Goal: Transaction & Acquisition: Purchase product/service

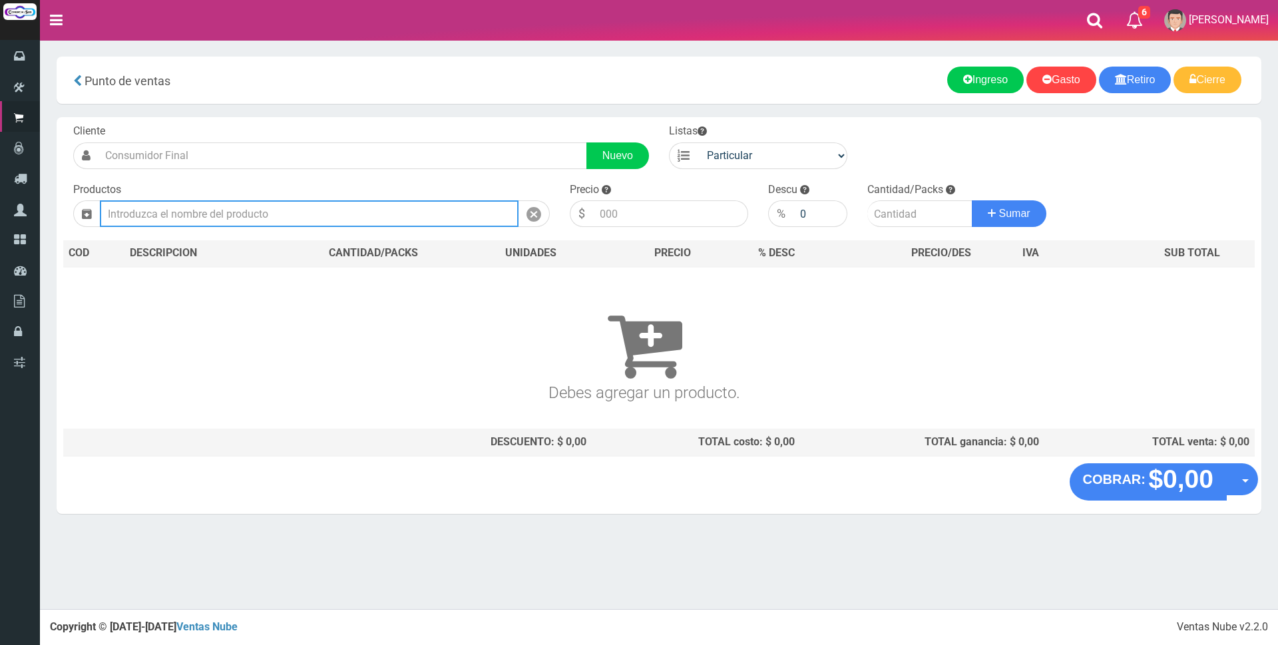
click at [329, 215] on input "text" at bounding box center [309, 213] width 419 height 27
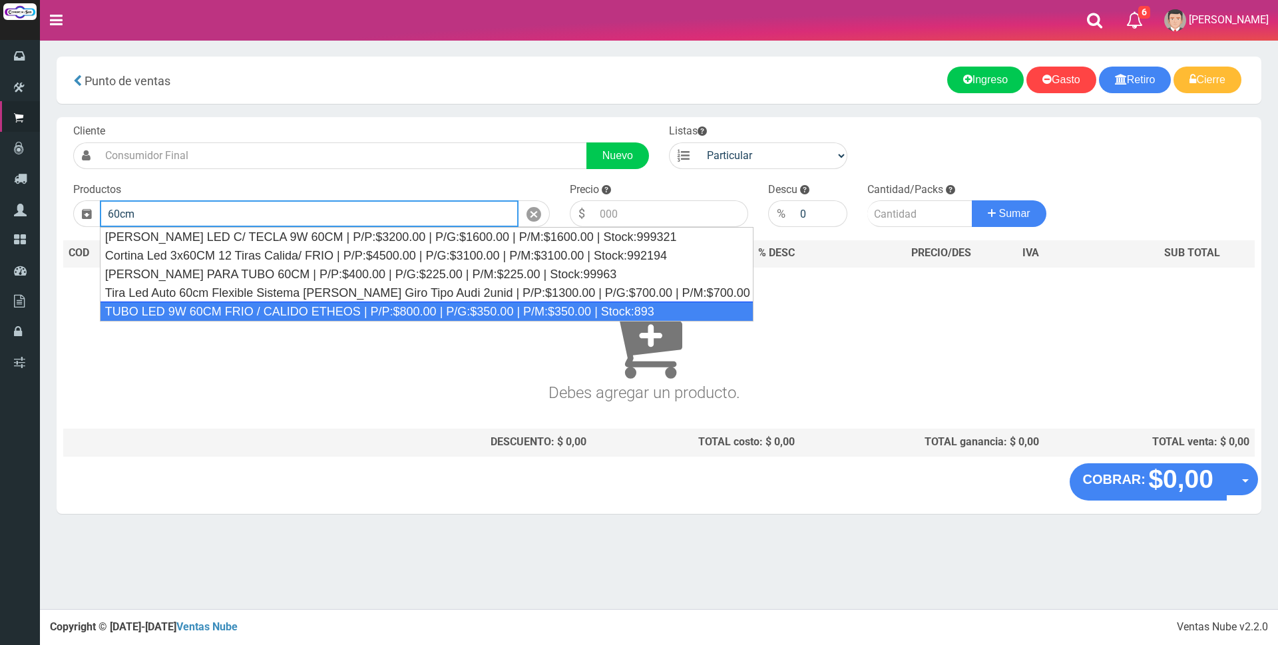
click at [232, 310] on div "TUBO LED 9W 60CM FRIO / CALIDO ETHEOS | P/P:$800.00 | P/G:$350.00 | P/M:$350.00…" at bounding box center [427, 311] width 654 height 20
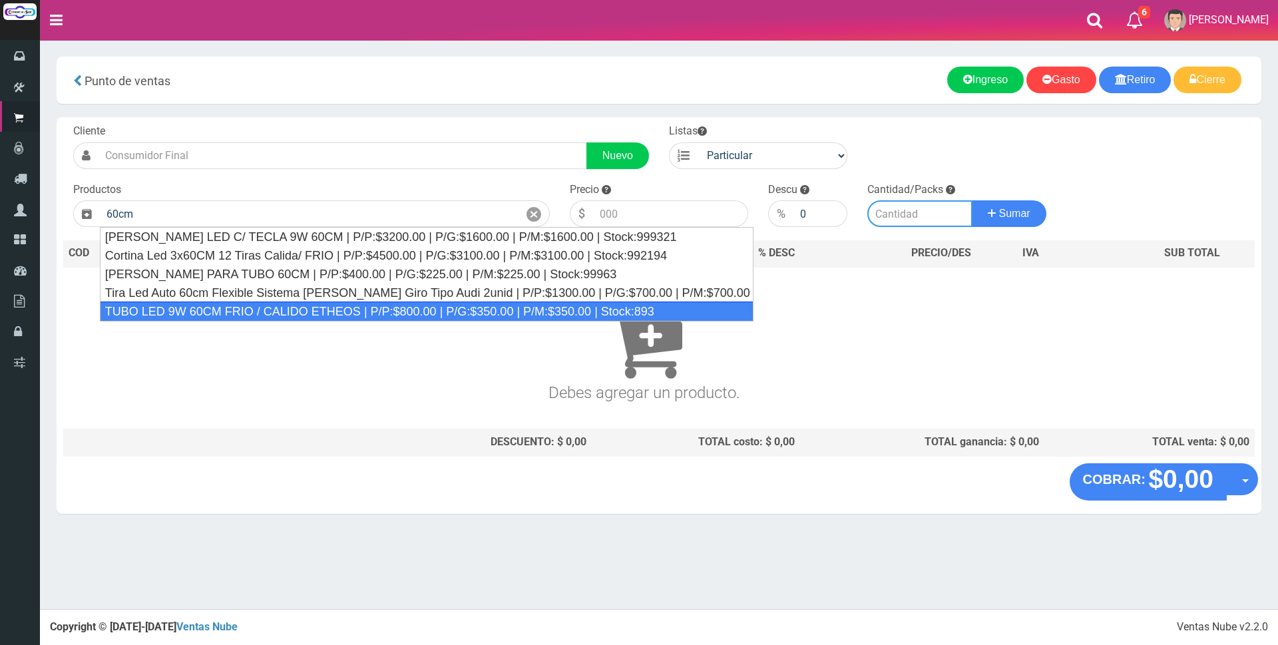
type input "TUBO LED 9W 60CM FRIO / CALIDO ETHEOS | P/P:$800.00 | P/G:$350.00 | P/M:$350.00…"
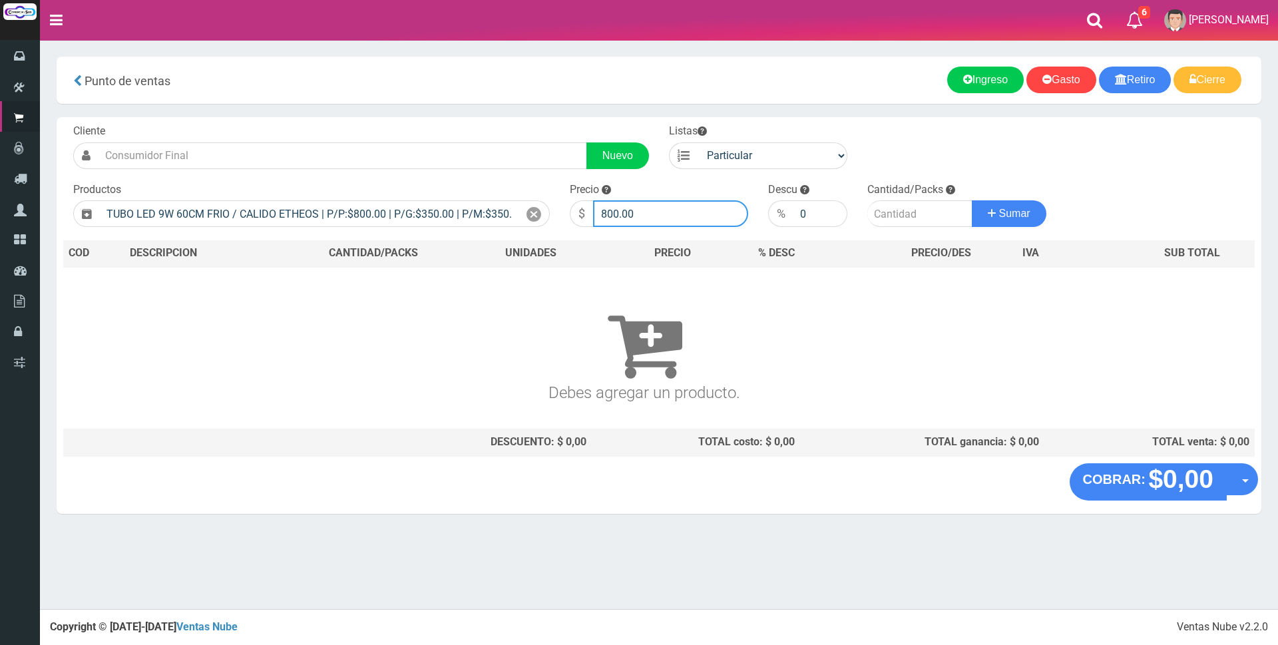
click at [669, 220] on input "800.00" at bounding box center [670, 213] width 155 height 27
type input "8"
type input "3000"
click at [876, 217] on input "number" at bounding box center [919, 213] width 105 height 27
type input "1"
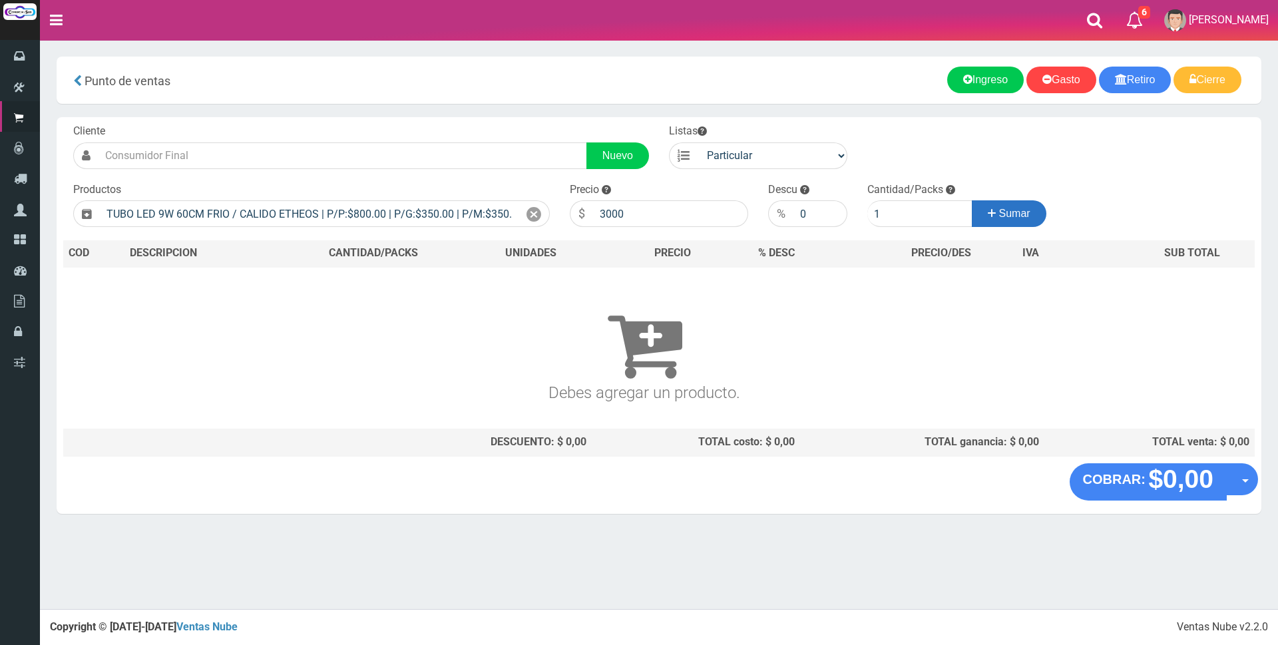
click at [1018, 214] on span "Sumar" at bounding box center [1014, 213] width 31 height 11
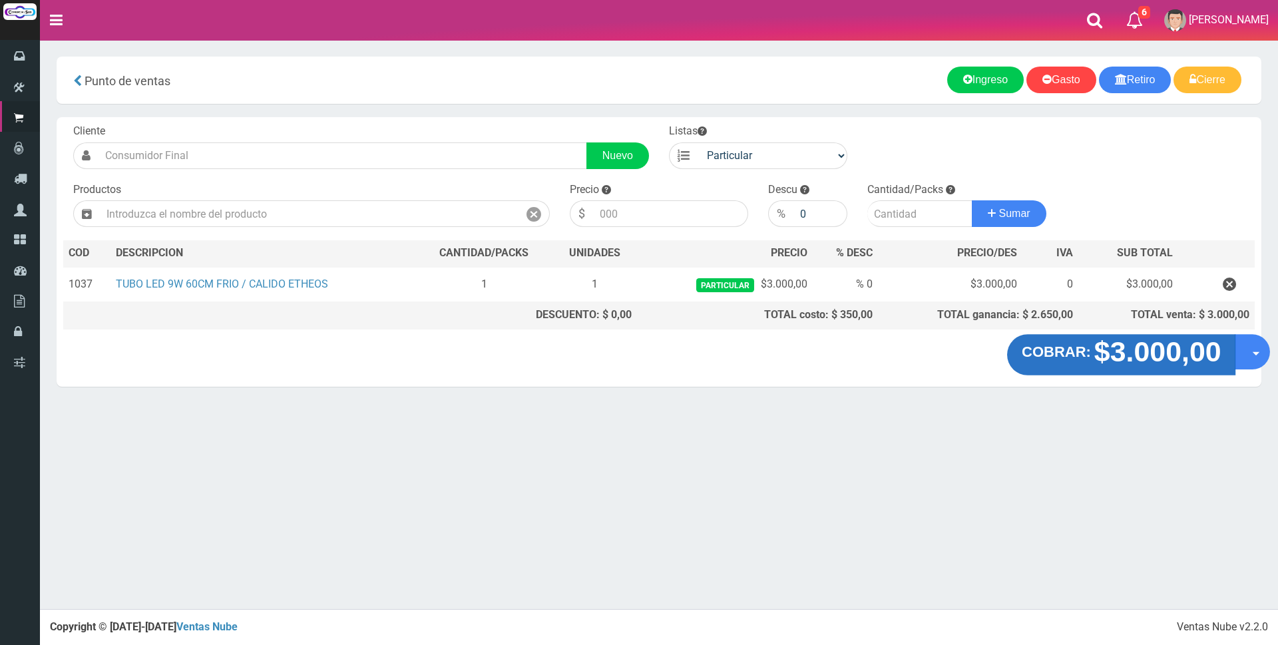
click at [1103, 355] on strong "$3.000,00" at bounding box center [1156, 351] width 127 height 31
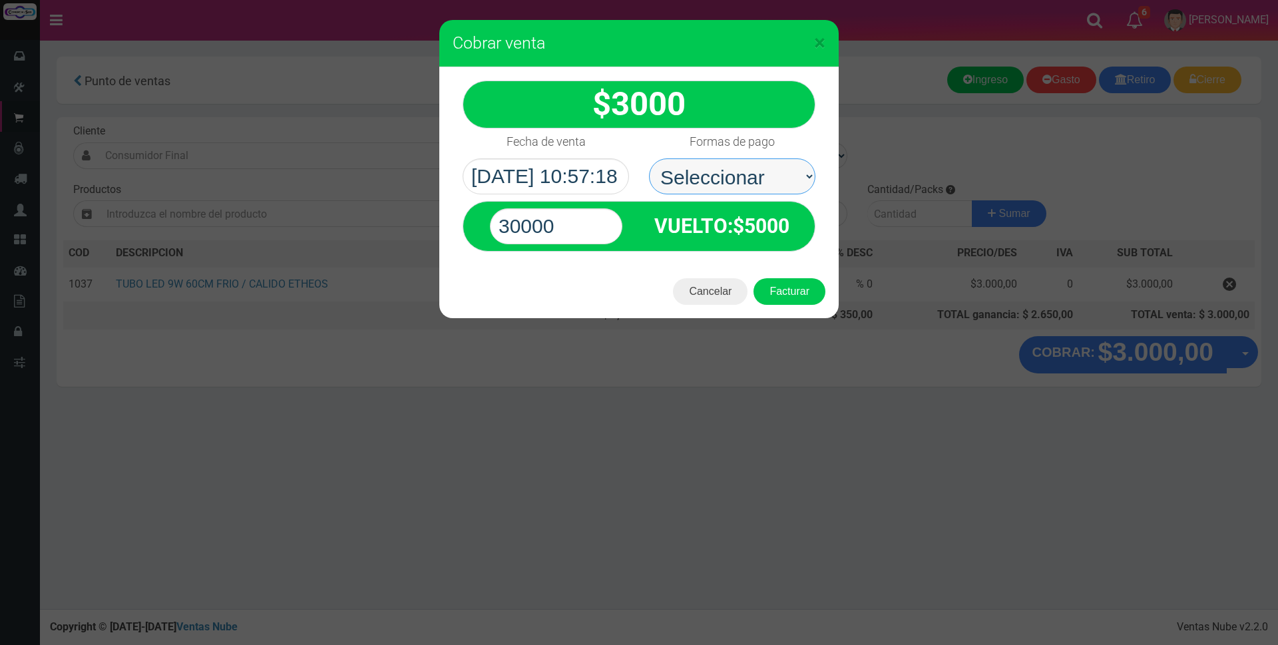
drag, startPoint x: 739, startPoint y: 176, endPoint x: 739, endPoint y: 188, distance: 12.0
click at [739, 176] on select "Seleccionar Efectivo Tarjeta de Crédito Depósito Débito" at bounding box center [732, 176] width 166 height 36
select select "Efectivo"
click at [649, 158] on select "Seleccionar Efectivo Tarjeta de Crédito Depósito Débito" at bounding box center [732, 176] width 166 height 36
click at [592, 214] on input "30000" at bounding box center [556, 226] width 132 height 36
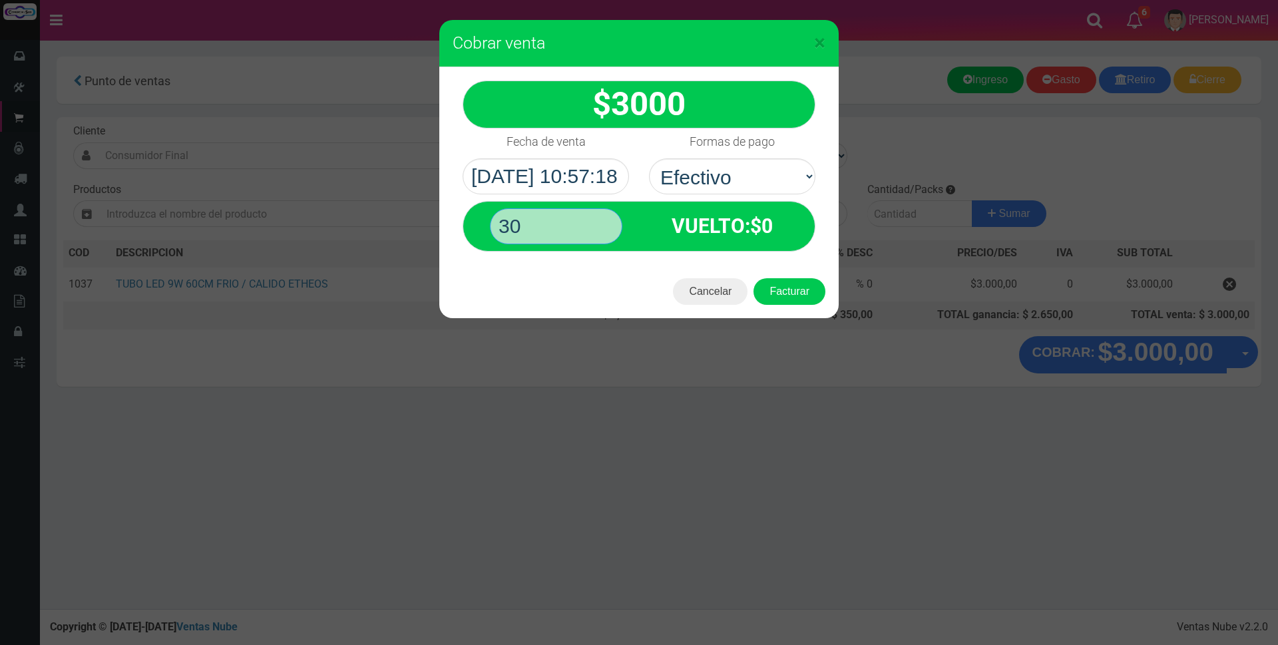
type input "3"
type input "10000"
click at [799, 298] on button "Facturar" at bounding box center [789, 291] width 72 height 27
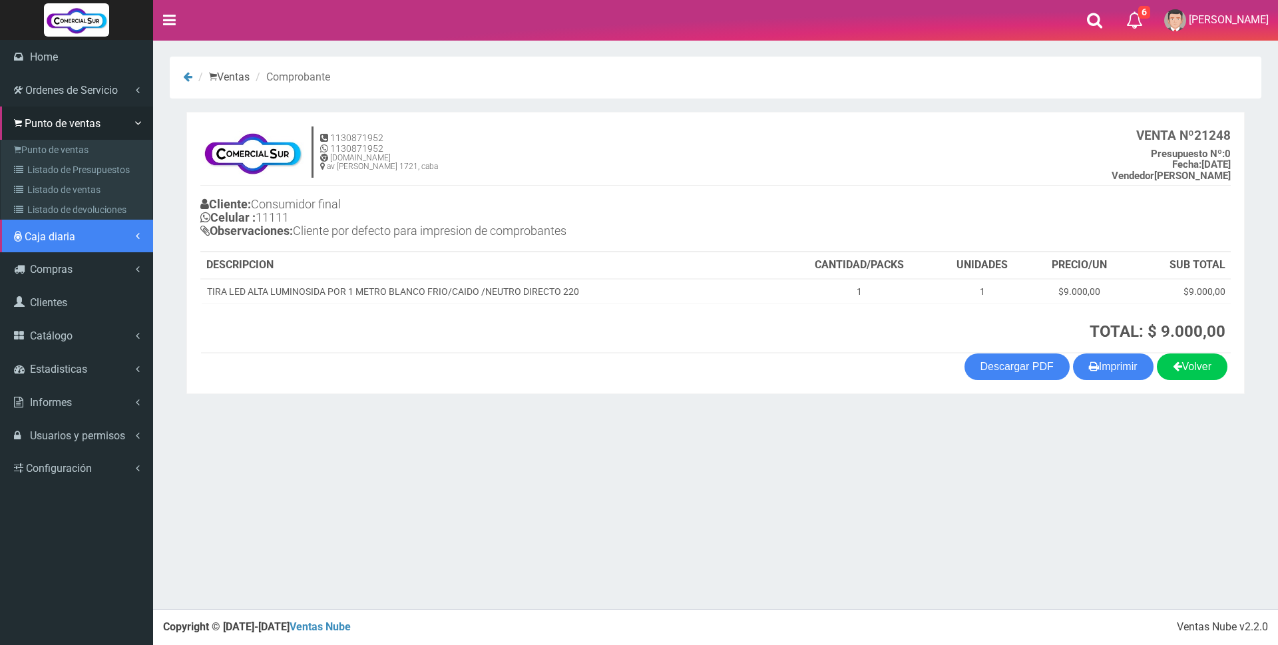
click at [58, 235] on span "Caja diaria" at bounding box center [50, 236] width 51 height 13
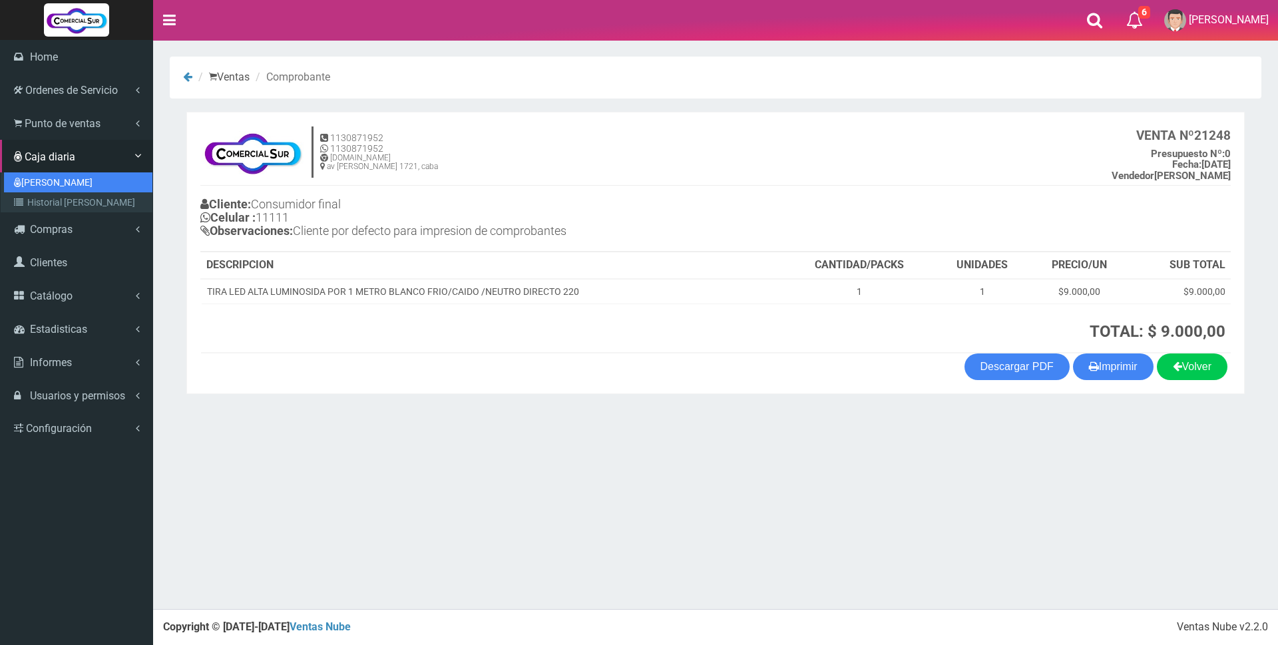
click at [50, 185] on link "[PERSON_NAME]" at bounding box center [78, 182] width 148 height 20
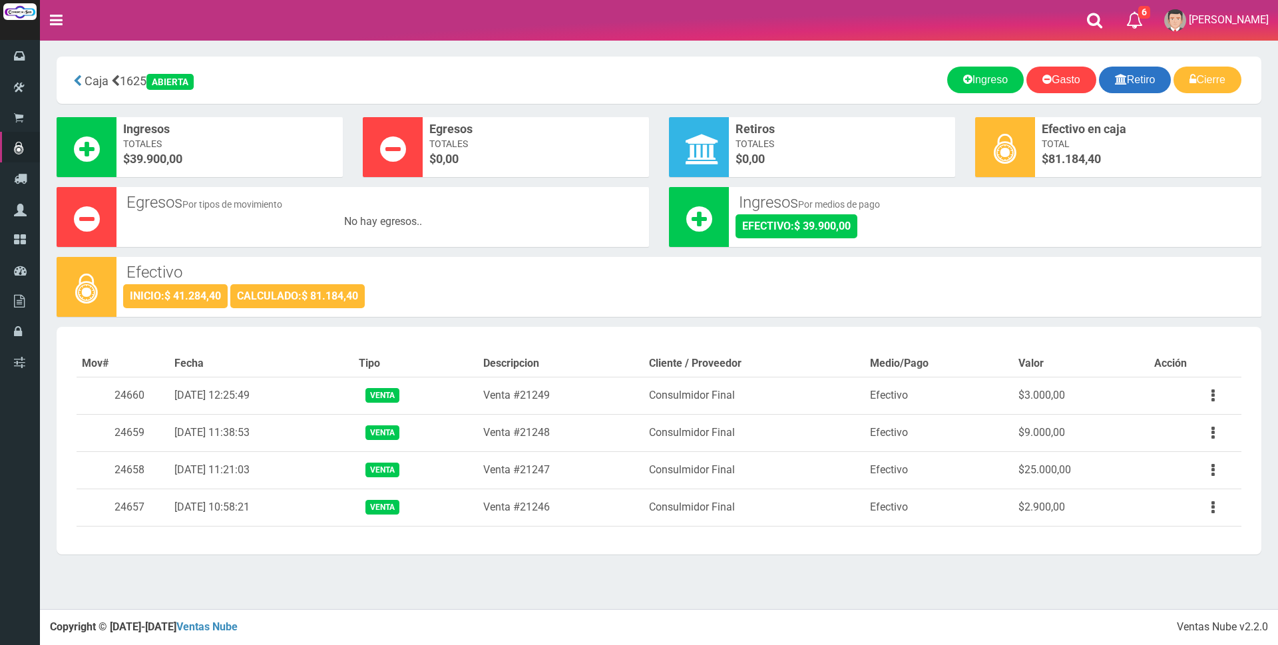
click at [1123, 73] on link "Retiro" at bounding box center [1135, 80] width 73 height 27
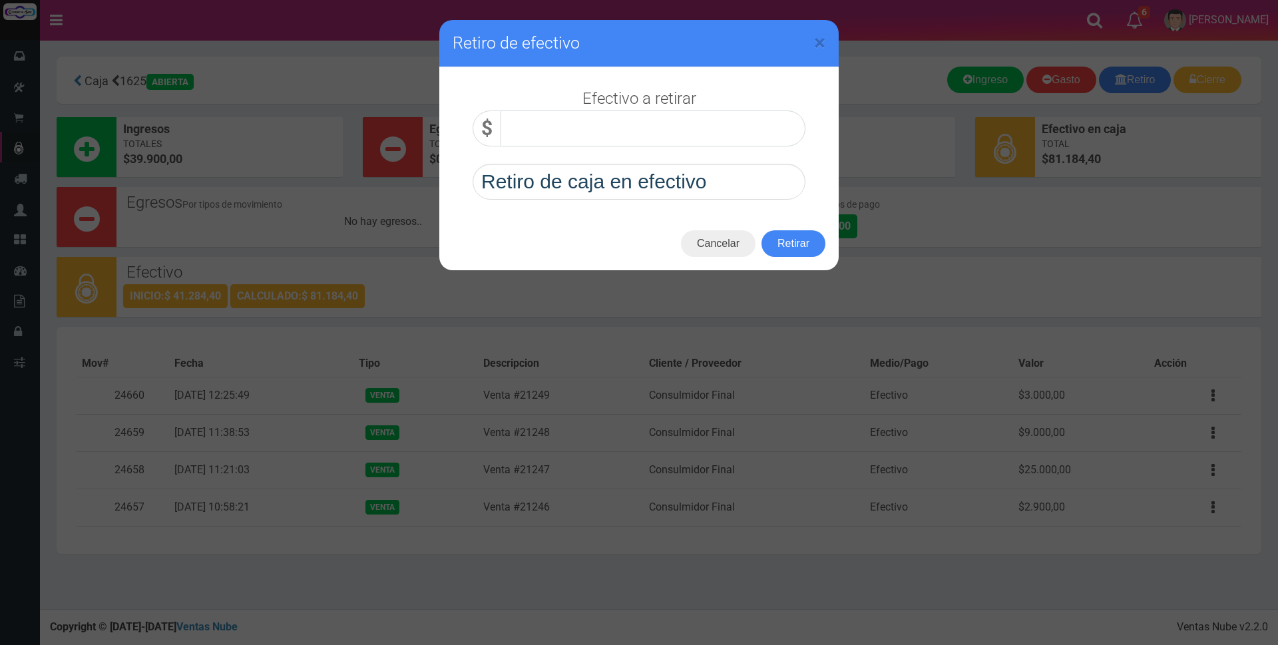
click at [884, 109] on div "× Retiro de efectivo Efectivo a retirar $" at bounding box center [639, 322] width 1278 height 645
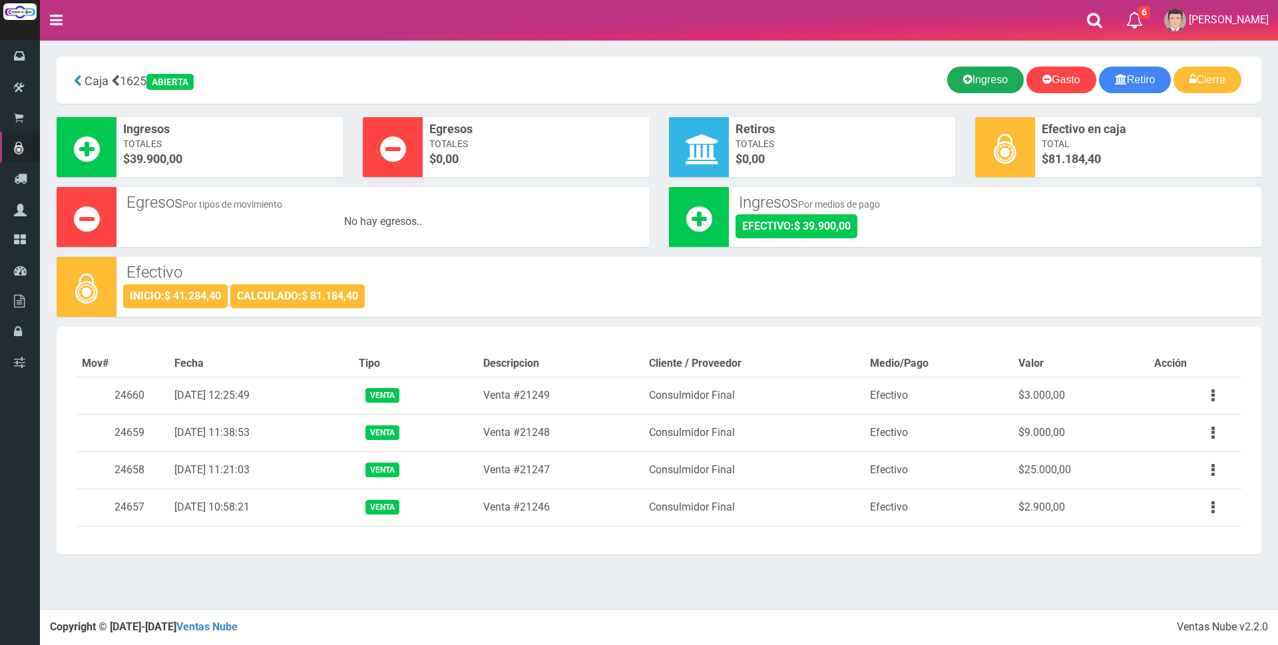
click at [963, 73] on icon at bounding box center [967, 79] width 9 height 19
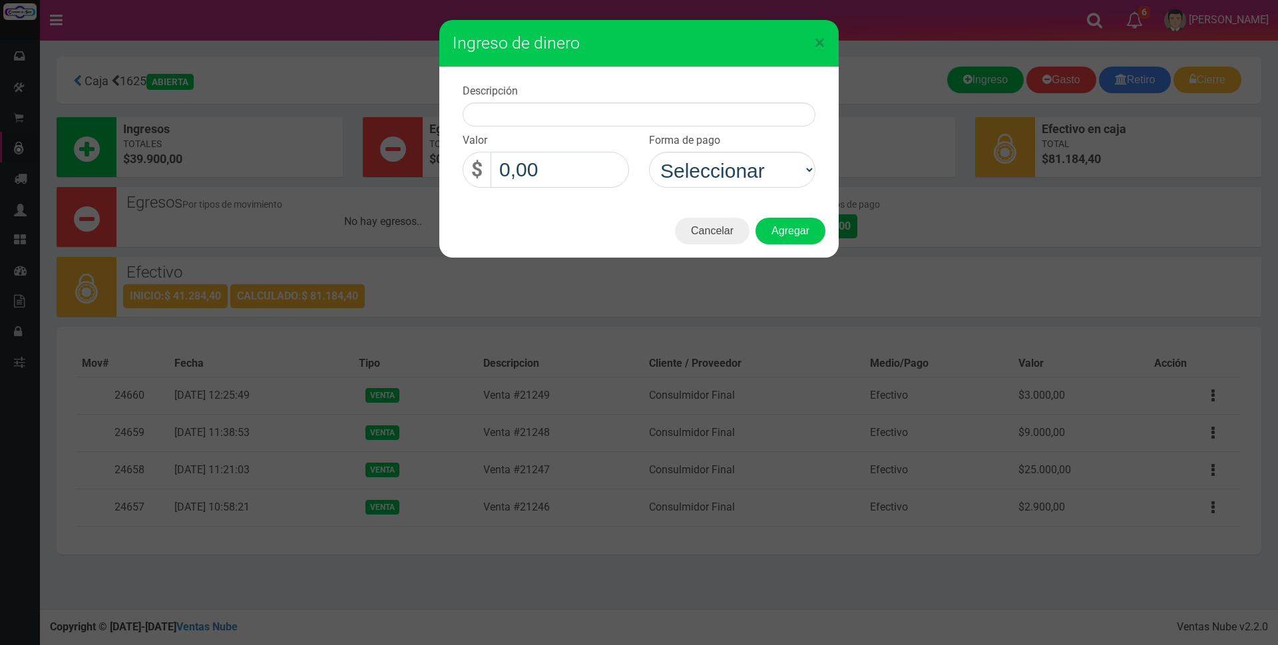
click at [501, 172] on input "0,00" at bounding box center [559, 170] width 138 height 36
type input "22.700,00"
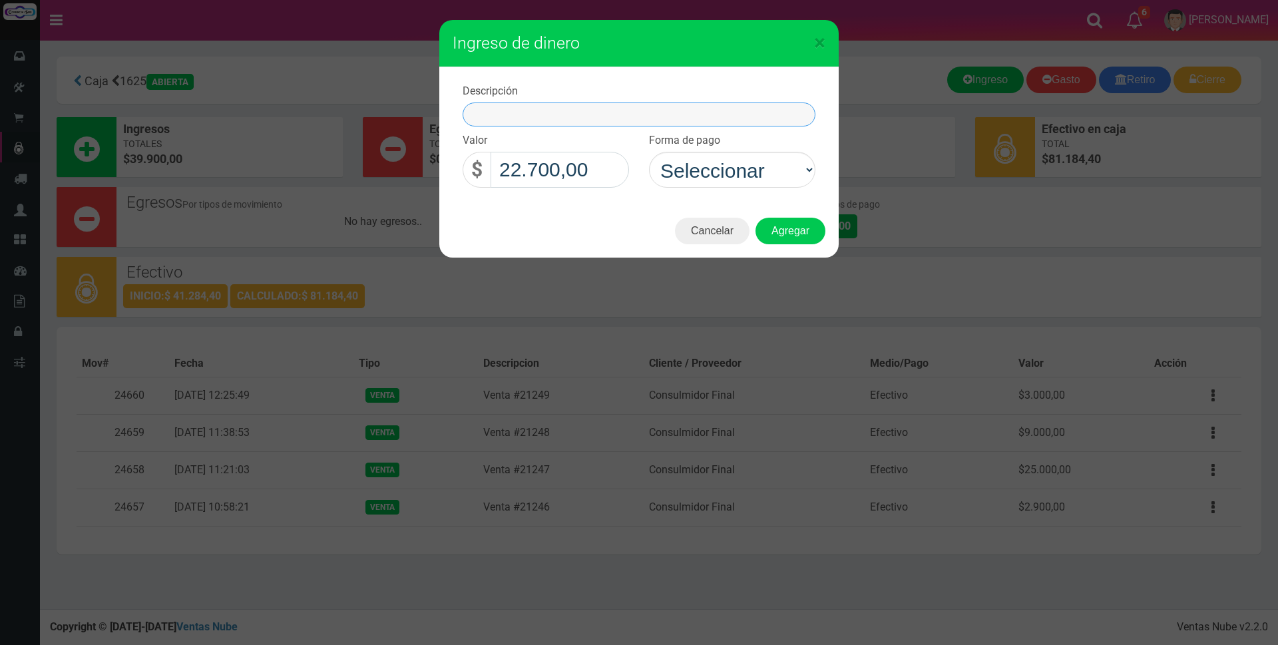
click at [543, 108] on input "text" at bounding box center [638, 114] width 353 height 24
type input "efectivo patrones"
click at [755, 218] on button "Agregar" at bounding box center [790, 231] width 70 height 27
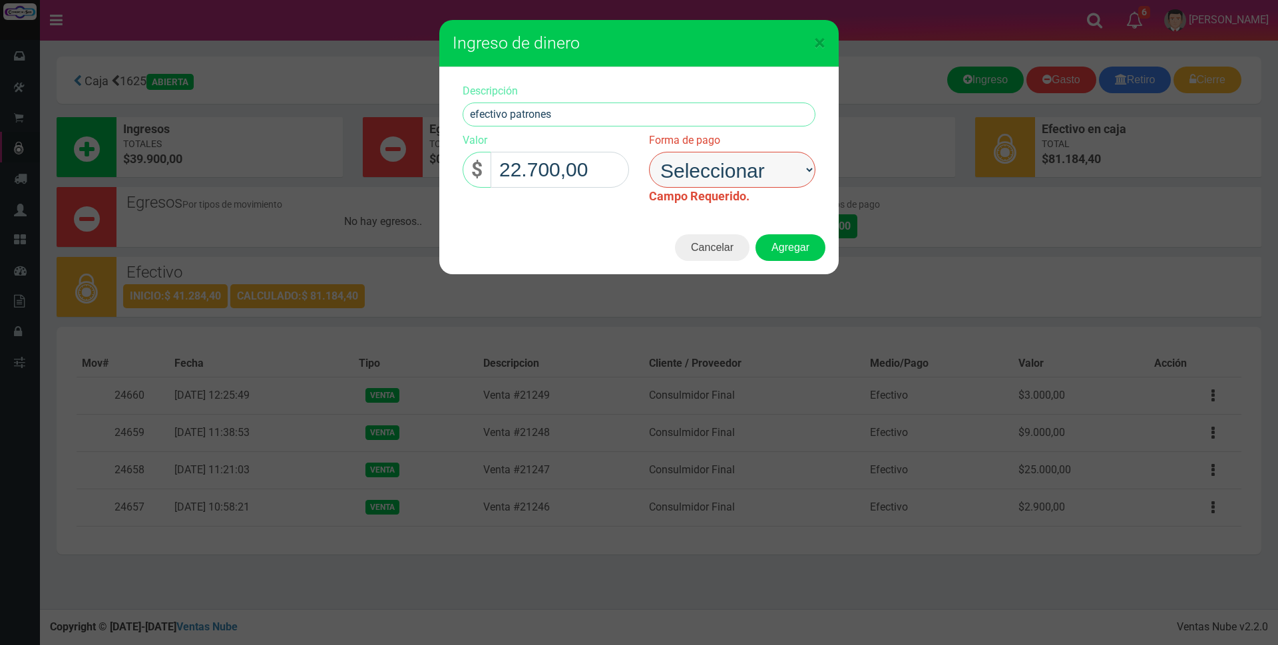
click at [751, 171] on select "Seleccionar Efectivo Tarjeta de Crédito Depósito Débito" at bounding box center [732, 170] width 166 height 36
select select "Efectivo"
click at [649, 152] on select "Seleccionar Efectivo Tarjeta de Crédito Depósito Débito" at bounding box center [732, 170] width 166 height 36
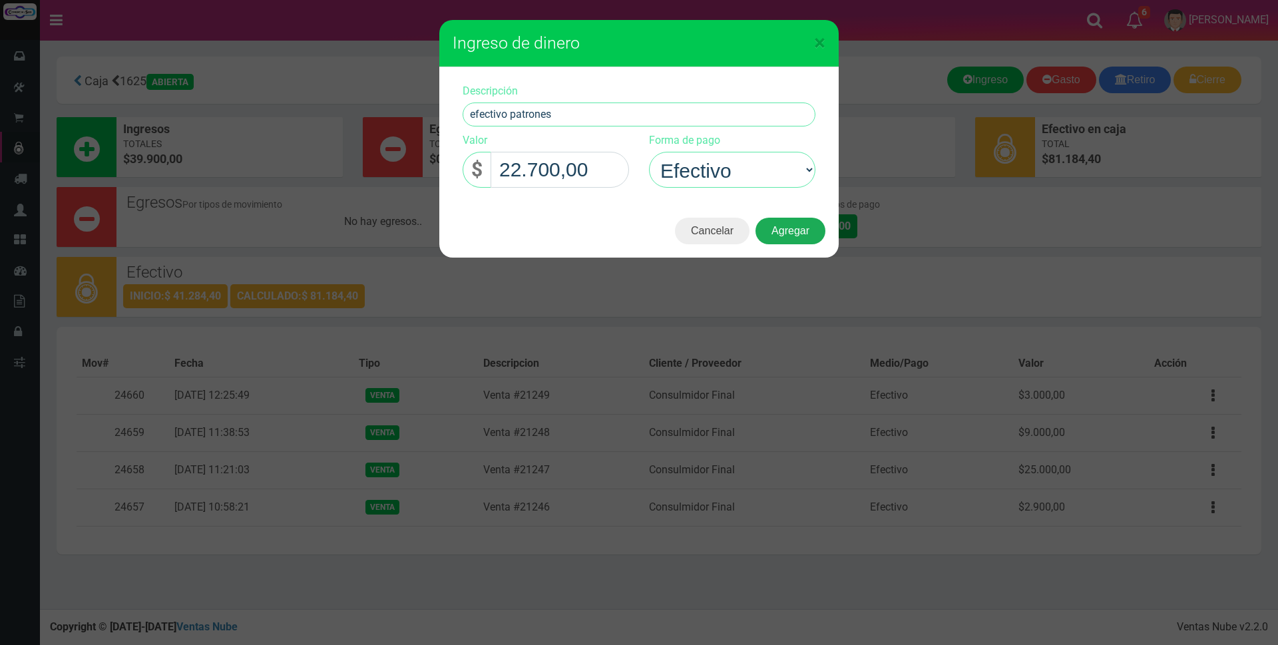
click at [800, 231] on button "Agregar" at bounding box center [790, 231] width 70 height 27
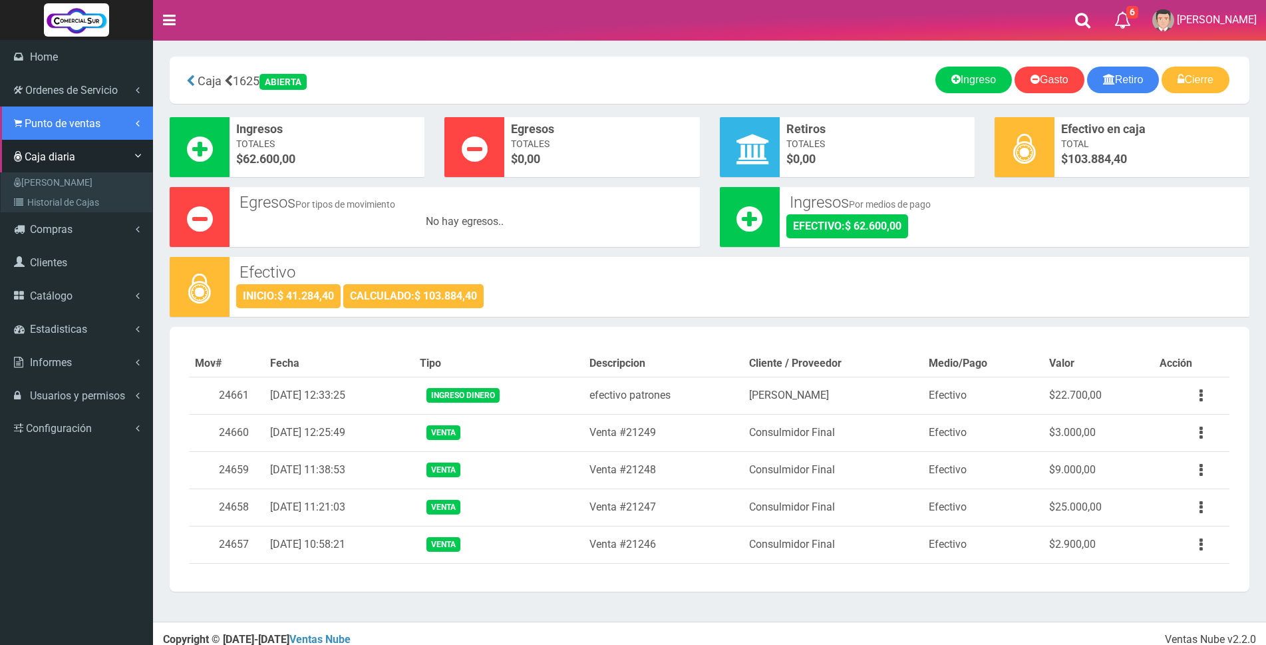
click at [37, 120] on span "Punto de ventas" at bounding box center [63, 123] width 76 height 13
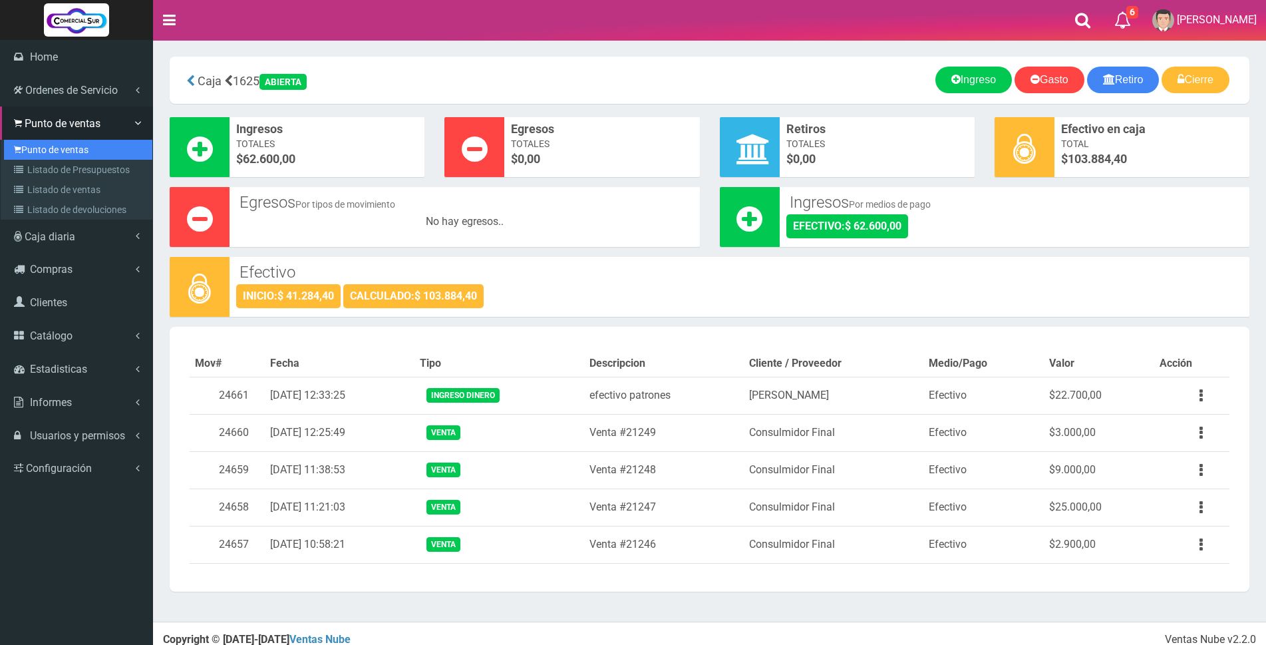
click at [37, 148] on link "Punto de ventas" at bounding box center [78, 150] width 148 height 20
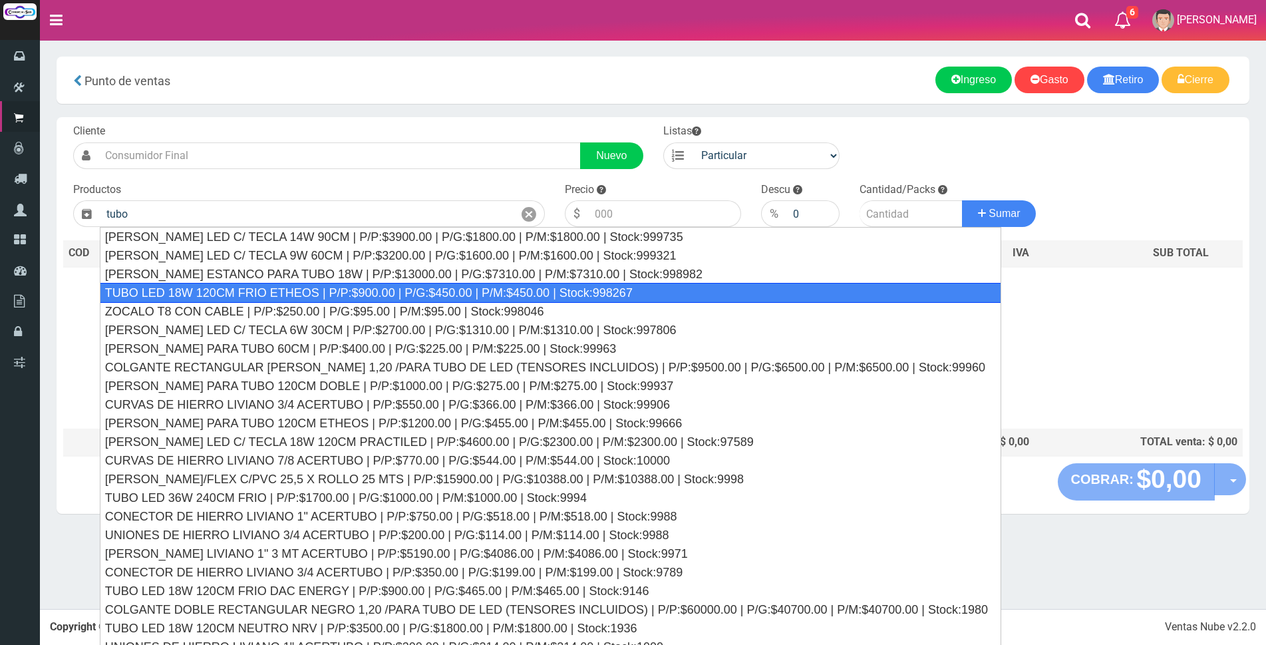
click at [431, 288] on div "TUBO LED 18W 120CM FRIO ETHEOS | P/P:$900.00 | P/G:$450.00 | P/M:$450.00 | Stoc…" at bounding box center [551, 293] width 902 height 20
type input "TUBO LED 18W 120CM FRIO ETHEOS | P/P:$900.00 | P/G:$450.00 | P/M:$450.00 | Stoc…"
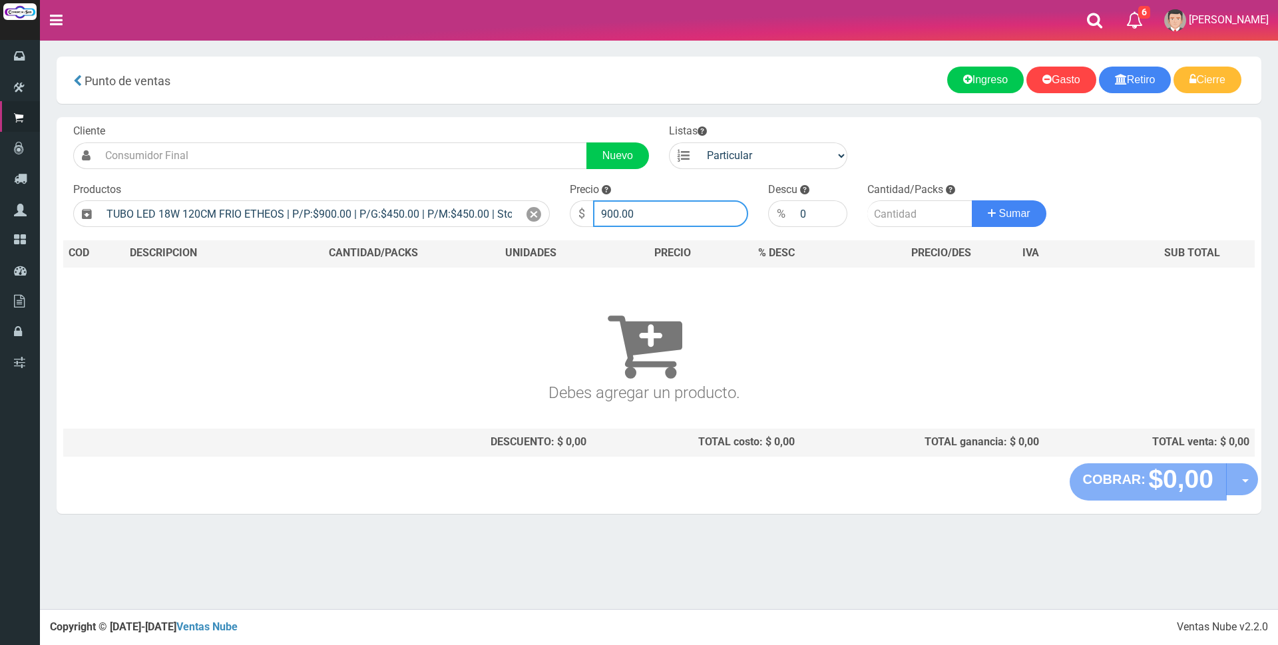
click at [635, 212] on input "900.00" at bounding box center [670, 213] width 155 height 27
type input "9"
type input "3400"
click at [883, 218] on input "number" at bounding box center [919, 213] width 105 height 27
type input "1"
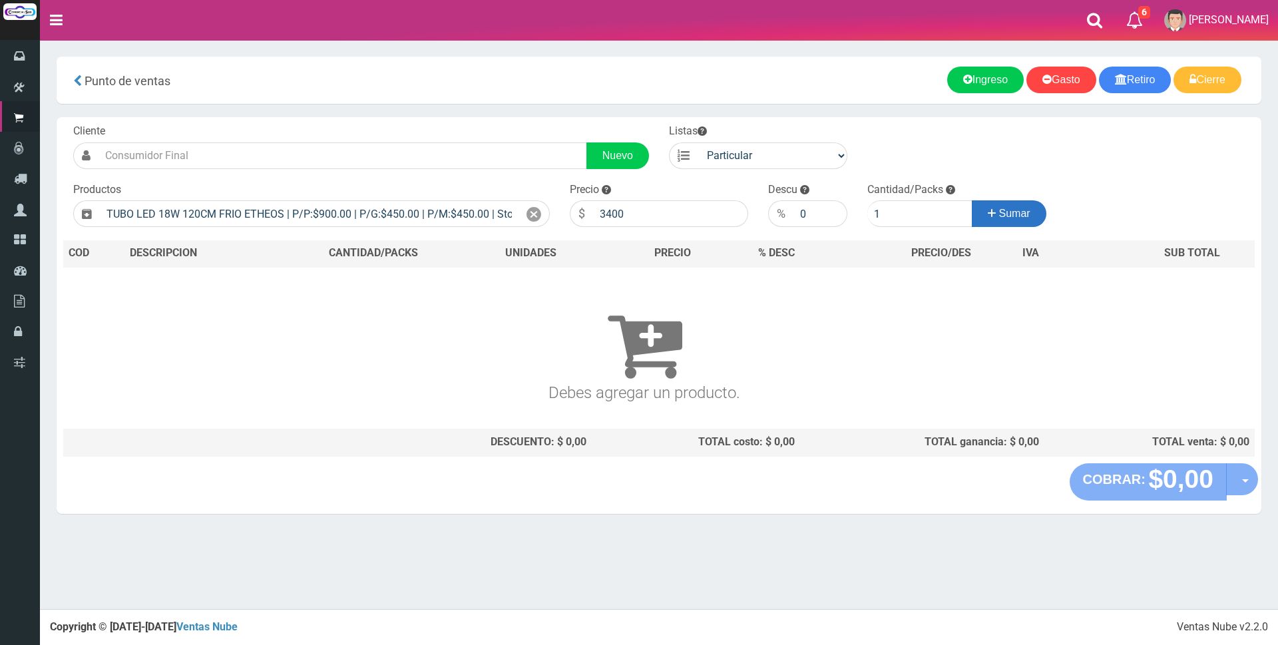
click at [1038, 205] on button "Sumar" at bounding box center [1008, 213] width 75 height 27
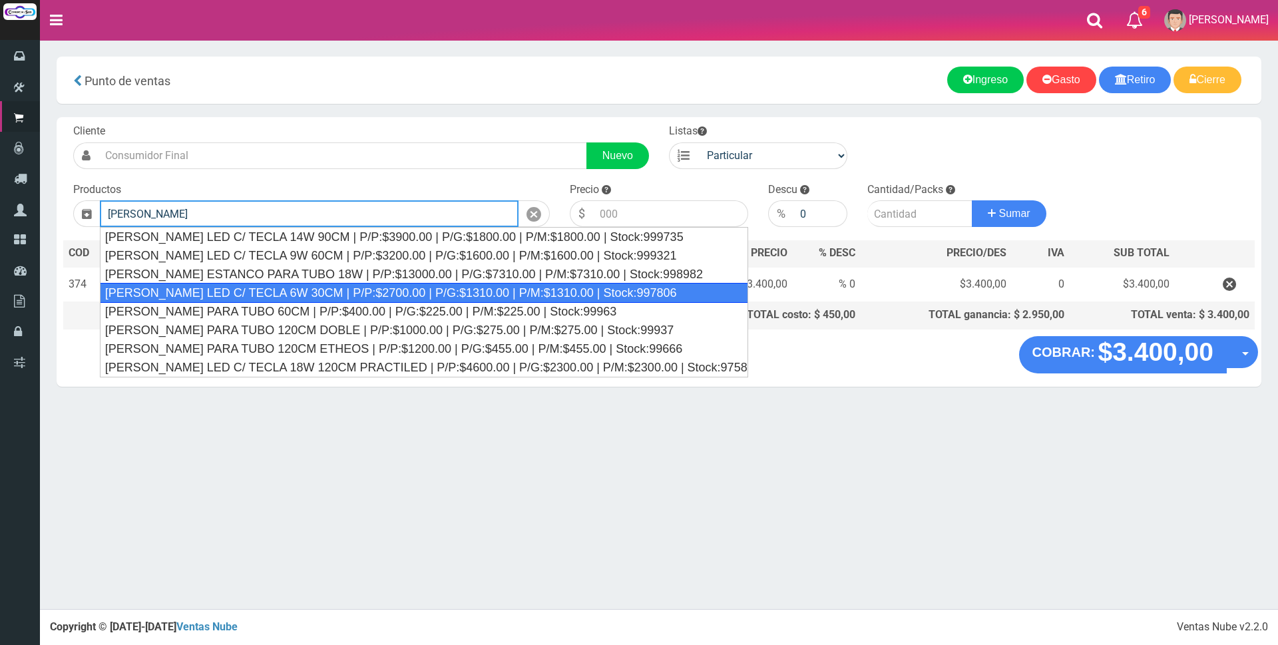
click at [551, 295] on div "LISTON TUBO LED C/ TECLA 6W 30CM | P/P:$2700.00 | P/G:$1310.00 | P/M:$1310.00 |…" at bounding box center [424, 293] width 648 height 20
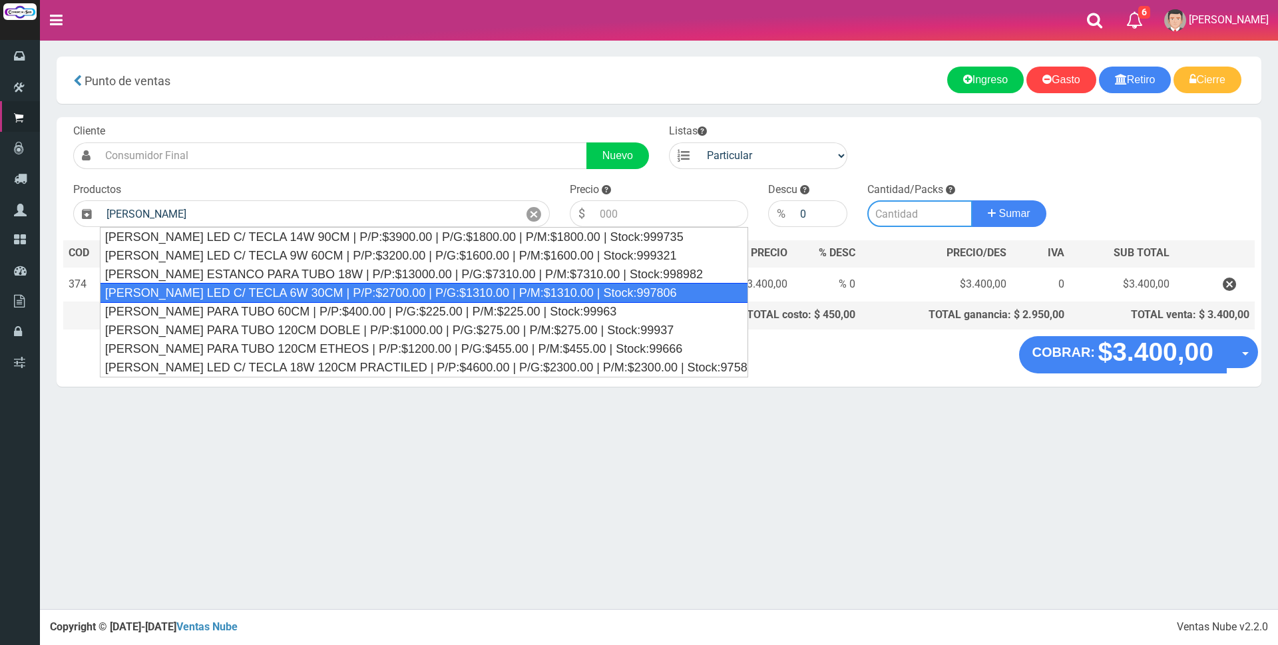
type input "LISTON TUBO LED C/ TECLA 6W 30CM | P/P:$2700.00 | P/G:$1310.00 | P/M:$1310.00 |…"
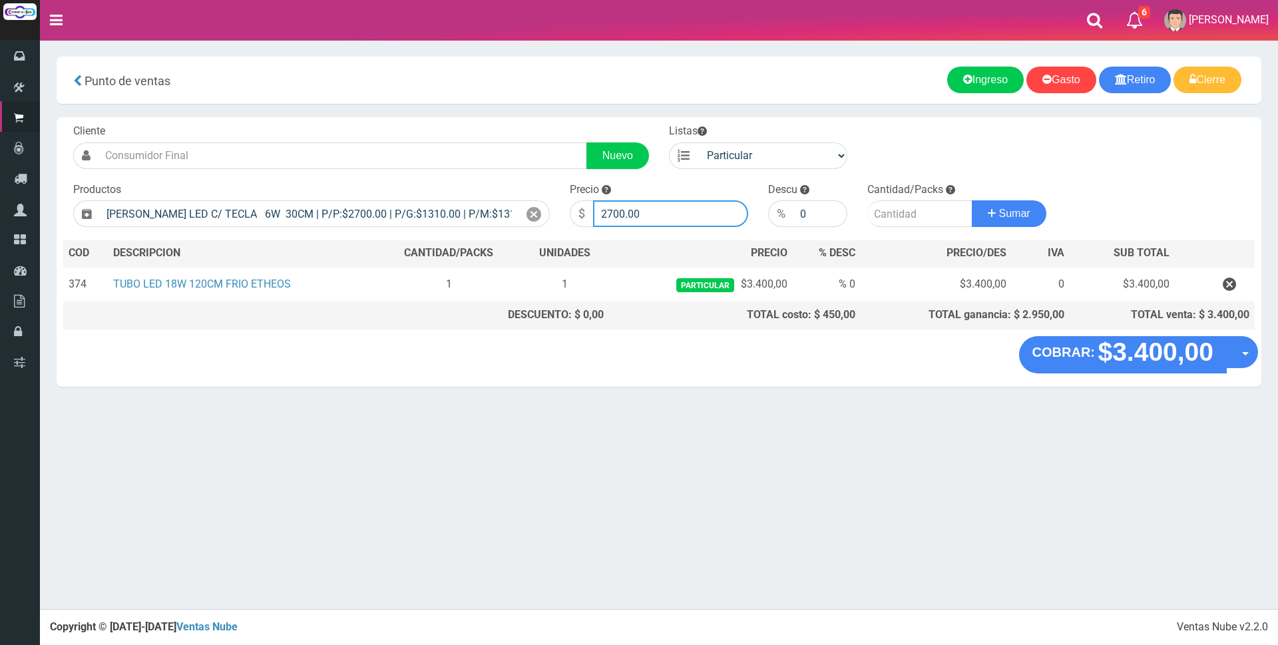
click at [657, 208] on input "2700.00" at bounding box center [670, 213] width 155 height 27
type input "2"
type input "7500"
click at [904, 216] on input "number" at bounding box center [919, 213] width 105 height 27
type input "1"
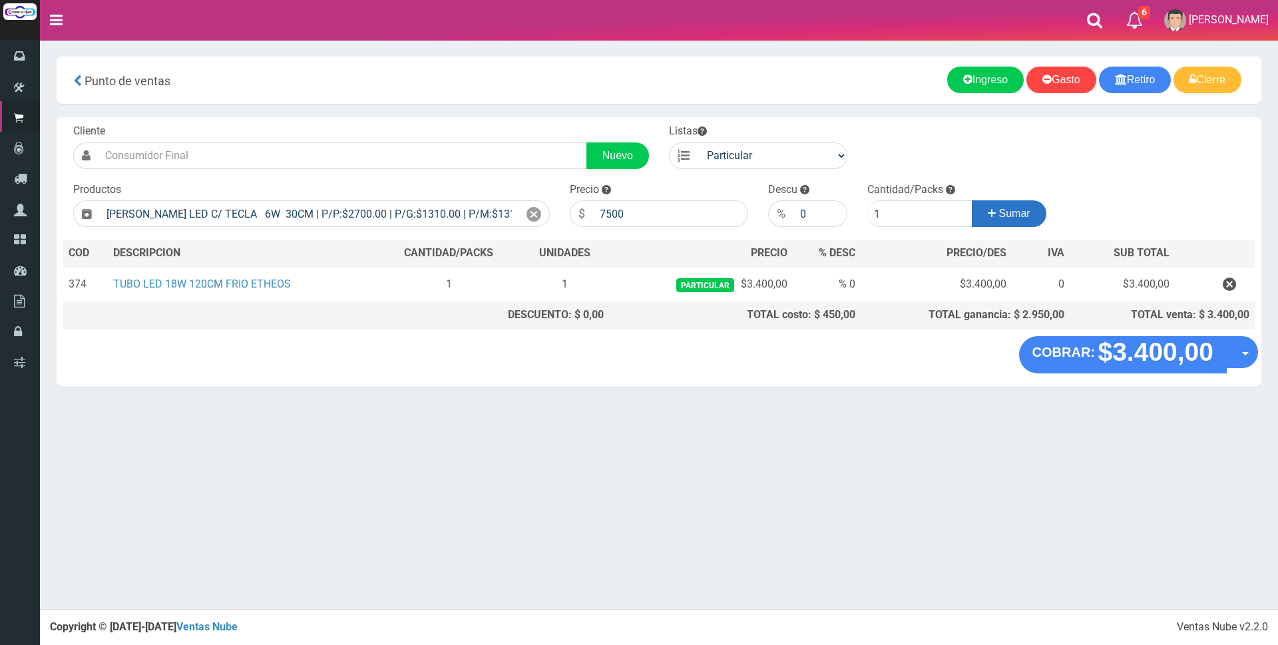
click at [1000, 215] on span "Sumar" at bounding box center [1014, 213] width 31 height 11
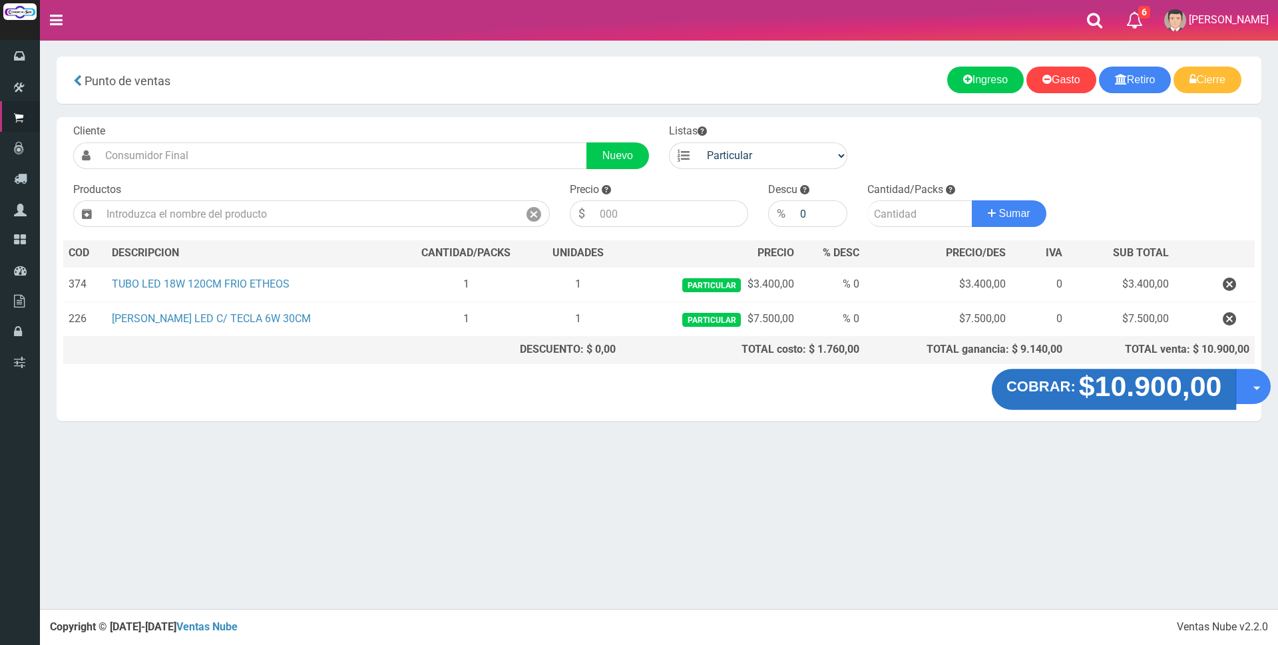
click at [1179, 397] on strong "$10.900,00" at bounding box center [1150, 386] width 143 height 31
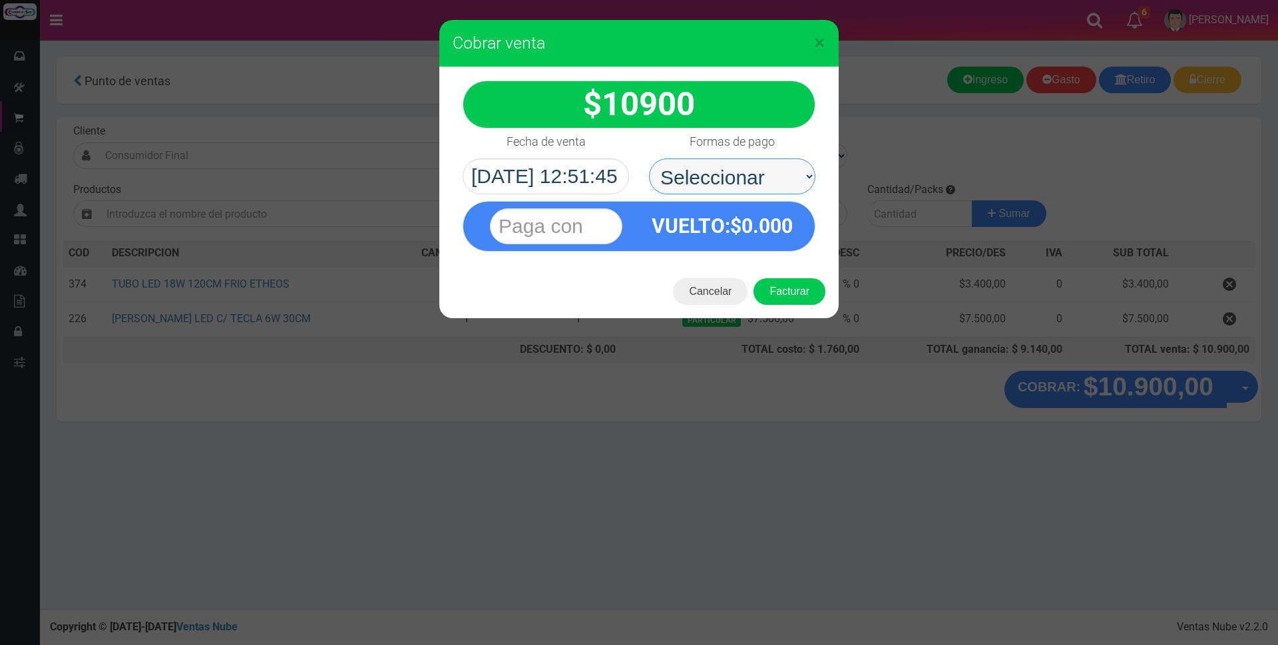
click at [793, 174] on select "Seleccionar Efectivo Tarjeta de Crédito Depósito Débito" at bounding box center [732, 176] width 166 height 36
select select "Efectivo"
click at [649, 158] on select "Seleccionar Efectivo Tarjeta de Crédito Depósito Débito" at bounding box center [732, 176] width 166 height 36
click at [604, 220] on input "text" at bounding box center [556, 226] width 132 height 36
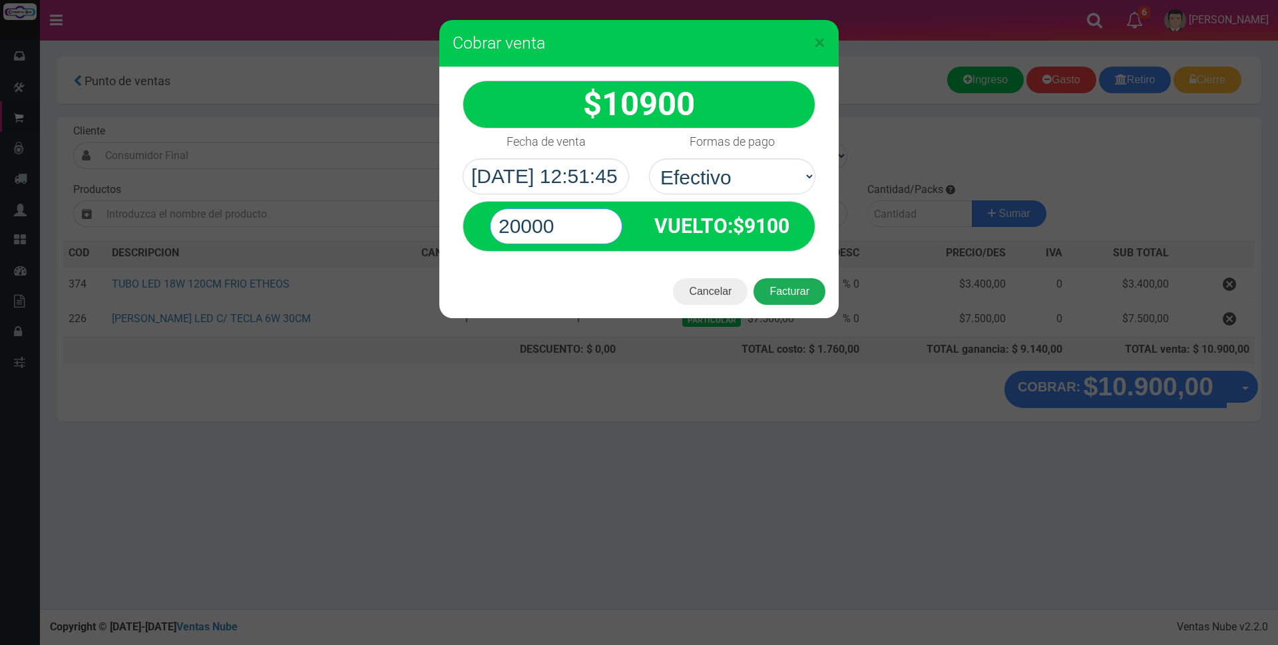
type input "20000"
click at [786, 291] on button "Facturar" at bounding box center [789, 291] width 72 height 27
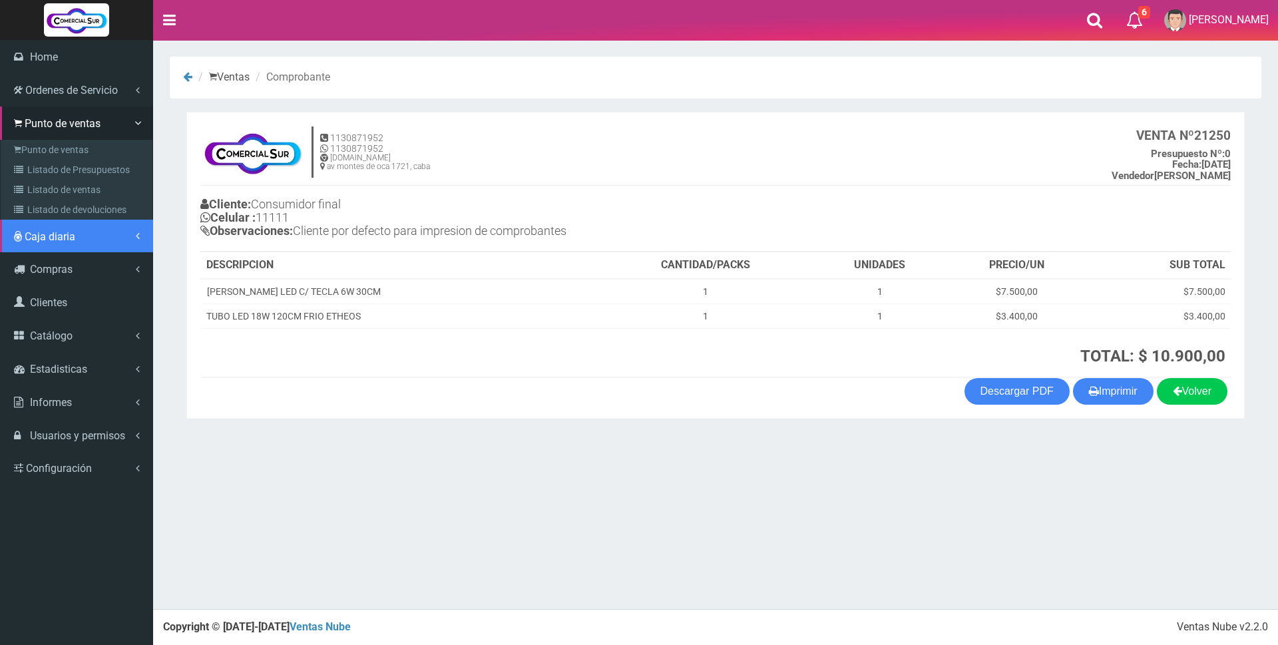
click at [33, 231] on span "Caja diaria" at bounding box center [50, 236] width 51 height 13
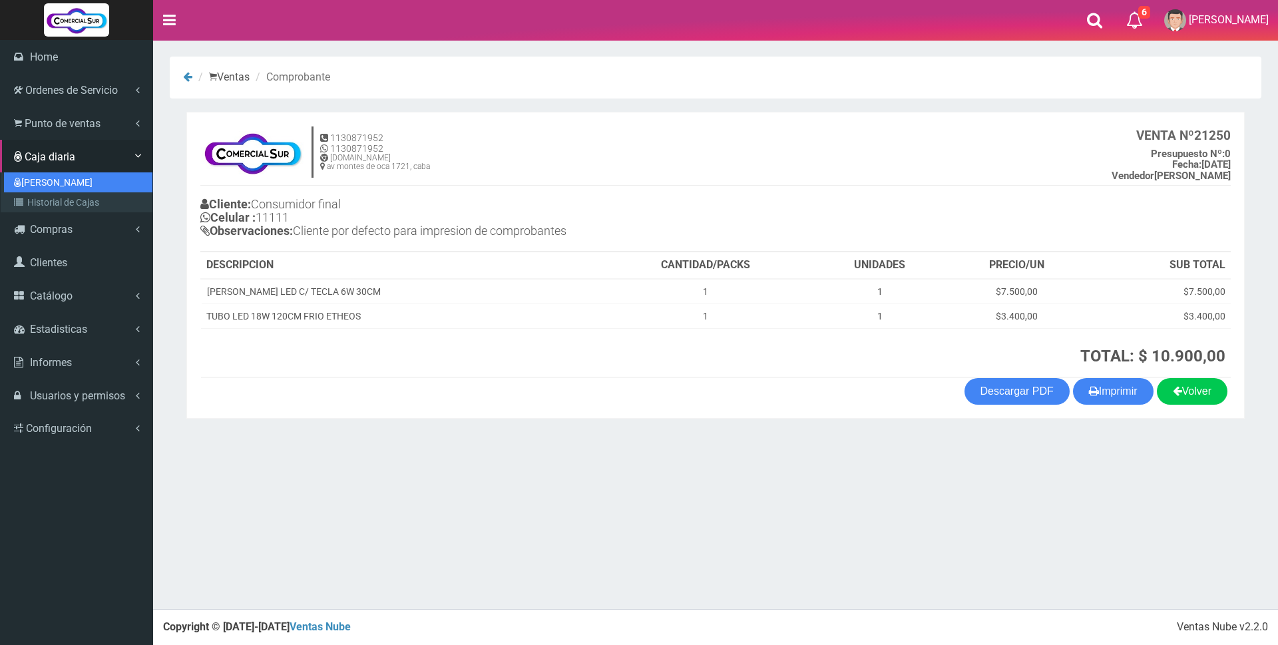
click at [33, 181] on link "[PERSON_NAME]" at bounding box center [78, 182] width 148 height 20
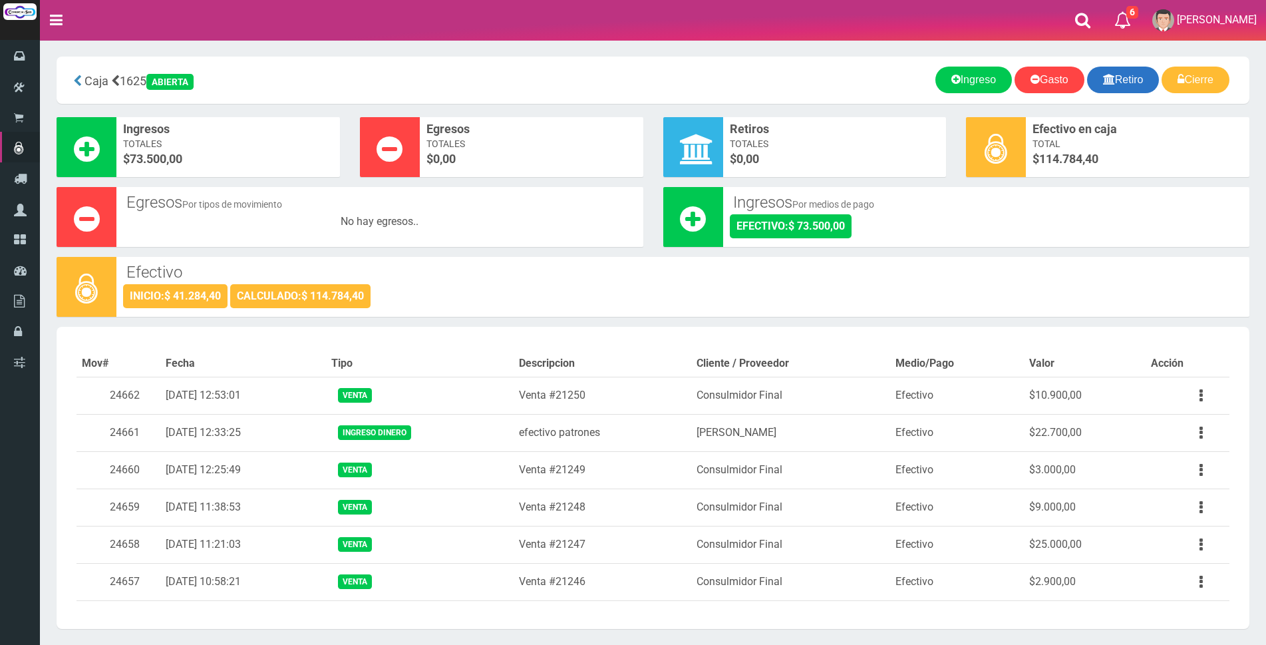
click at [1123, 83] on link "Retiro" at bounding box center [1123, 80] width 73 height 27
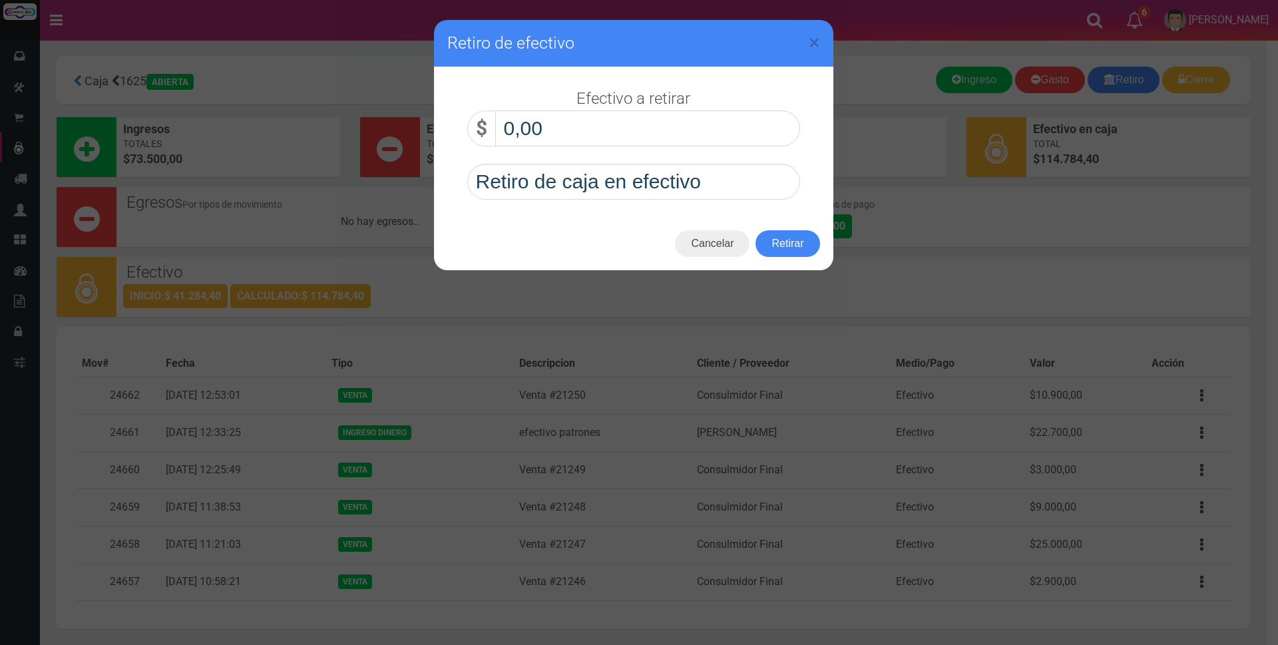
click at [709, 122] on input "0,00" at bounding box center [647, 128] width 305 height 36
type input "80.000,00"
click at [802, 240] on button "Retirar" at bounding box center [787, 243] width 64 height 27
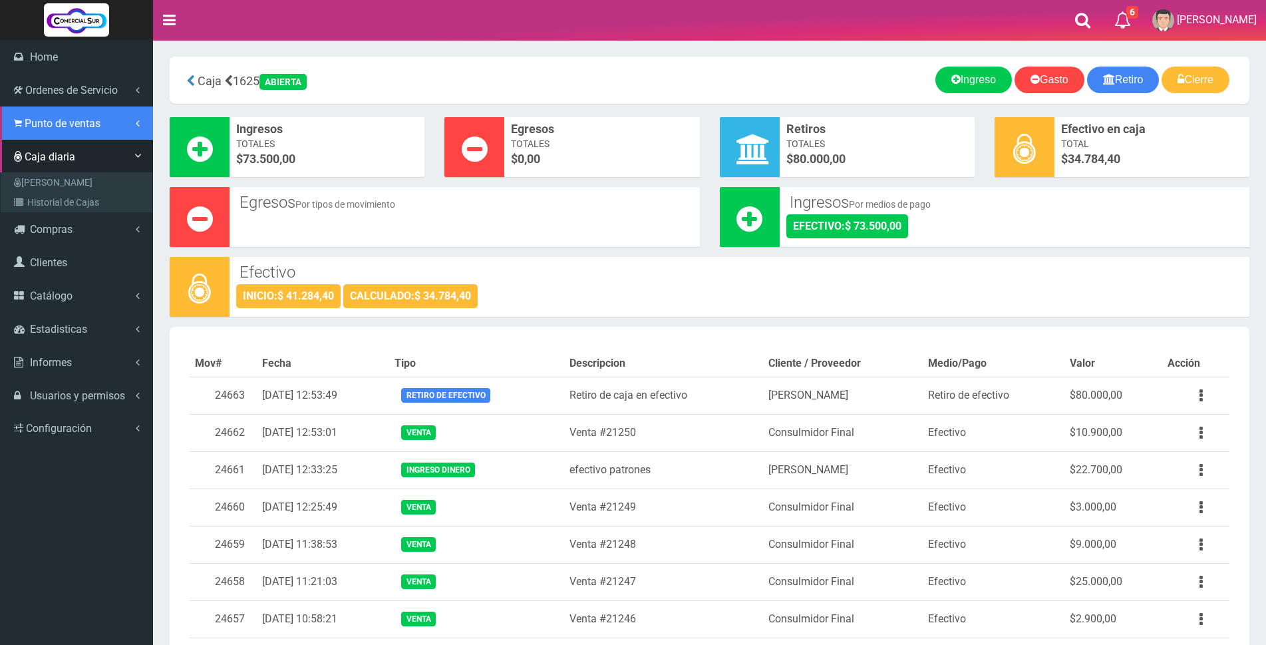
click at [31, 127] on span "Punto de ventas" at bounding box center [63, 123] width 76 height 13
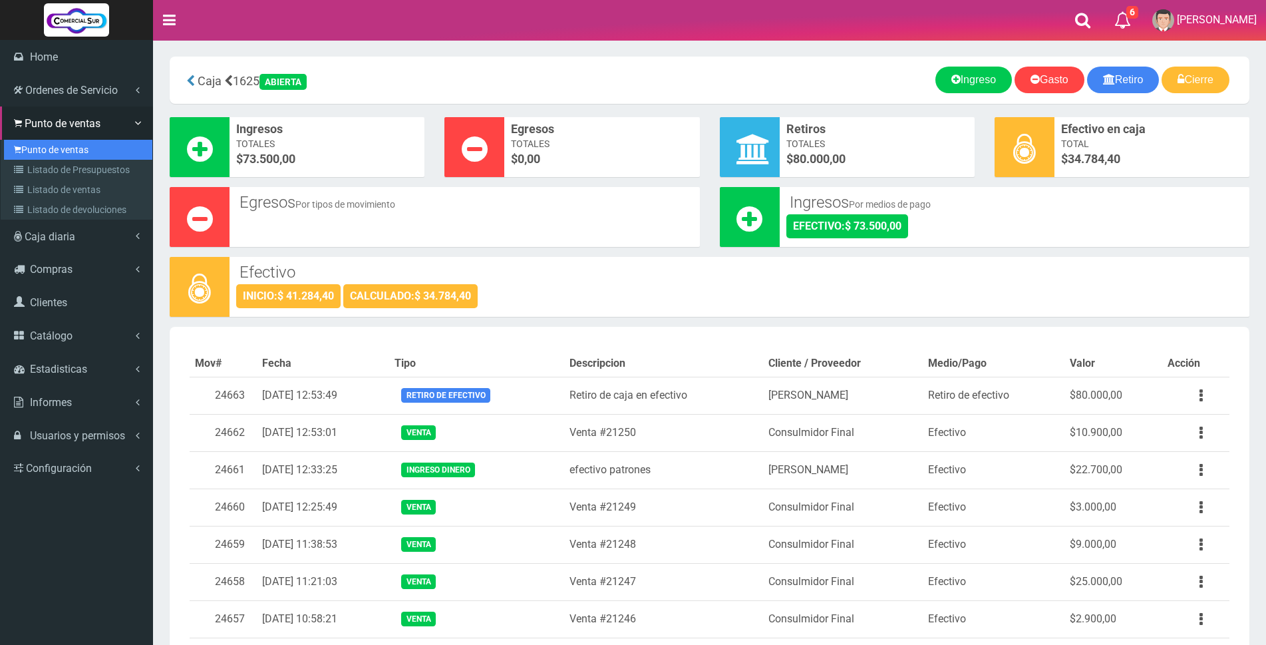
click at [33, 146] on link "Punto de ventas" at bounding box center [78, 150] width 148 height 20
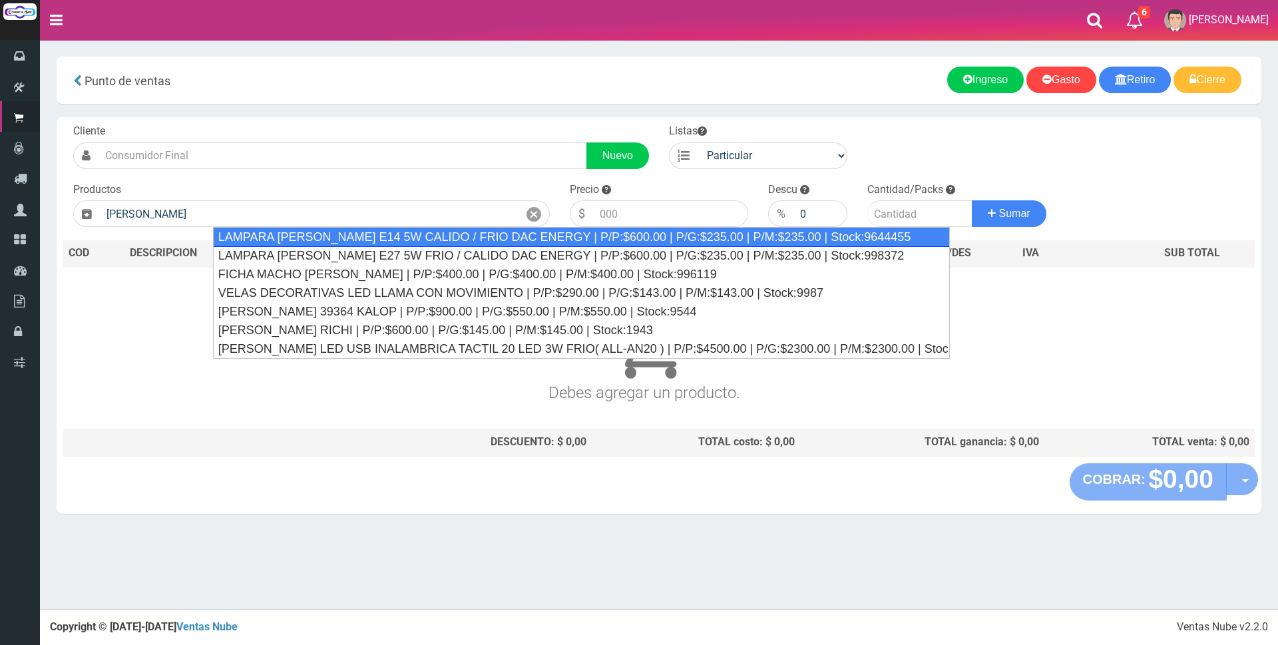
click at [387, 238] on div "LAMPARA [PERSON_NAME] E14 5W CALIDO / FRIO DAC ENERGY | P/P:$600.00 | P/G:$235.…" at bounding box center [581, 237] width 737 height 20
type input "LAMPARA [PERSON_NAME] E14 5W CALIDO / FRIO DAC ENERGY | P/P:$600.00 | P/G:$235.…"
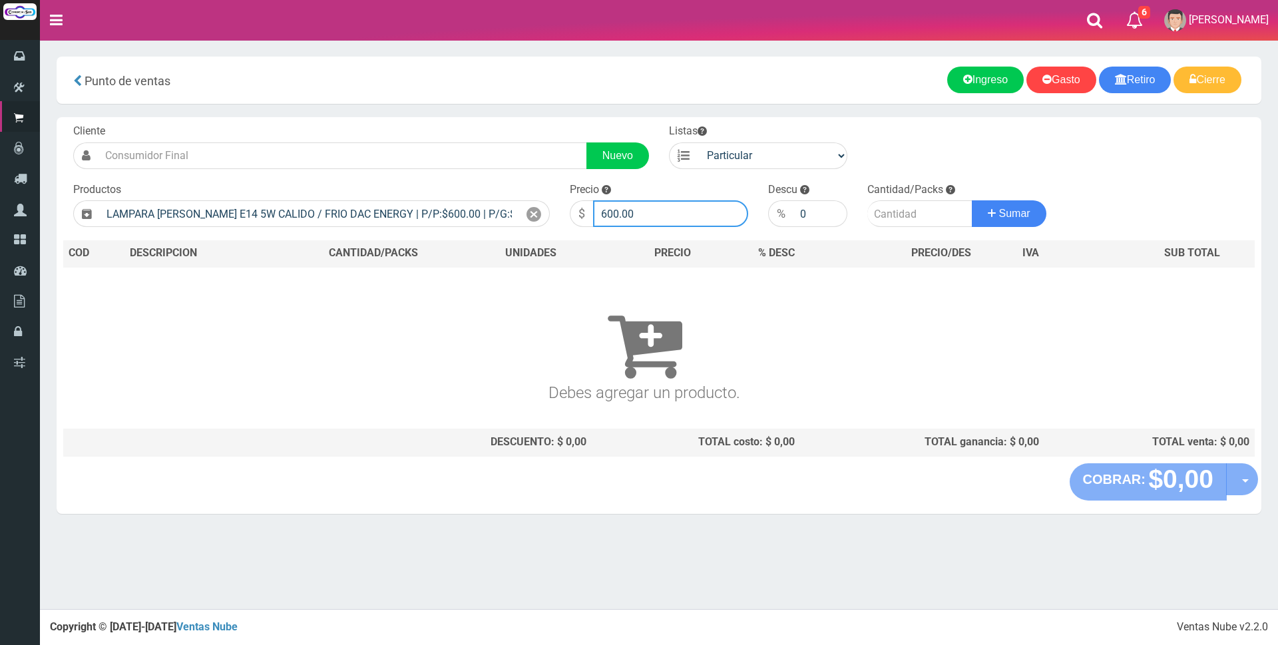
click at [655, 208] on input "600.00" at bounding box center [670, 213] width 155 height 27
type input "6"
type input "2500"
click at [896, 222] on input "number" at bounding box center [919, 213] width 105 height 27
type input "2"
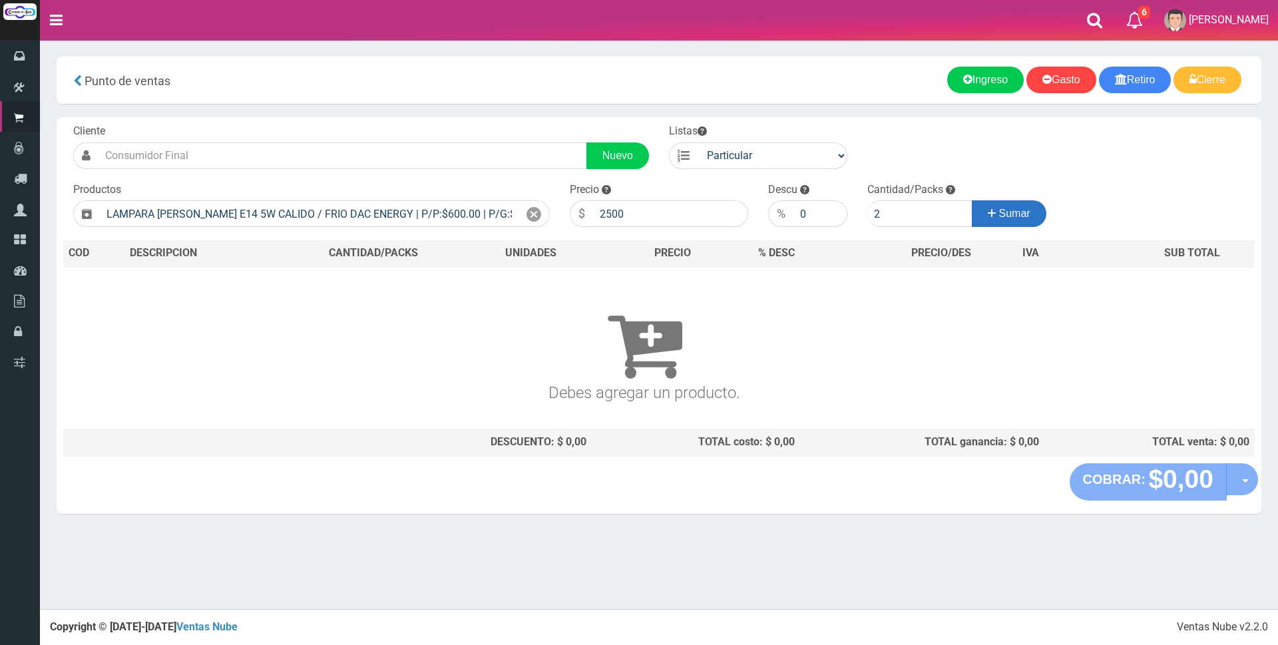
click at [999, 216] on span "Sumar" at bounding box center [1014, 213] width 31 height 11
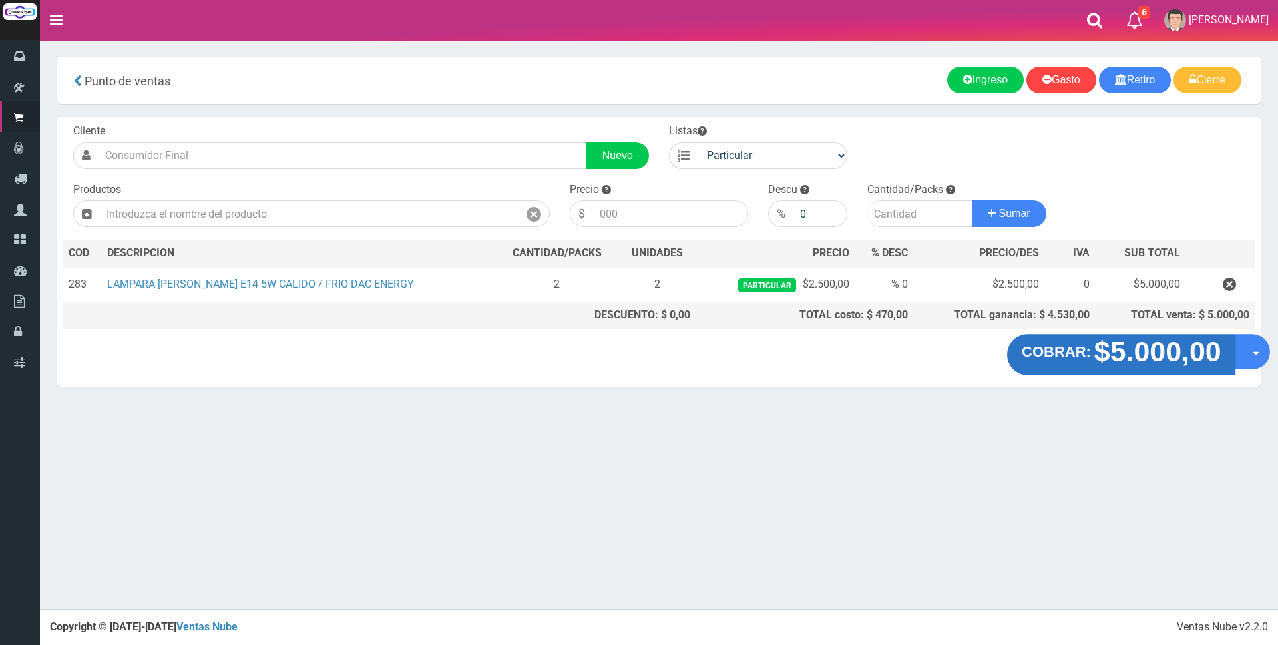
click at [1103, 344] on strong "$5.000,00" at bounding box center [1156, 351] width 127 height 31
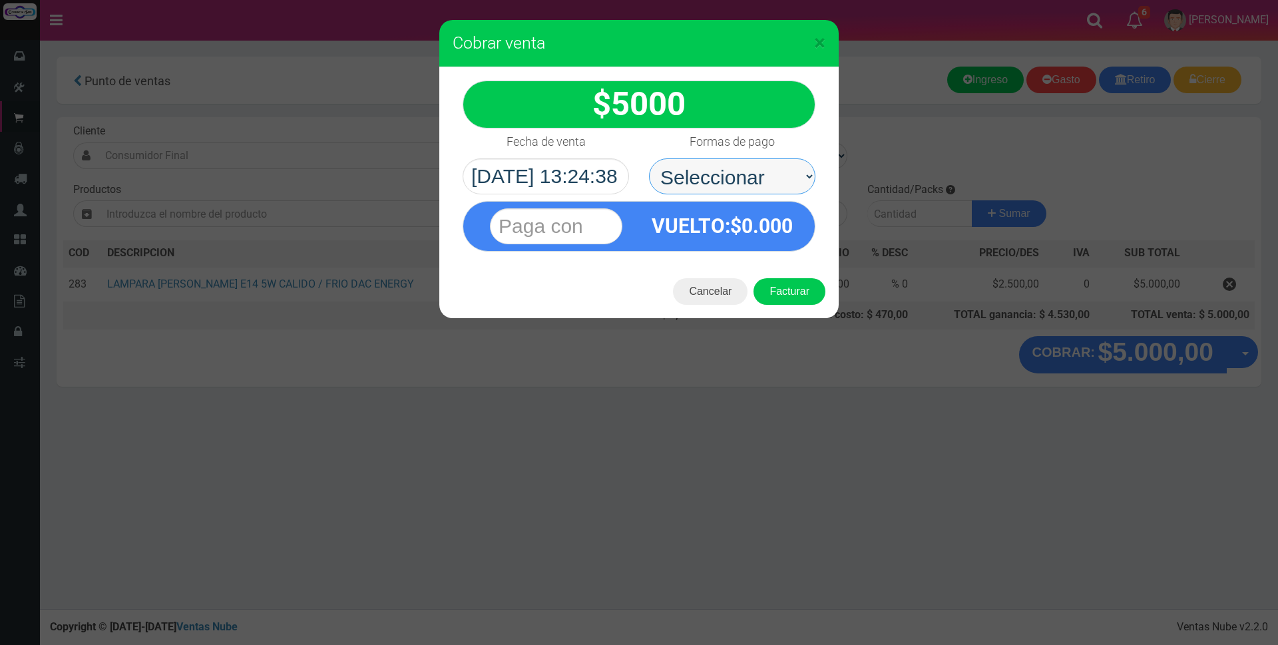
drag, startPoint x: 715, startPoint y: 166, endPoint x: 715, endPoint y: 174, distance: 8.0
click at [715, 166] on select "Seleccionar Efectivo Tarjeta de Crédito Depósito Débito" at bounding box center [732, 176] width 166 height 36
select select "Efectivo"
click at [649, 158] on select "Seleccionar Efectivo Tarjeta de Crédito Depósito Débito" at bounding box center [732, 176] width 166 height 36
click at [589, 215] on input "text" at bounding box center [556, 226] width 132 height 36
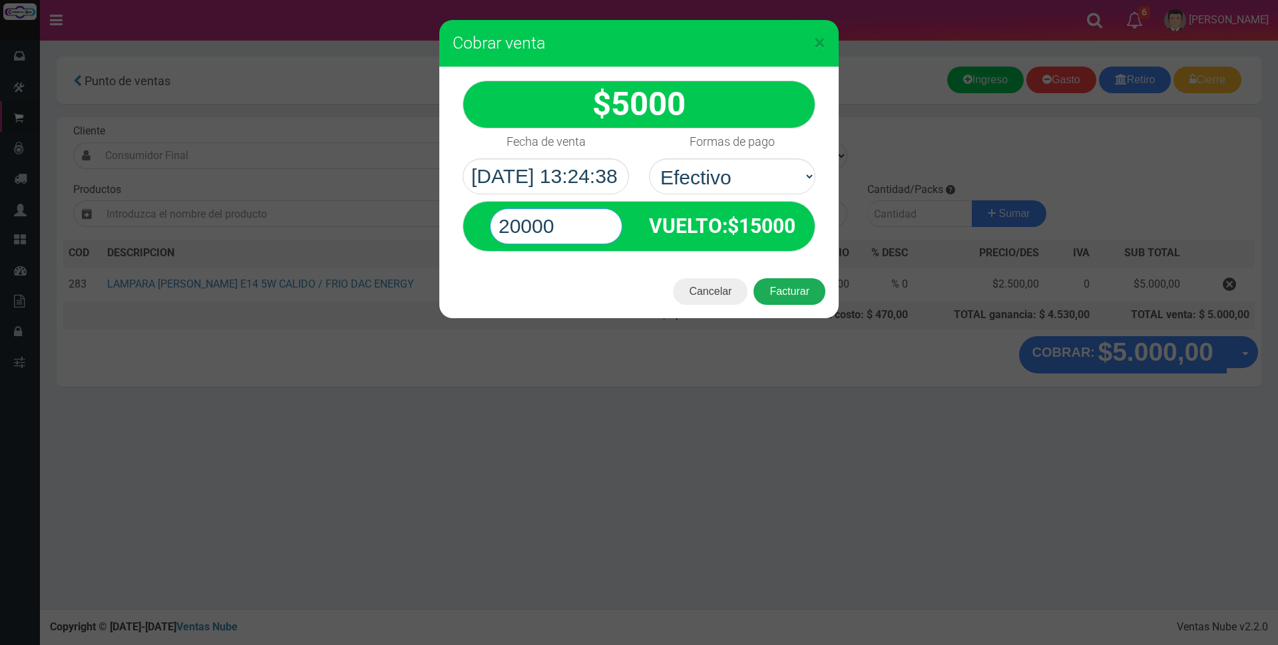
type input "20000"
click at [810, 287] on button "Facturar" at bounding box center [789, 291] width 72 height 27
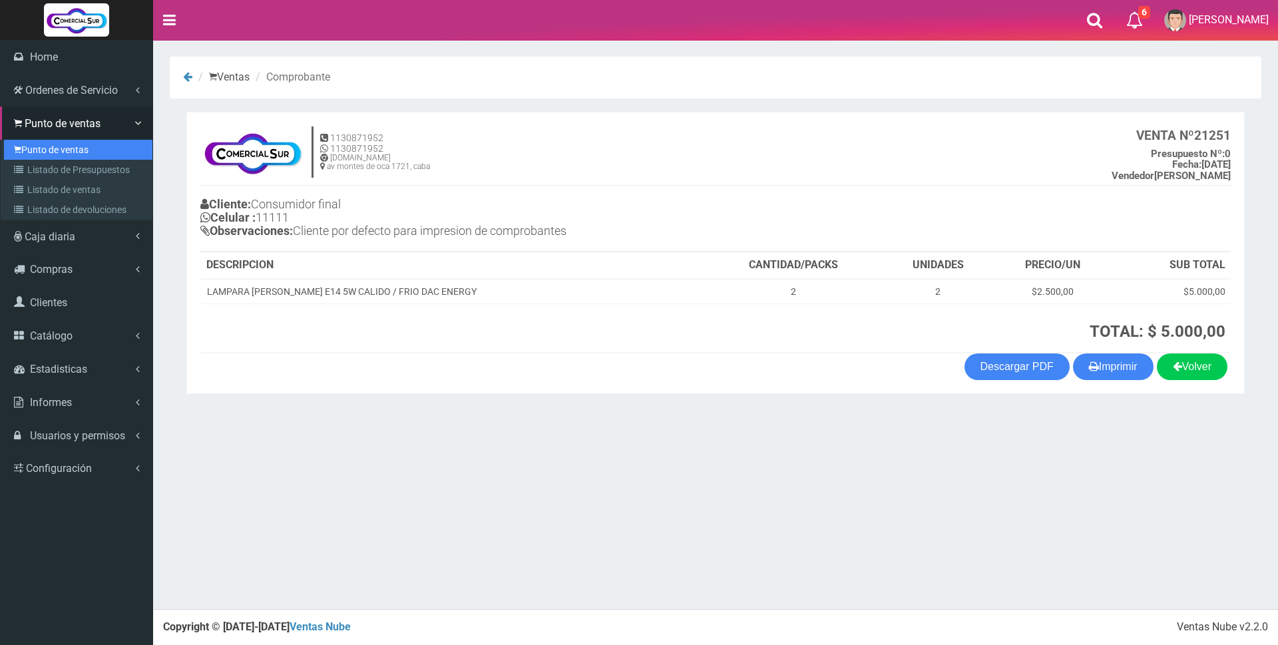
click at [39, 148] on link "Punto de ventas" at bounding box center [78, 150] width 148 height 20
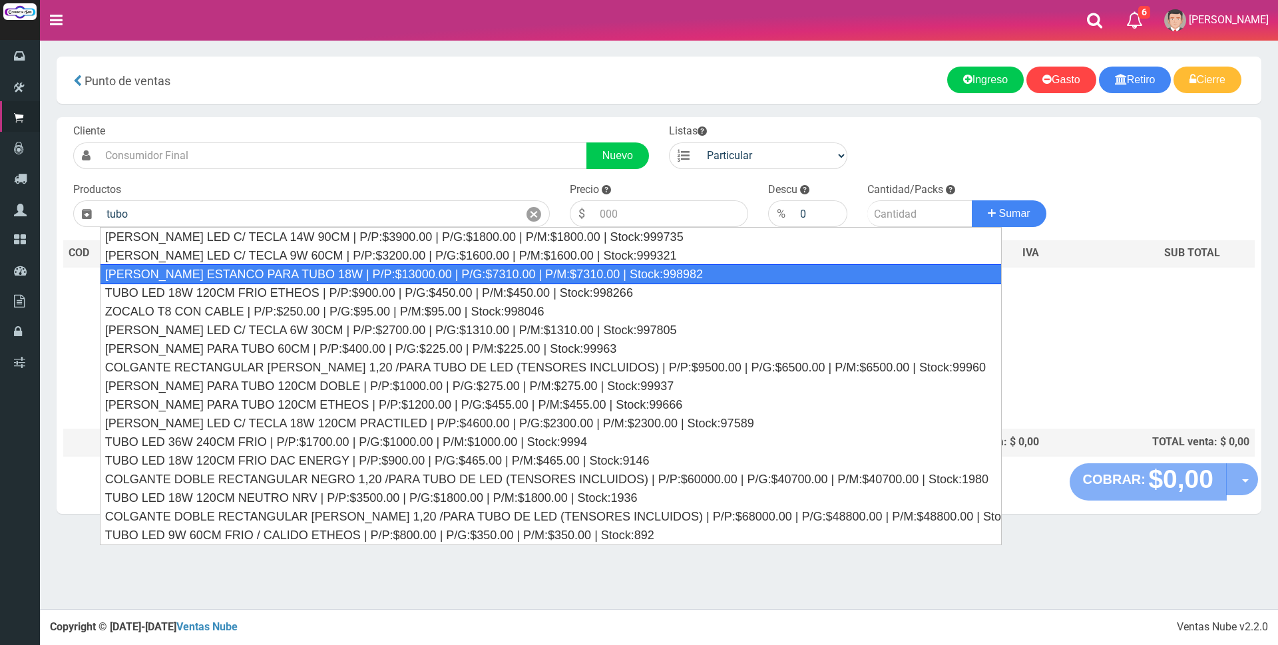
click at [288, 268] on div "LISTON DOBLE ESTANCO PARA TUBO 18W | P/P:$13000.00 | P/G:$7310.00 | P/M:$7310.0…" at bounding box center [551, 274] width 902 height 20
type input "LISTON DOBLE ESTANCO PARA TUBO 18W | P/P:$13000.00 | P/G:$7310.00 | P/M:$7310.0…"
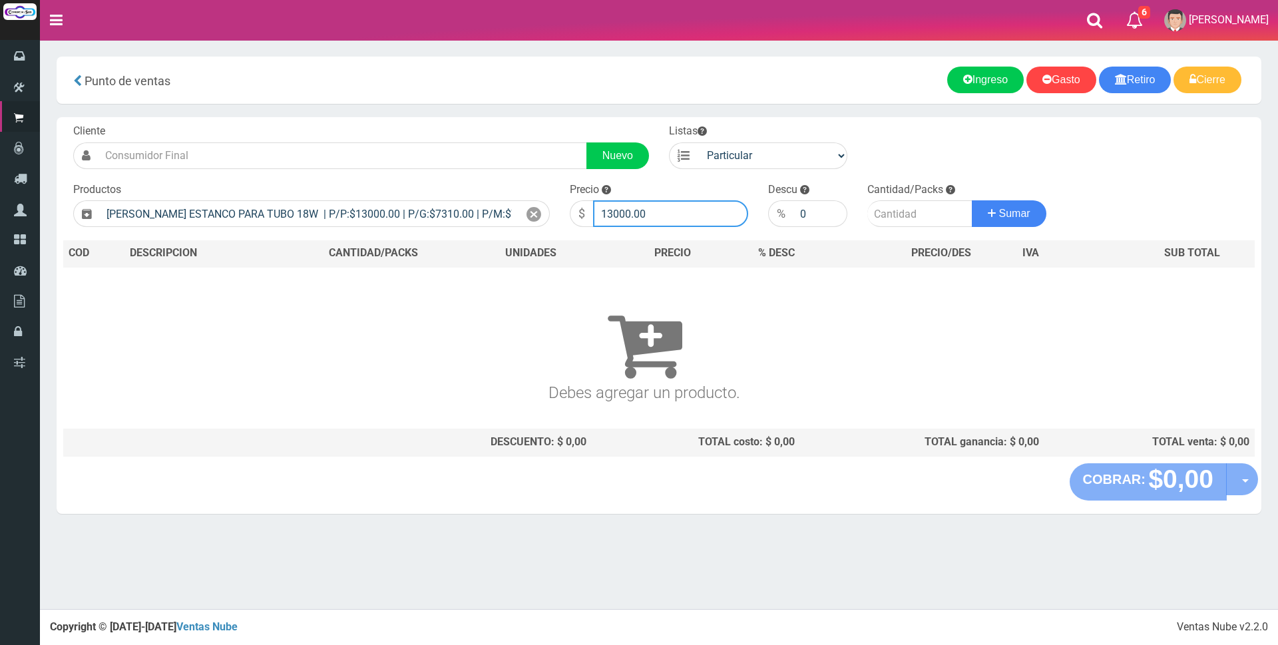
drag, startPoint x: 659, startPoint y: 212, endPoint x: 671, endPoint y: 216, distance: 13.3
click at [663, 212] on input "13000.00" at bounding box center [670, 213] width 155 height 27
type input "1"
type input "3400"
drag, startPoint x: 882, startPoint y: 216, endPoint x: 858, endPoint y: 227, distance: 27.1
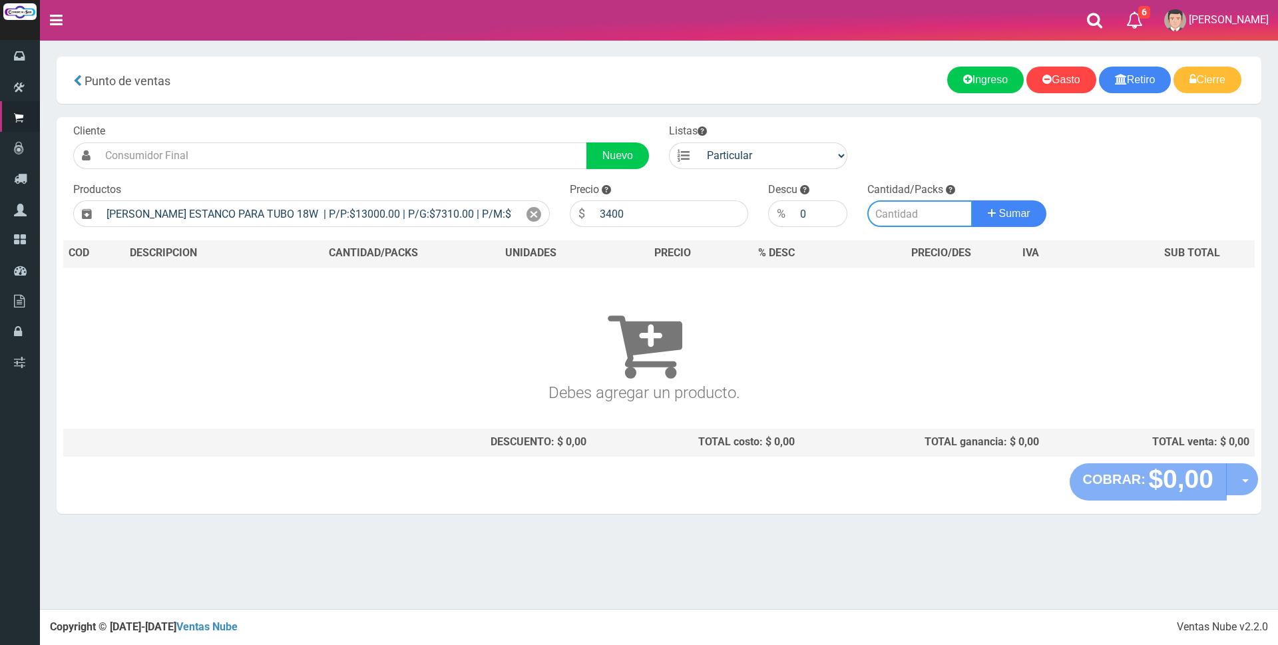
click at [882, 216] on input "number" at bounding box center [919, 213] width 105 height 27
type input "1"
click at [1011, 206] on button "Sumar" at bounding box center [1008, 213] width 75 height 27
click at [532, 214] on icon at bounding box center [533, 214] width 15 height 19
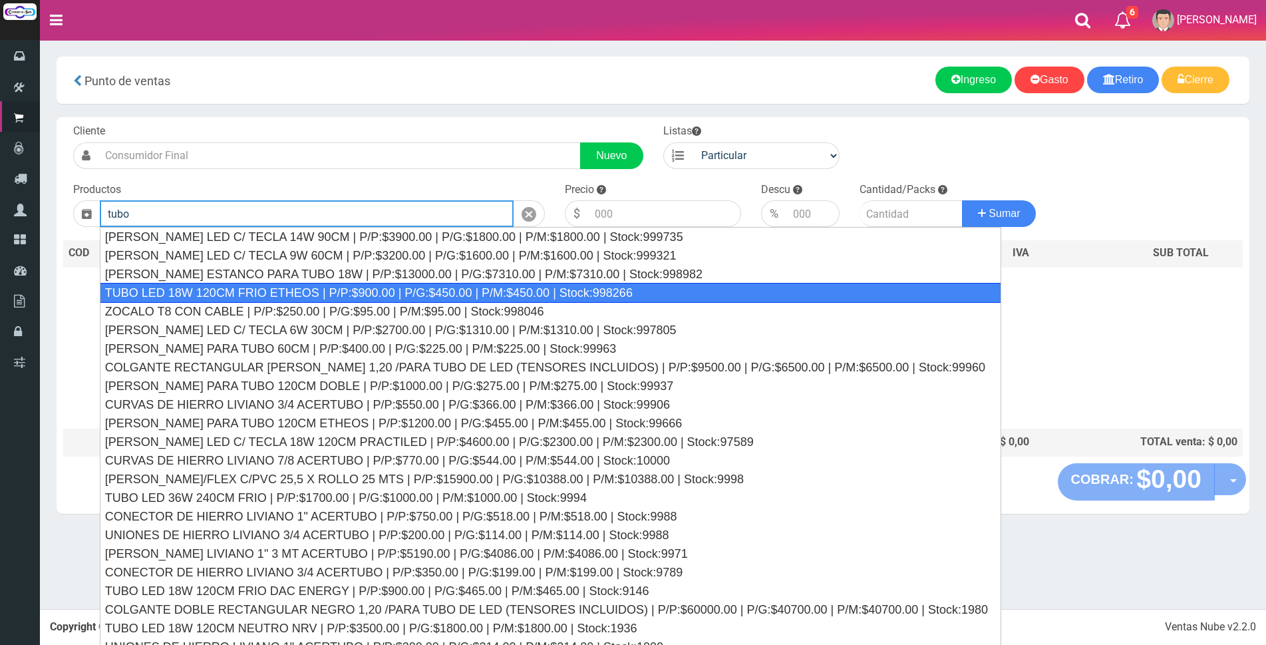
click at [673, 283] on div "TUBO LED 18W 120CM FRIO ETHEOS | P/P:$900.00 | P/G:$450.00 | P/M:$450.00 | Stoc…" at bounding box center [551, 293] width 902 height 20
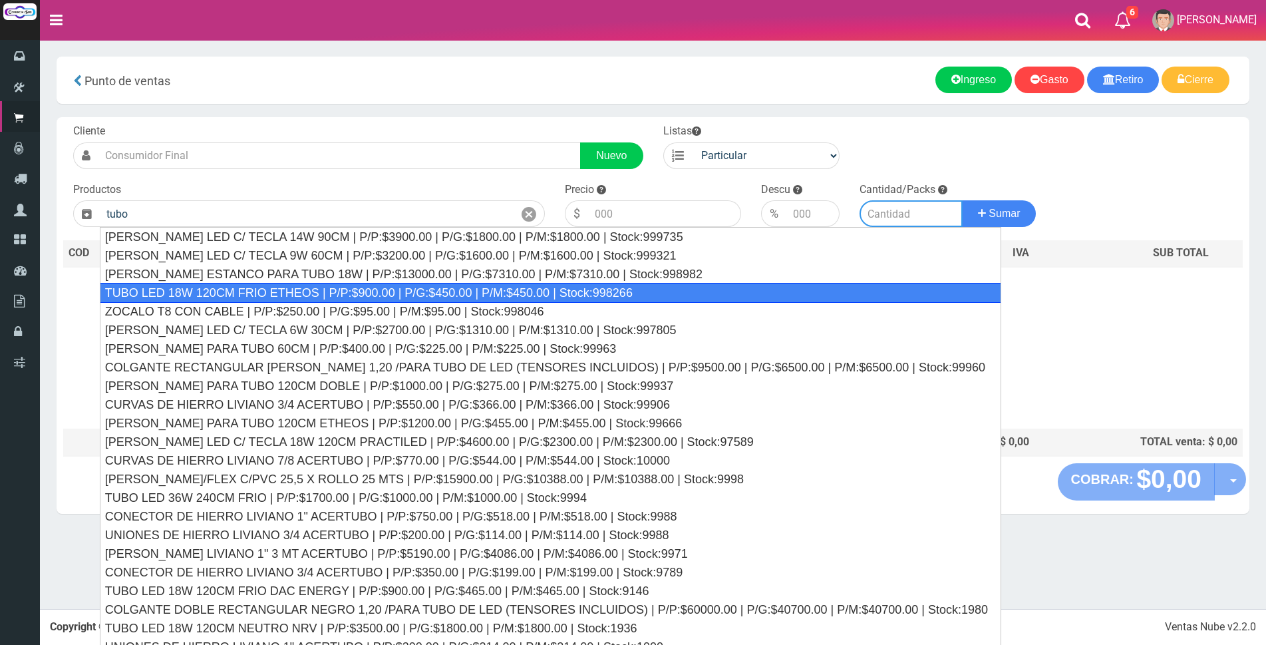
type input "TUBO LED 18W 120CM FRIO ETHEOS | P/P:$900.00 | P/G:$450.00 | P/M:$450.00 | Stoc…"
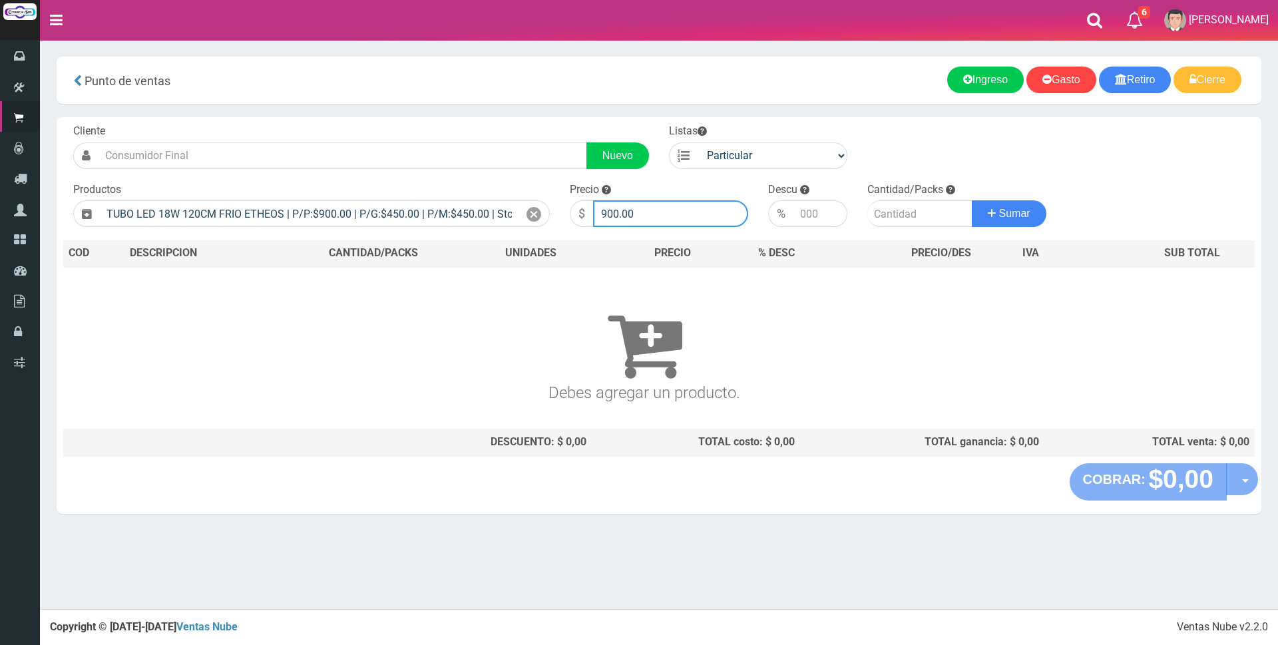
click at [693, 213] on input "900.00" at bounding box center [670, 213] width 155 height 27
type input "9"
type input "3400"
click at [876, 212] on input "number" at bounding box center [919, 213] width 105 height 27
type input "1"
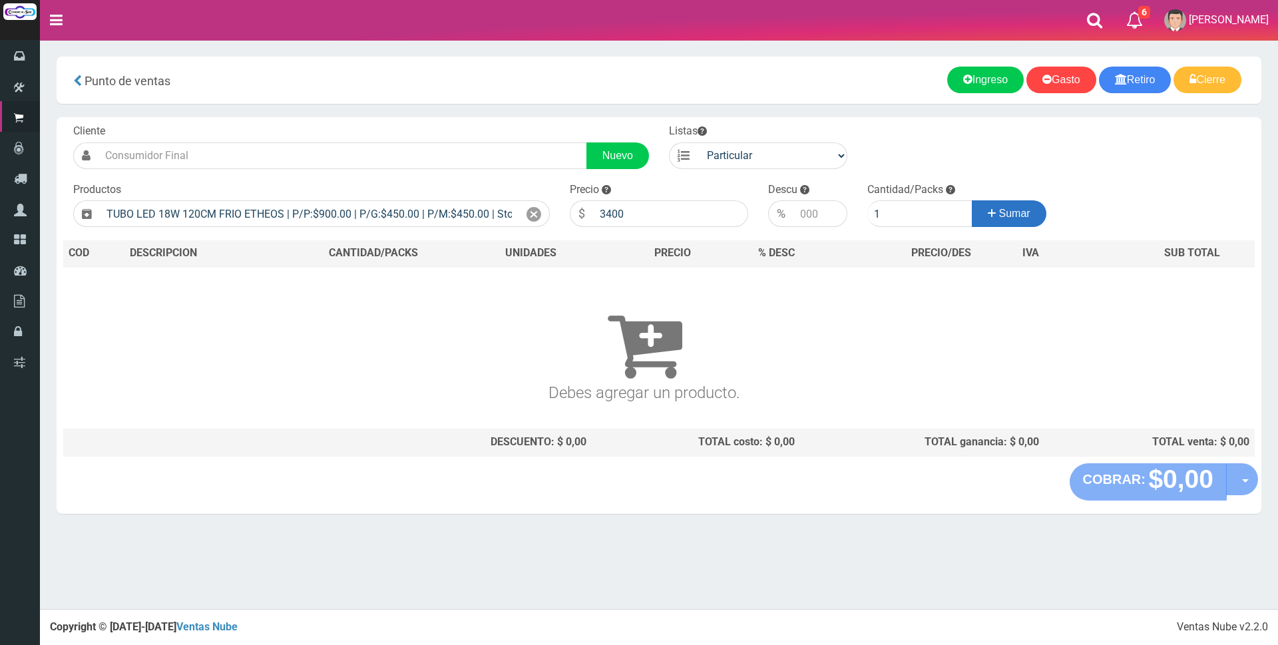
click at [1031, 205] on button "Sumar" at bounding box center [1008, 213] width 75 height 27
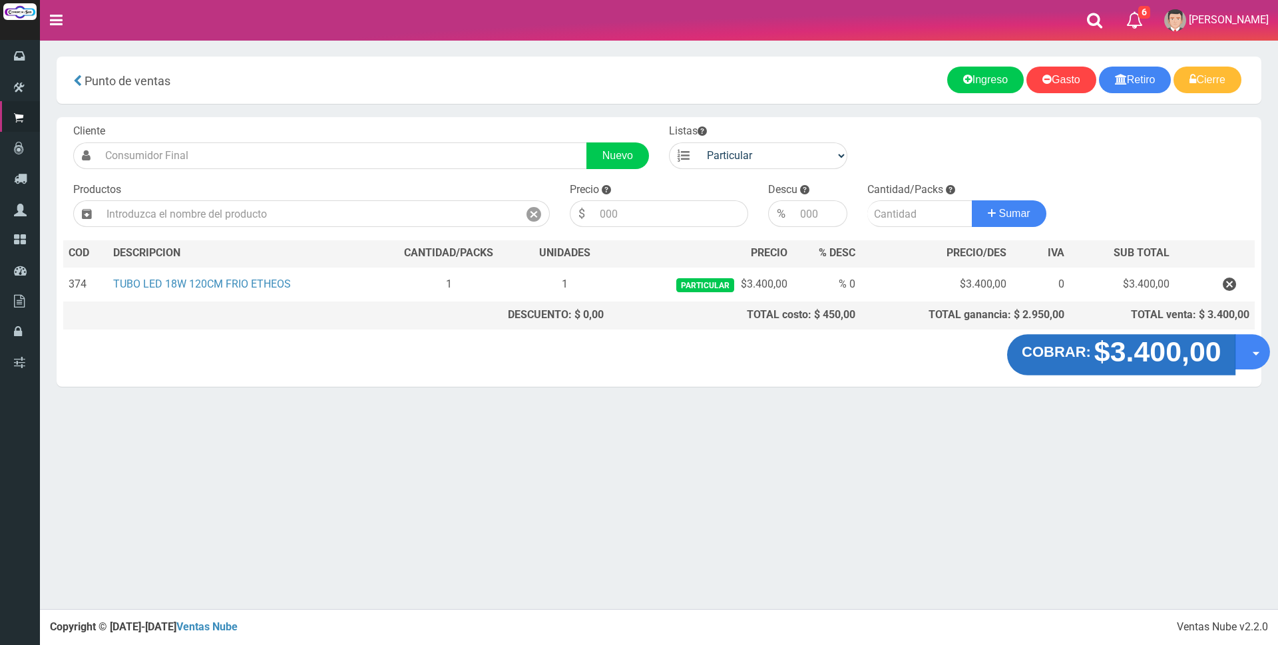
click at [1152, 360] on strong "$3.400,00" at bounding box center [1156, 351] width 127 height 31
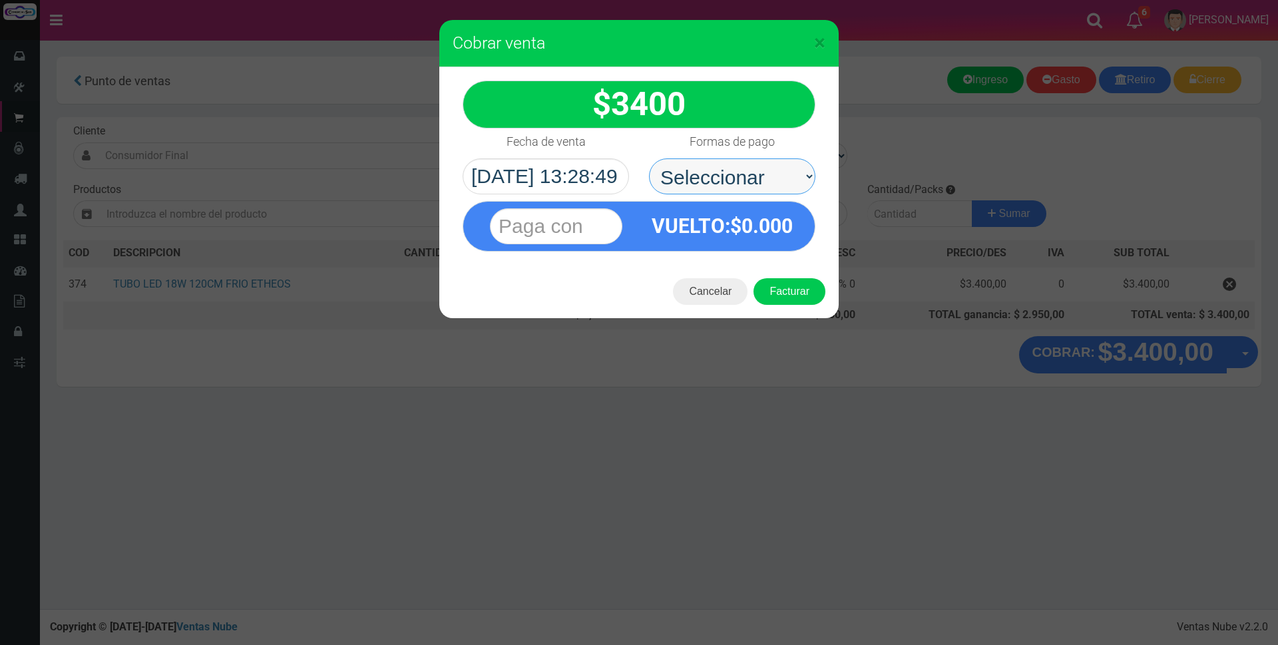
click at [780, 173] on select "Seleccionar Efectivo Tarjeta de Crédito Depósito Débito" at bounding box center [732, 176] width 166 height 36
select select "Efectivo"
click at [649, 158] on select "Seleccionar Efectivo Tarjeta de Crédito Depósito Débito" at bounding box center [732, 176] width 166 height 36
click at [601, 216] on input "text" at bounding box center [556, 226] width 132 height 36
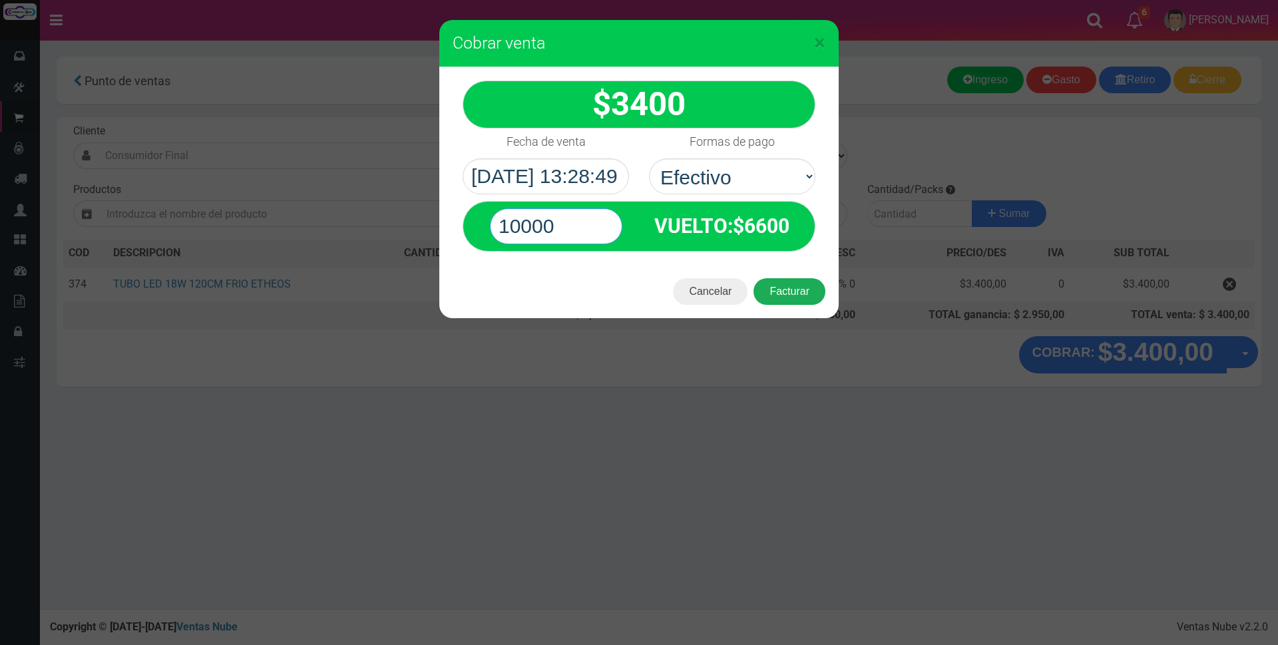
type input "10000"
click at [804, 293] on button "Facturar" at bounding box center [789, 291] width 72 height 27
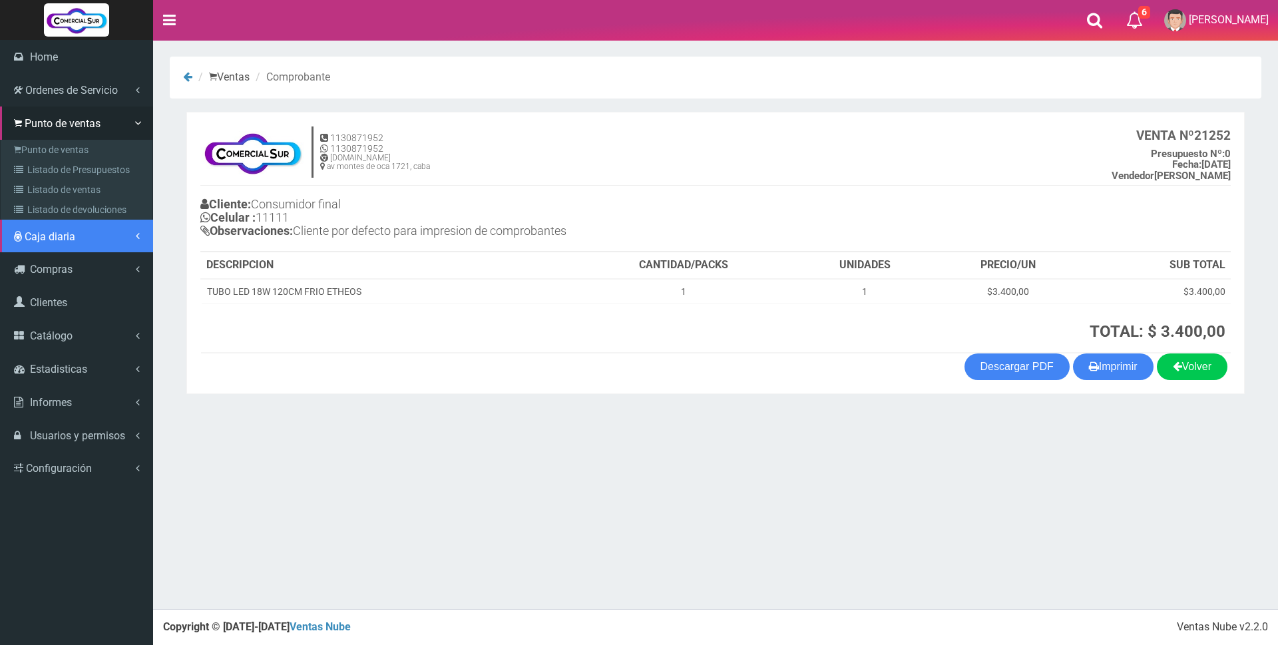
click at [59, 237] on span "Caja diaria" at bounding box center [50, 236] width 51 height 13
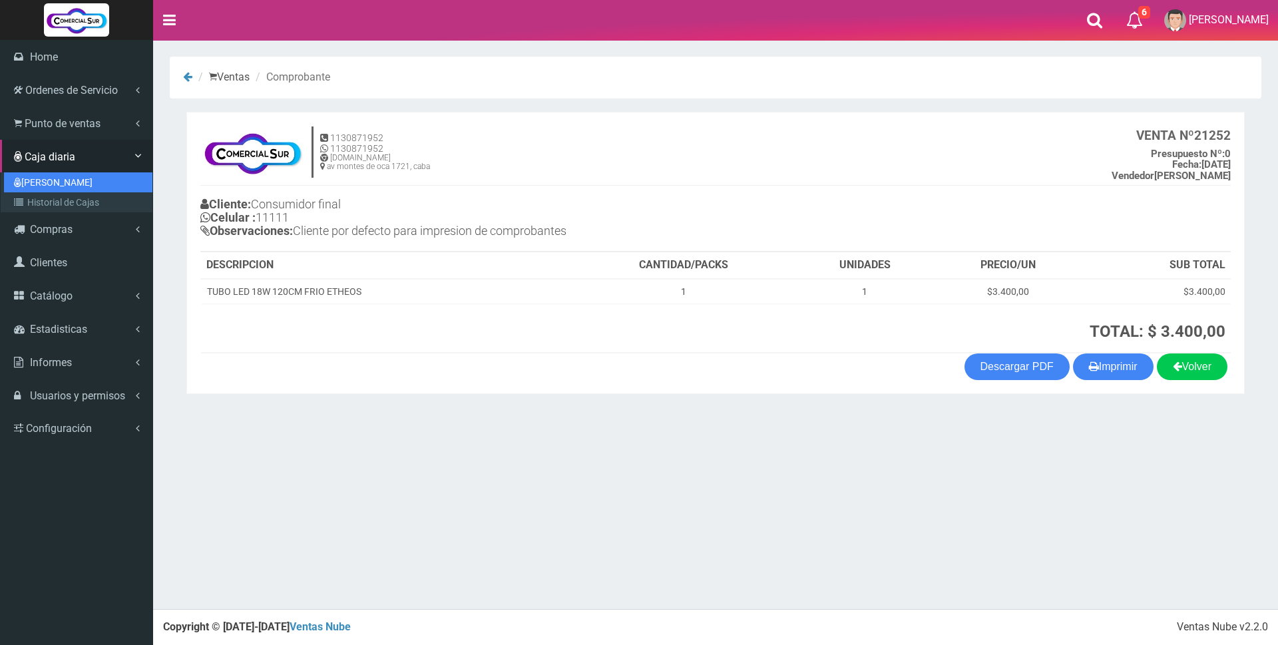
click at [52, 184] on link "[PERSON_NAME]" at bounding box center [78, 182] width 148 height 20
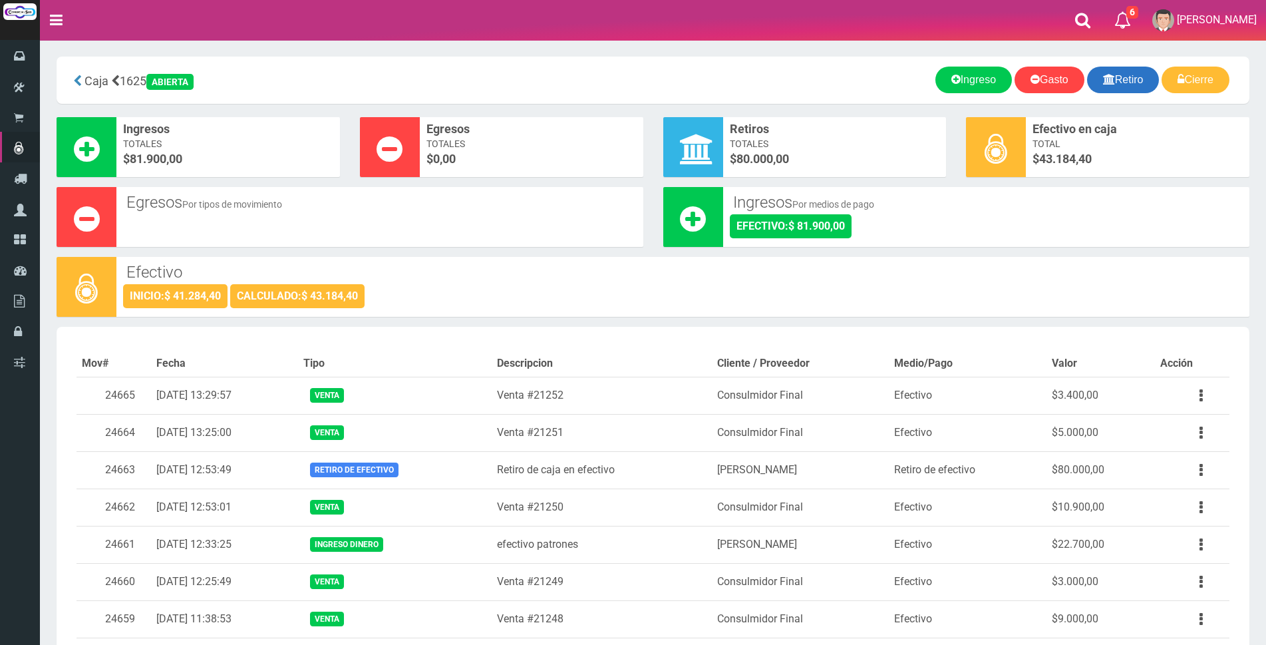
click at [1133, 79] on link "Retiro" at bounding box center [1123, 80] width 73 height 27
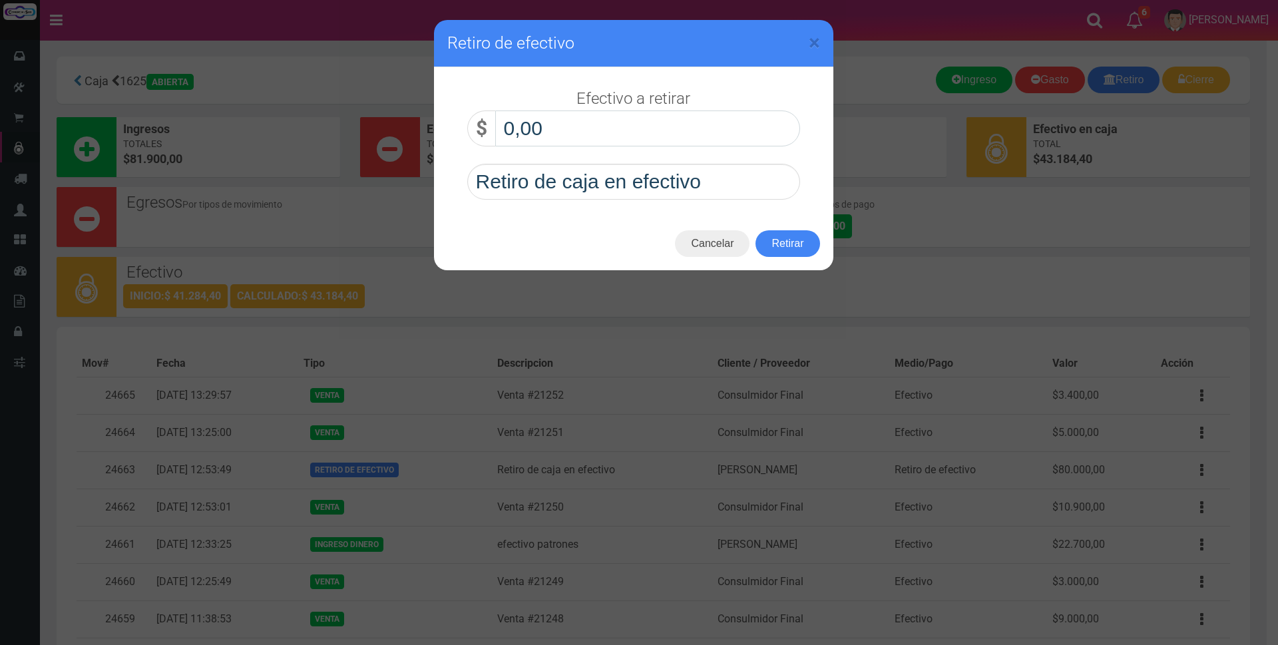
click at [727, 121] on input "0,00" at bounding box center [647, 128] width 305 height 36
type input "30.000,00"
click at [776, 247] on button "Retirar" at bounding box center [787, 243] width 64 height 27
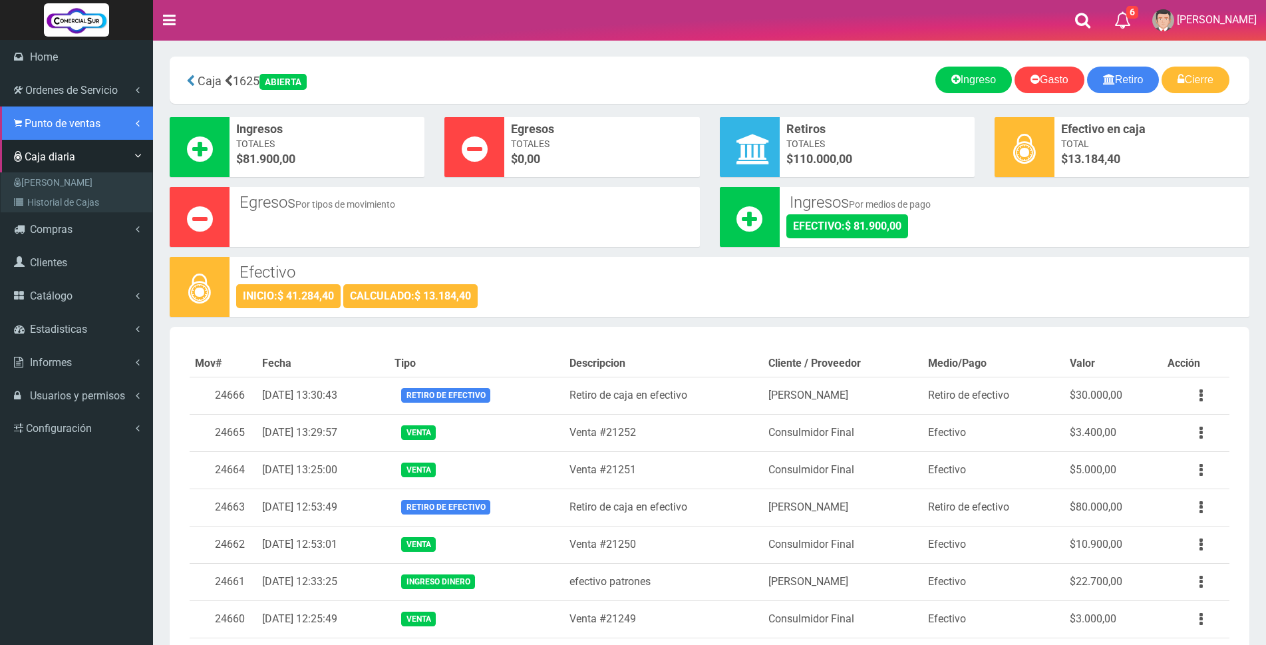
click at [54, 122] on span "Punto de ventas" at bounding box center [63, 123] width 76 height 13
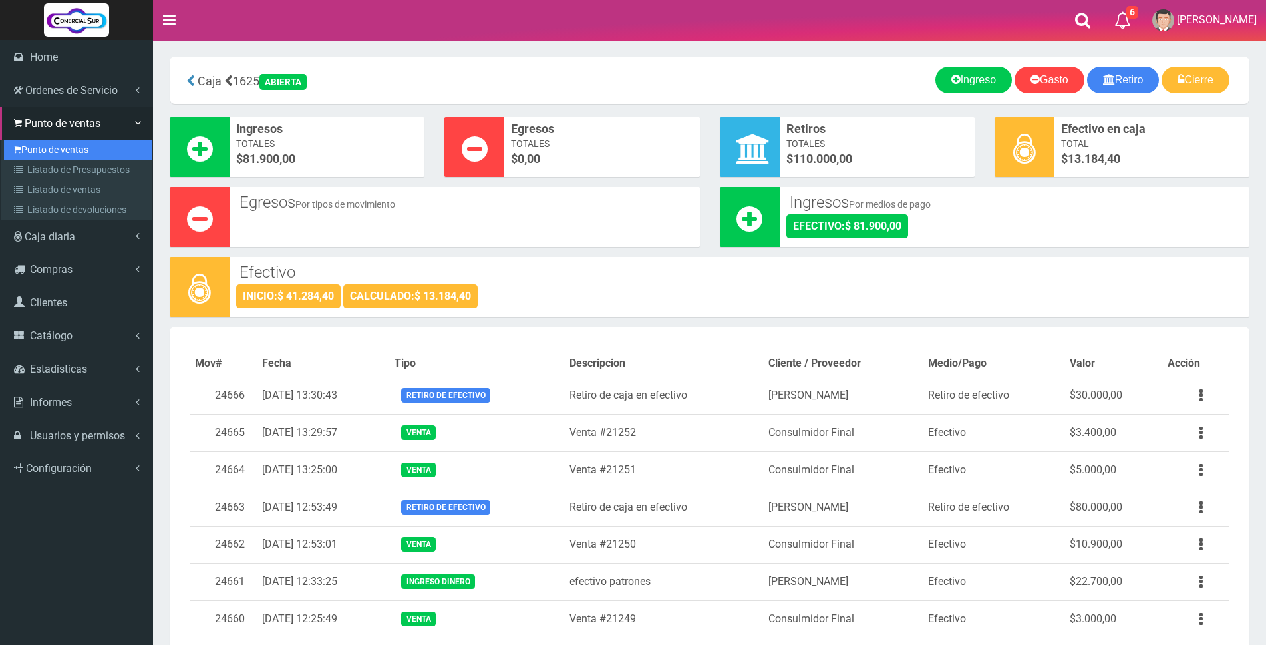
click at [71, 151] on link "Punto de ventas" at bounding box center [78, 150] width 148 height 20
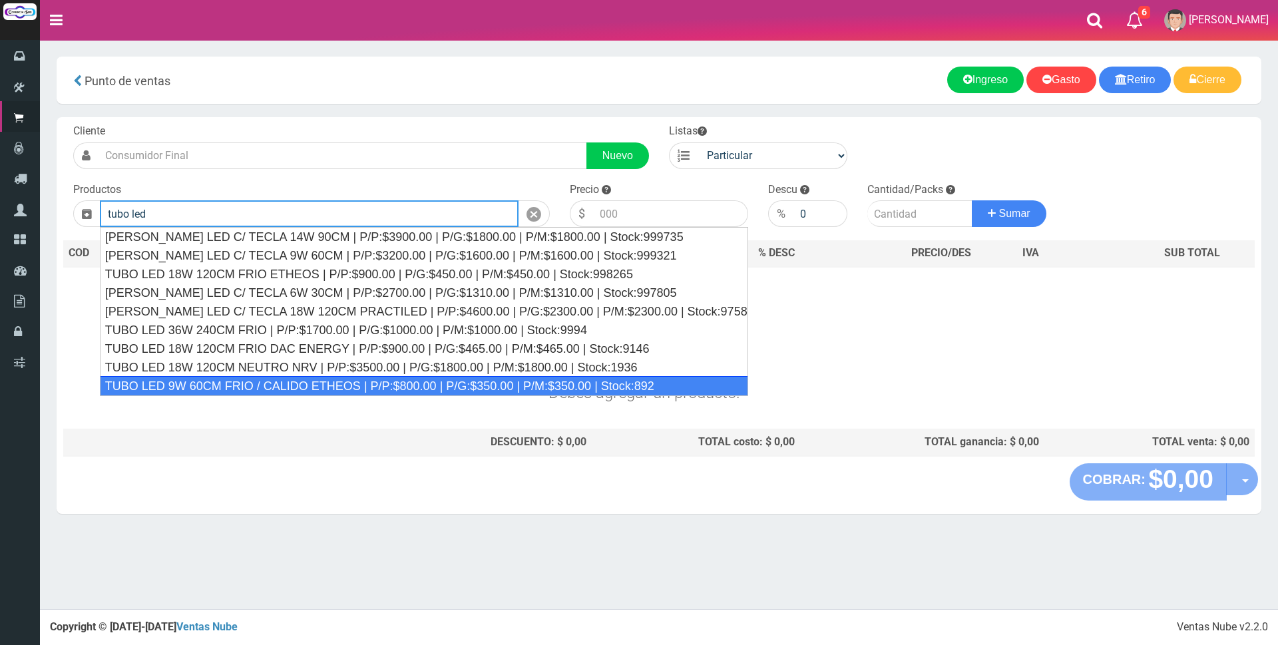
click at [426, 380] on div "TUBO LED 9W 60CM FRIO / CALIDO ETHEOS | P/P:$800.00 | P/G:$350.00 | P/M:$350.00…" at bounding box center [424, 386] width 648 height 20
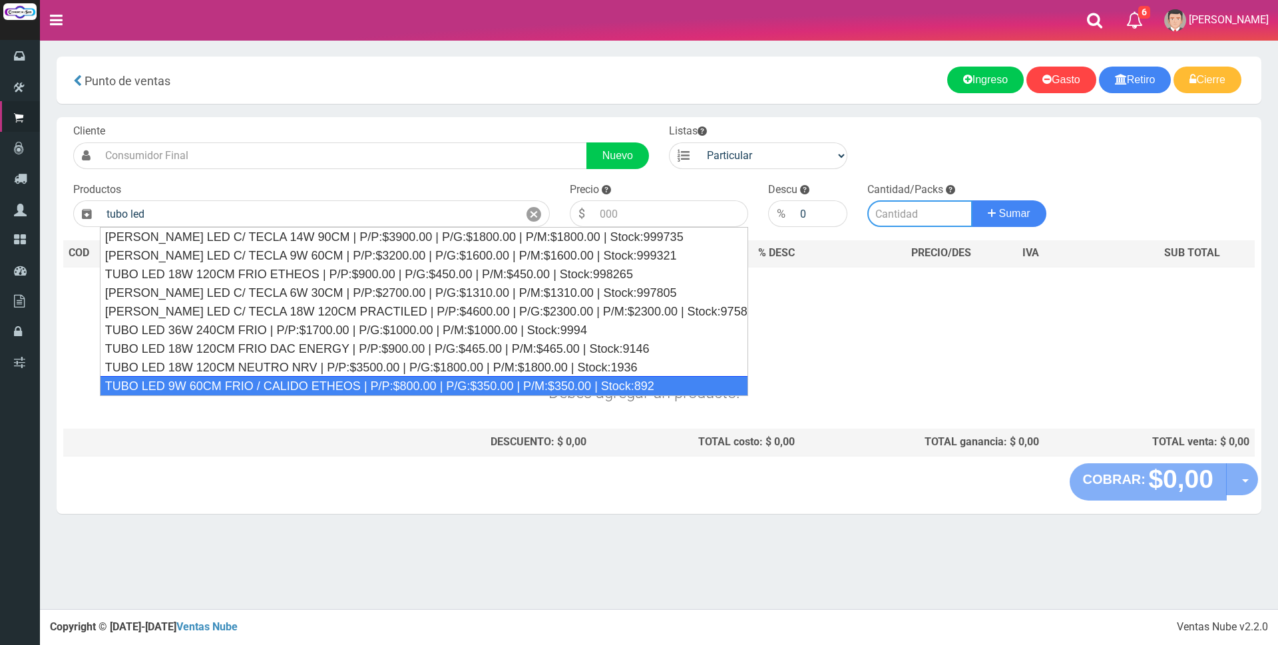
type input "TUBO LED 9W 60CM FRIO / CALIDO ETHEOS | P/P:$800.00 | P/G:$350.00 | P/M:$350.00…"
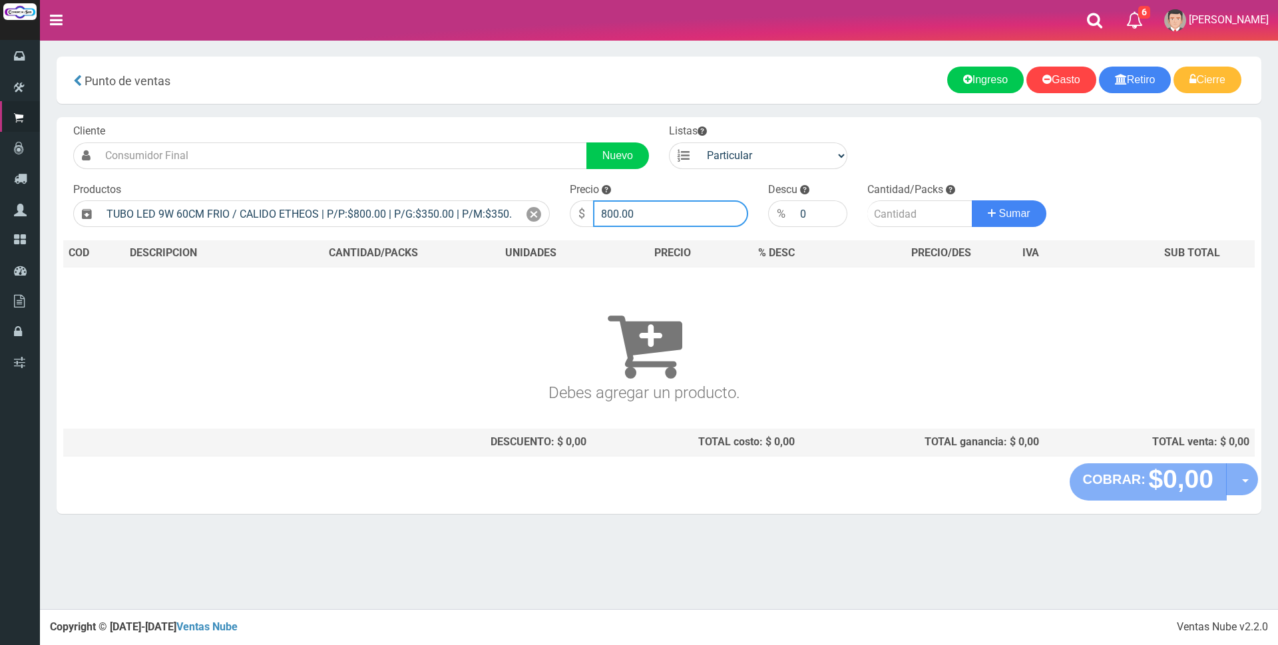
click at [637, 208] on input "800.00" at bounding box center [670, 213] width 155 height 27
type input "8"
type input "3000"
click at [895, 209] on input "number" at bounding box center [919, 213] width 105 height 27
type input "1"
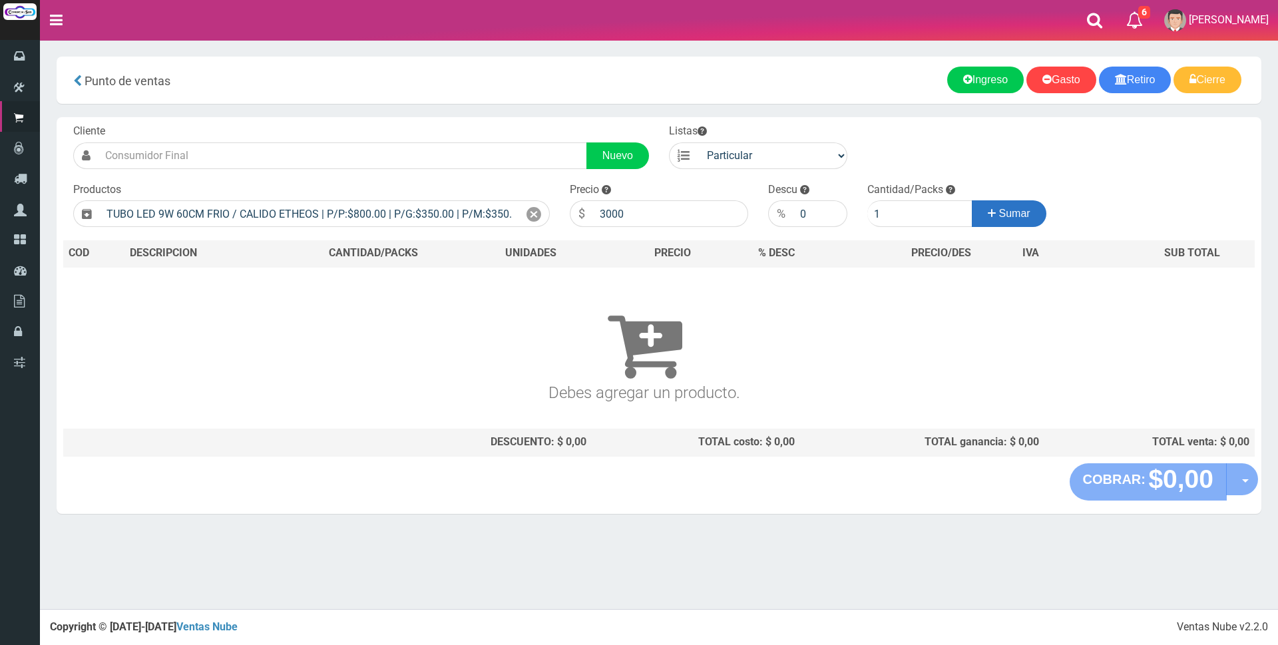
click at [1013, 214] on span "Sumar" at bounding box center [1014, 213] width 31 height 11
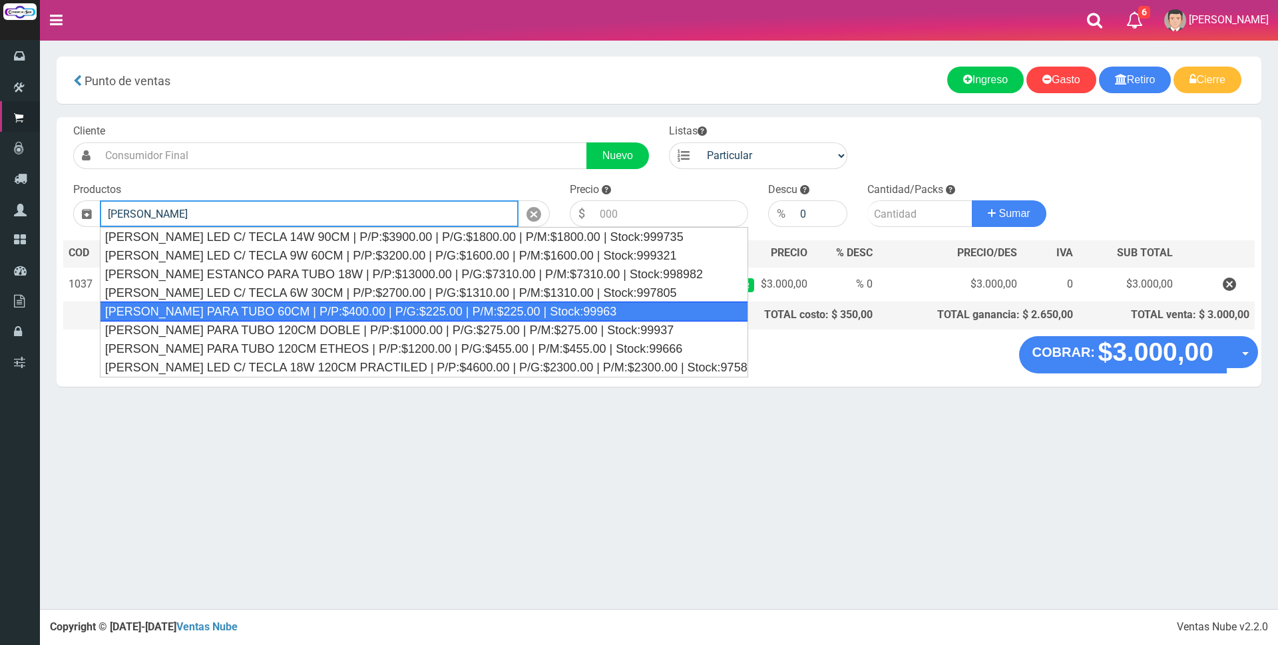
click at [623, 310] on div "LISTON PARA TUBO 60CM | P/P:$400.00 | P/G:$225.00 | P/M:$225.00 | Stock:99963" at bounding box center [424, 311] width 648 height 20
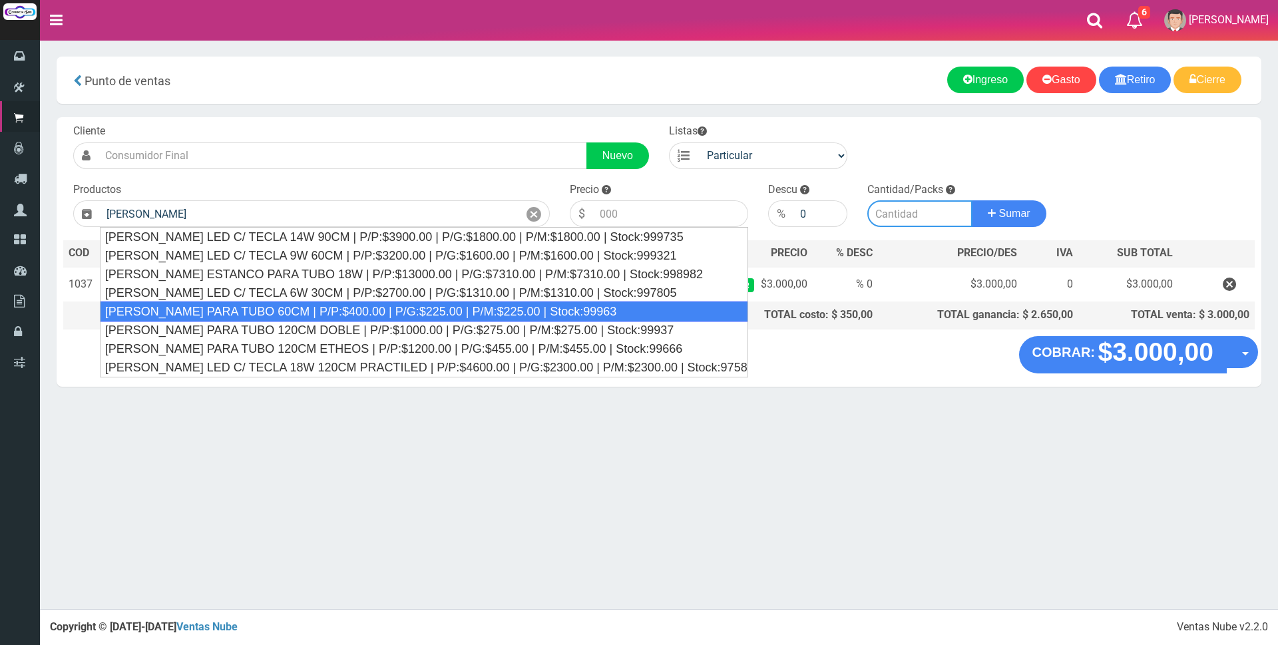
type input "LISTON PARA TUBO 60CM | P/P:$400.00 | P/G:$225.00 | P/M:$225.00 | Stock:99963"
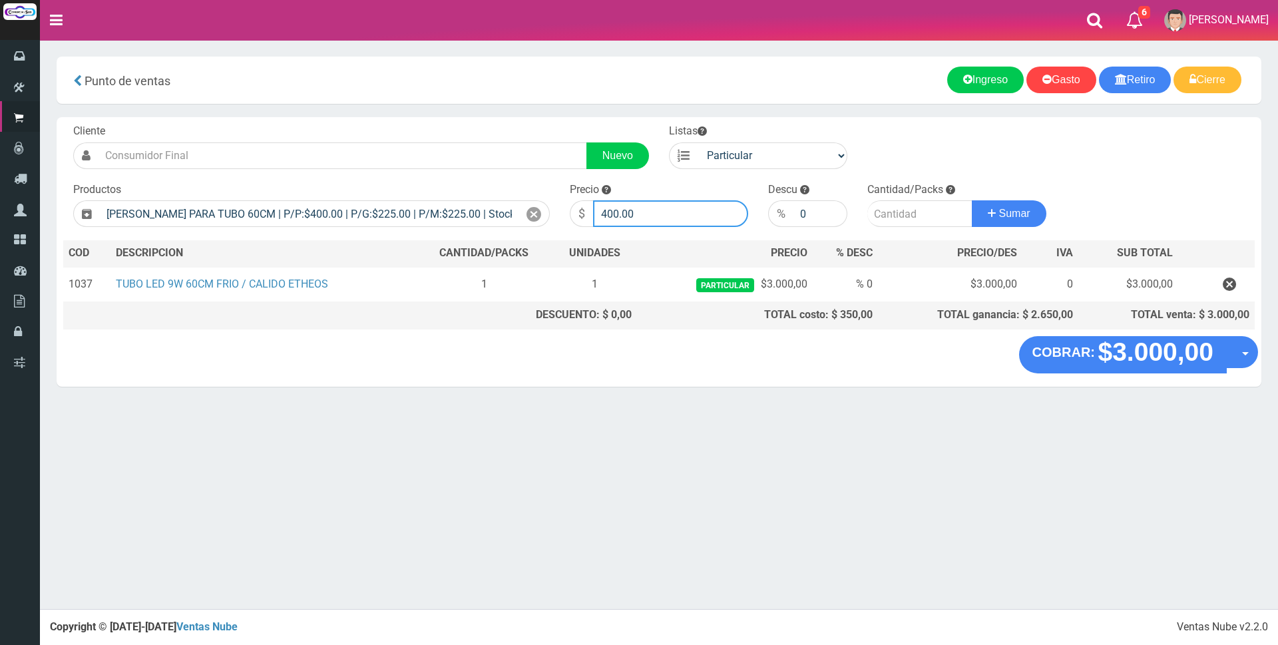
click at [691, 206] on input "400.00" at bounding box center [670, 213] width 155 height 27
type input "4"
type input "0"
type input "3000"
click at [894, 218] on input "number" at bounding box center [919, 213] width 105 height 27
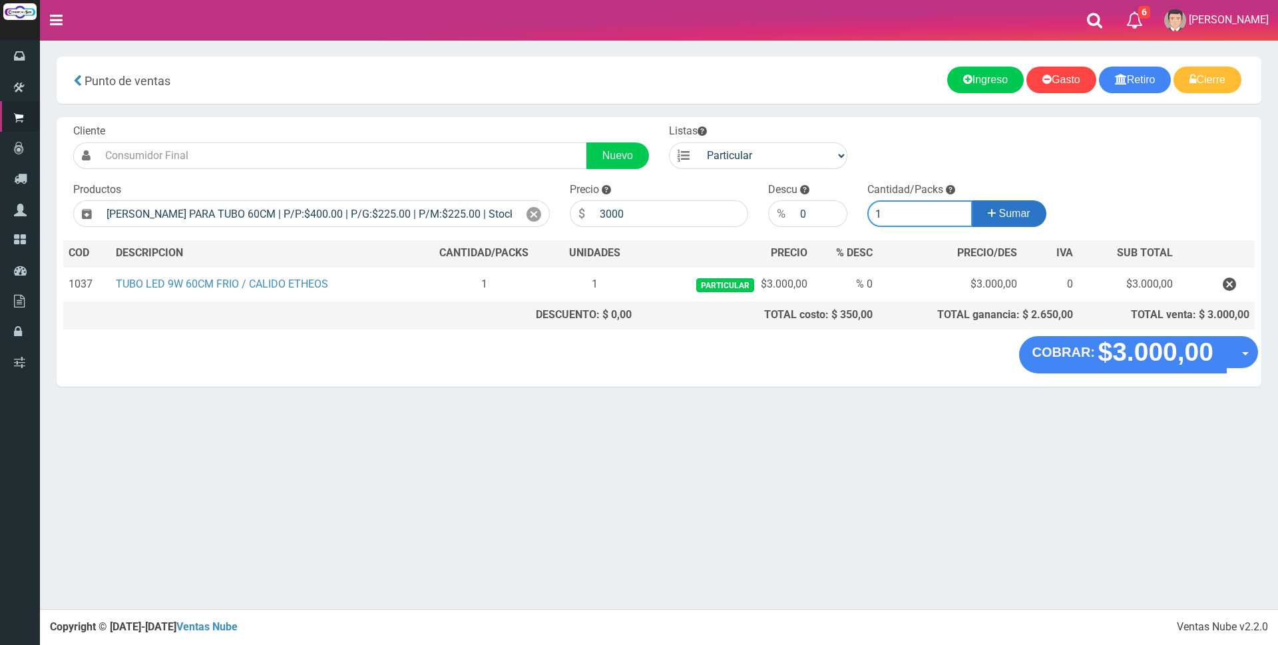
type input "1"
click at [1019, 218] on span "Sumar" at bounding box center [1014, 213] width 31 height 11
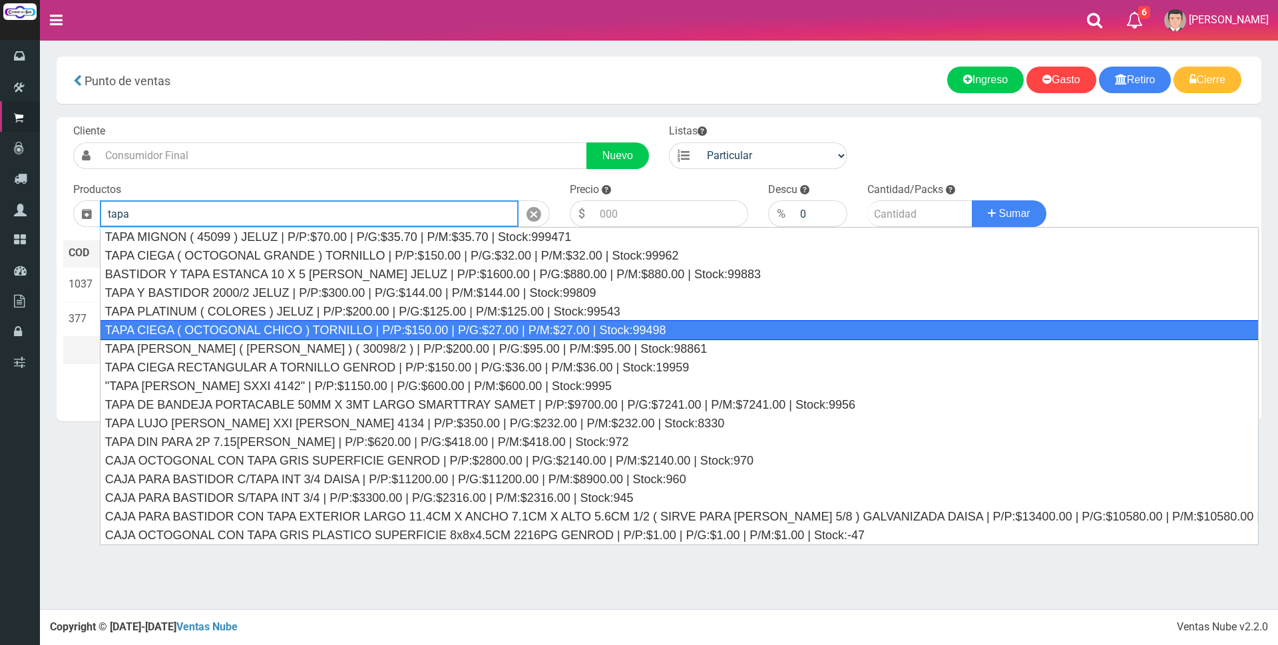
click at [774, 329] on div "TAPA CIEGA ( OCTOGONAL CHICO ) TORNILLO | P/P:$150.00 | P/G:$27.00 | P/M:$27.00…" at bounding box center [679, 330] width 1158 height 20
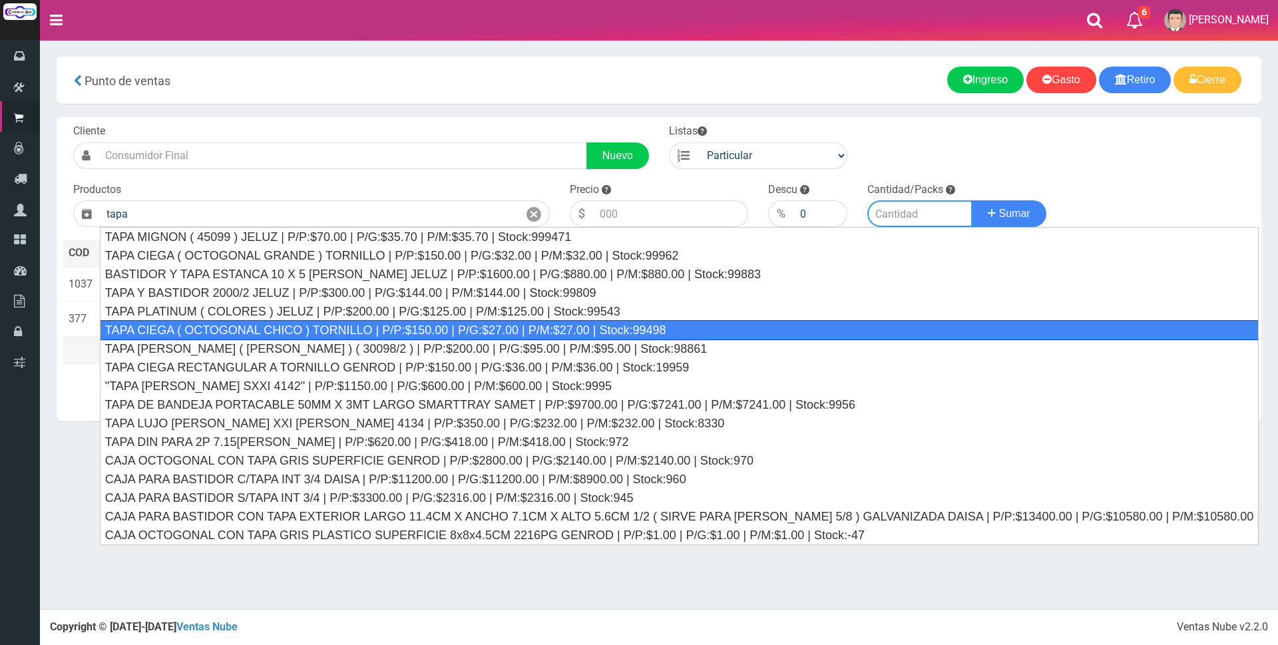
type input "TAPA CIEGA ( OCTOGONAL CHICO ) TORNILLO | P/P:$150.00 | P/G:$27.00 | P/M:$27.00…"
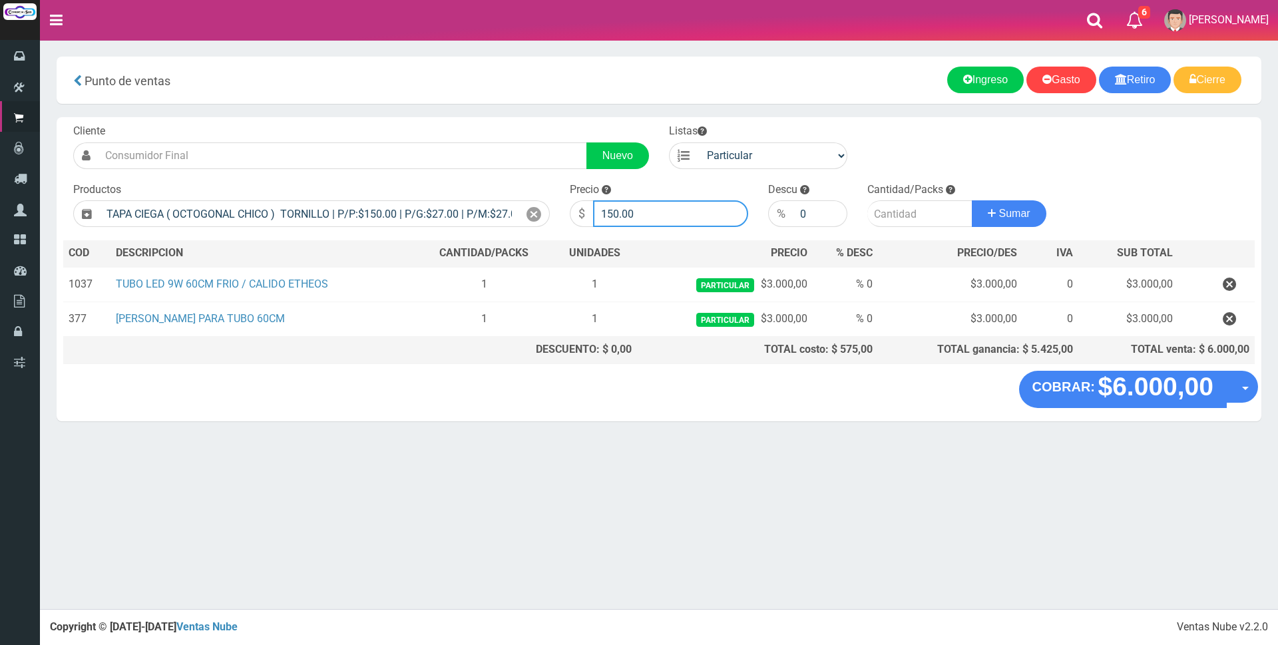
click at [715, 216] on input "150.00" at bounding box center [670, 213] width 155 height 27
type input "1"
type input "1800"
click at [878, 206] on input "number" at bounding box center [919, 213] width 105 height 27
type input "1"
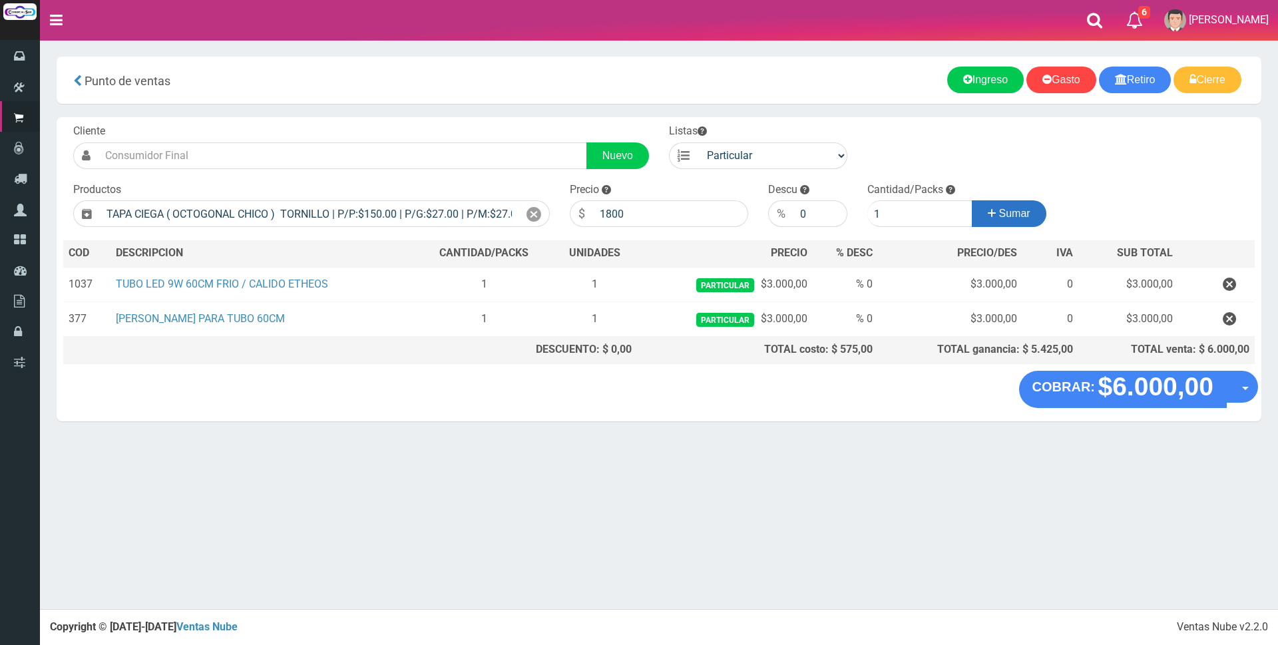
click at [989, 215] on icon at bounding box center [991, 213] width 8 height 19
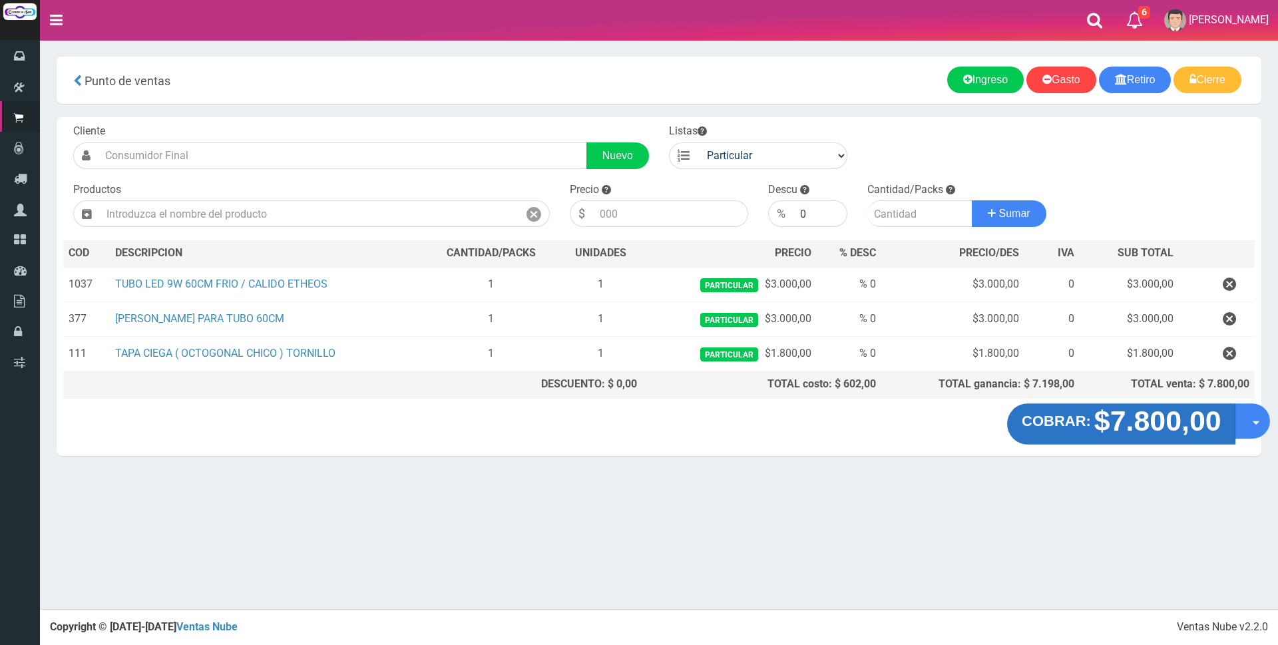
click at [1152, 422] on strong "$7.800,00" at bounding box center [1156, 420] width 127 height 31
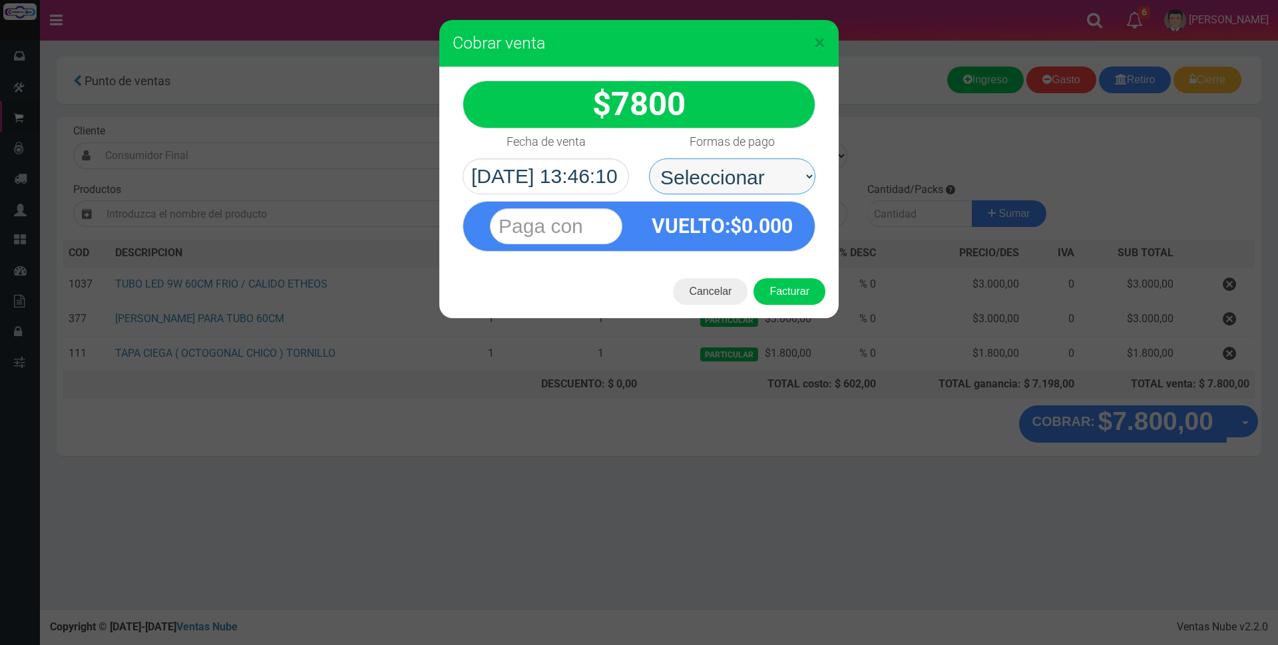
click at [760, 172] on select "Seleccionar Efectivo Tarjeta de Crédito Depósito Débito" at bounding box center [732, 176] width 166 height 36
select select "Tarjeta de Crédito"
click at [649, 158] on select "Seleccionar Efectivo Tarjeta de Crédito Depósito Débito" at bounding box center [732, 176] width 166 height 36
click at [566, 224] on input "text" at bounding box center [556, 226] width 132 height 36
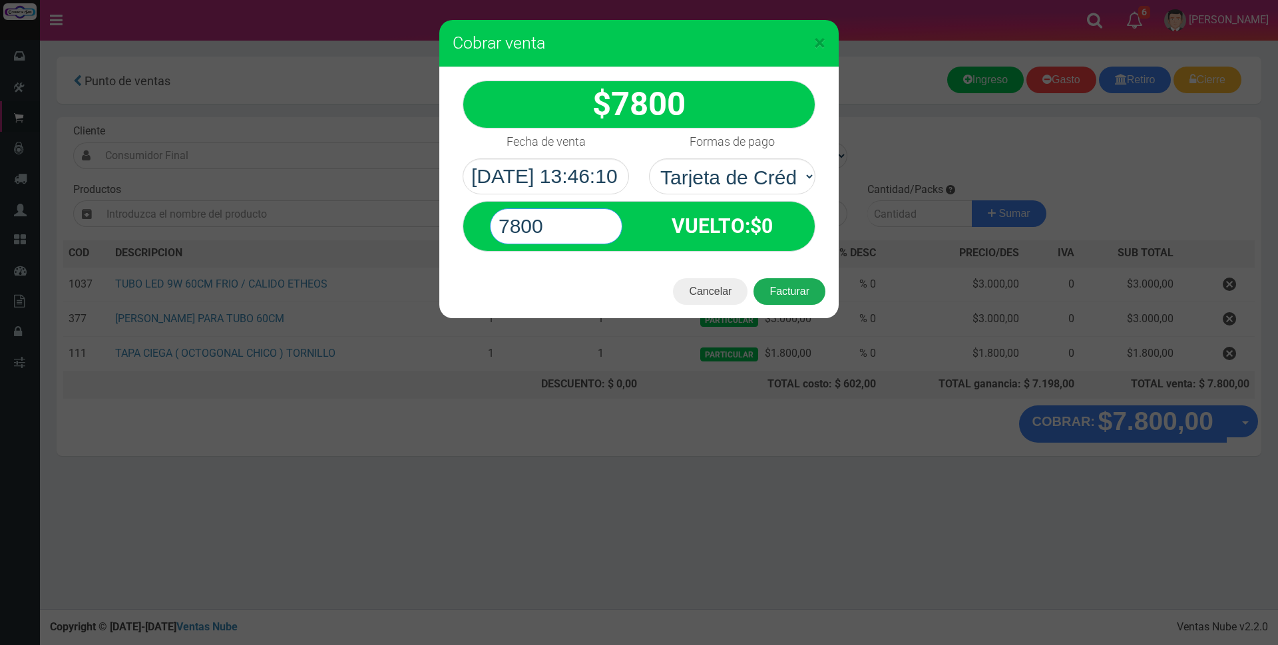
type input "7800"
click at [779, 291] on button "Facturar" at bounding box center [789, 291] width 72 height 27
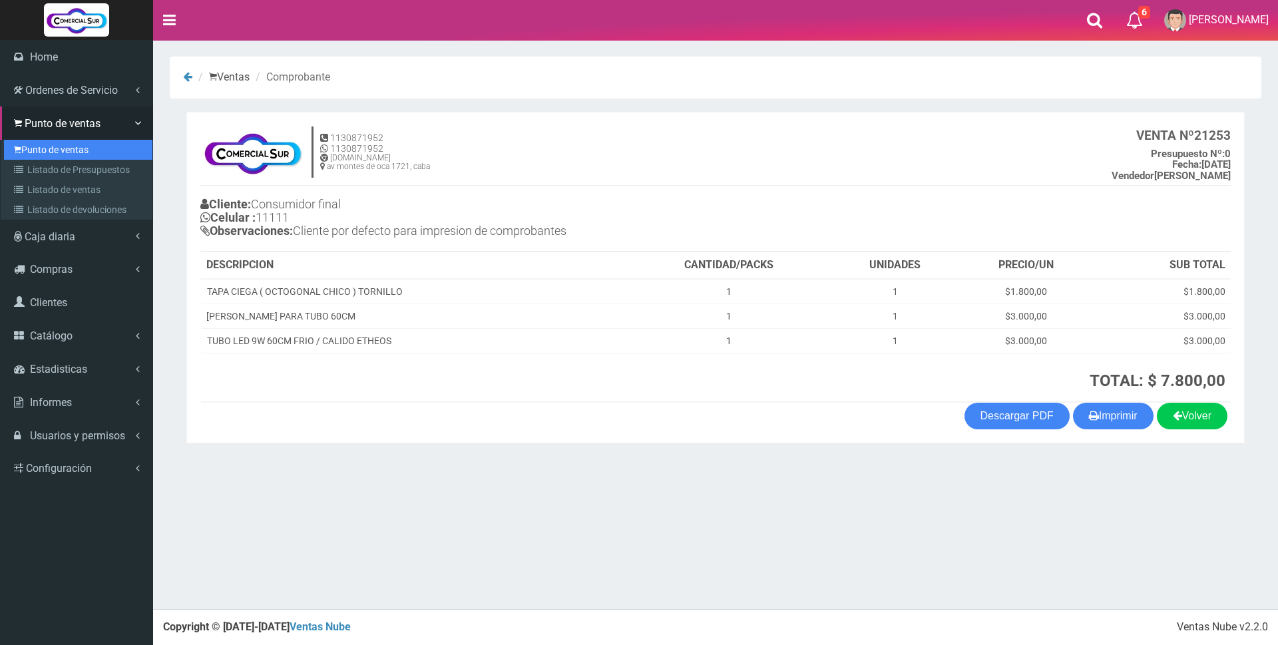
click at [28, 150] on link "Punto de ventas" at bounding box center [78, 150] width 148 height 20
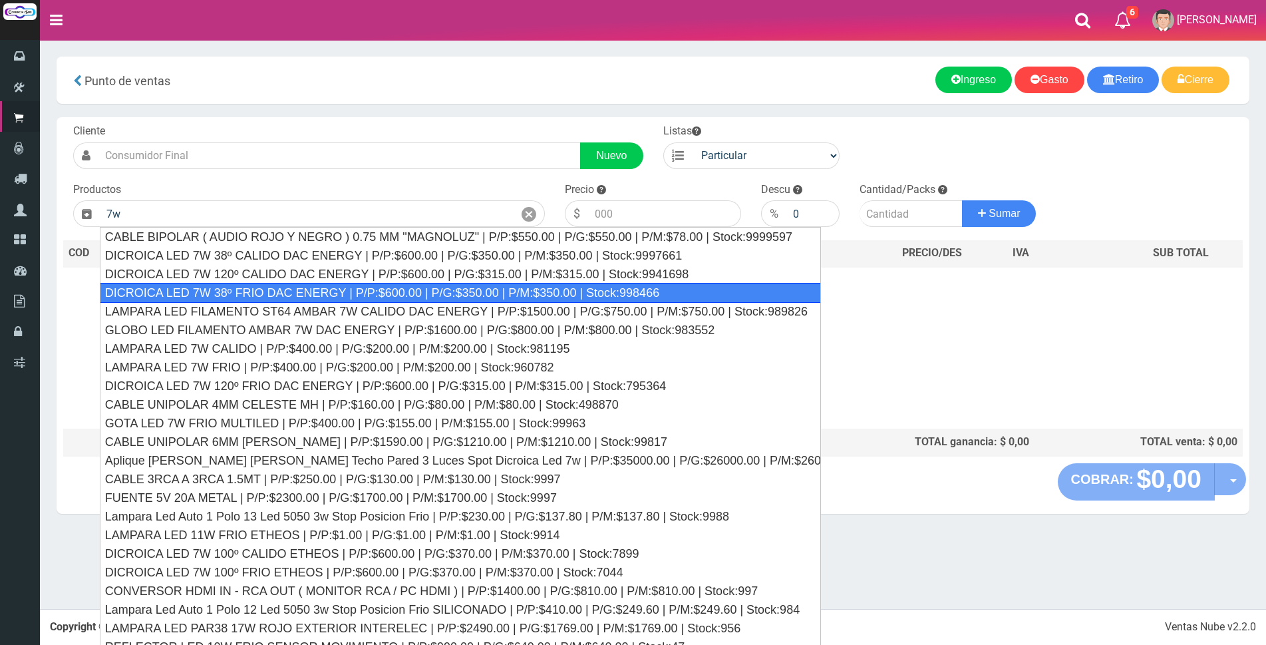
click at [401, 285] on div "DICROICA LED 7W 38º FRIO DAC ENERGY | P/P:$600.00 | P/G:$350.00 | P/M:$350.00 |…" at bounding box center [460, 293] width 721 height 20
type input "DICROICA LED 7W 38º FRIO DAC ENERGY | P/P:$600.00 | P/G:$350.00 | P/M:$350.00 |…"
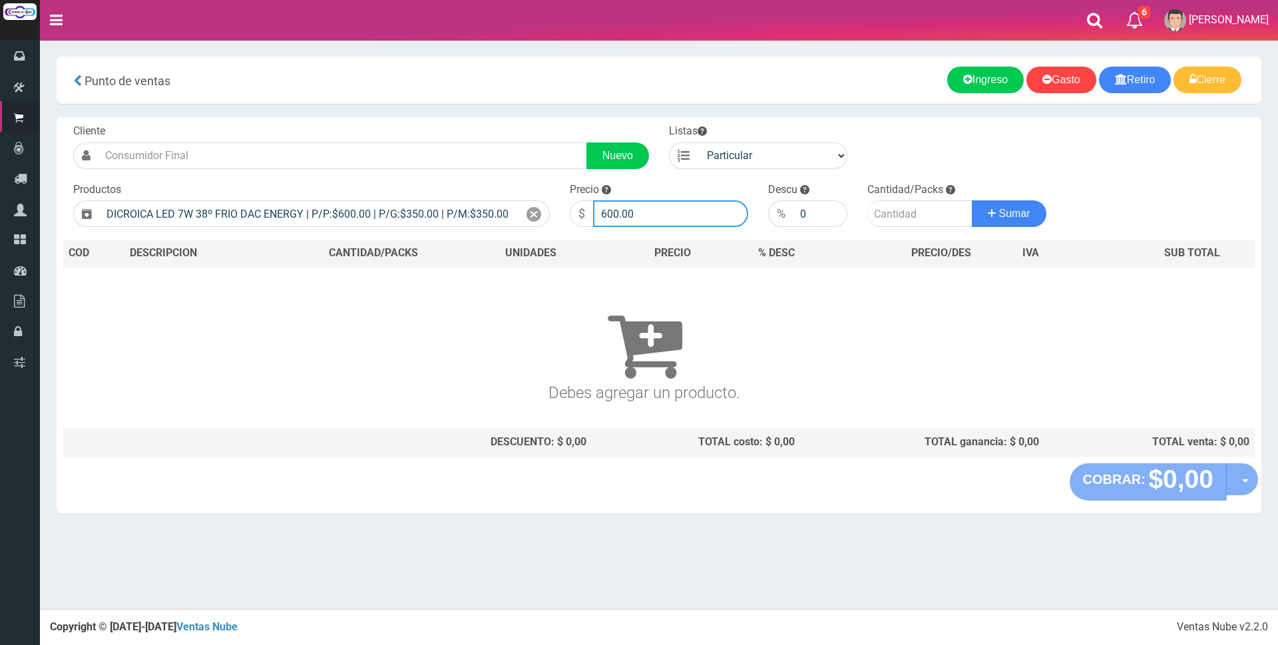
click at [658, 211] on input "600.00" at bounding box center [670, 213] width 155 height 27
type input "6"
type input "1875"
click at [881, 210] on input "number" at bounding box center [919, 213] width 105 height 27
type input "4"
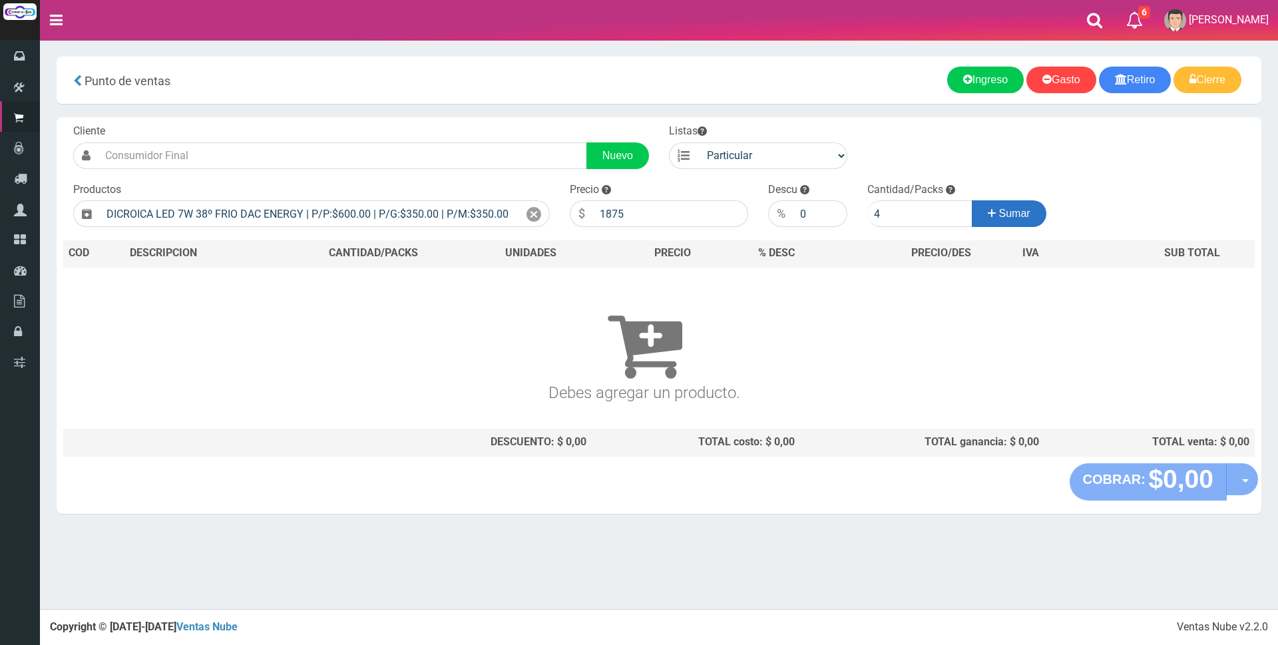
click at [1002, 210] on span "Sumar" at bounding box center [1014, 213] width 31 height 11
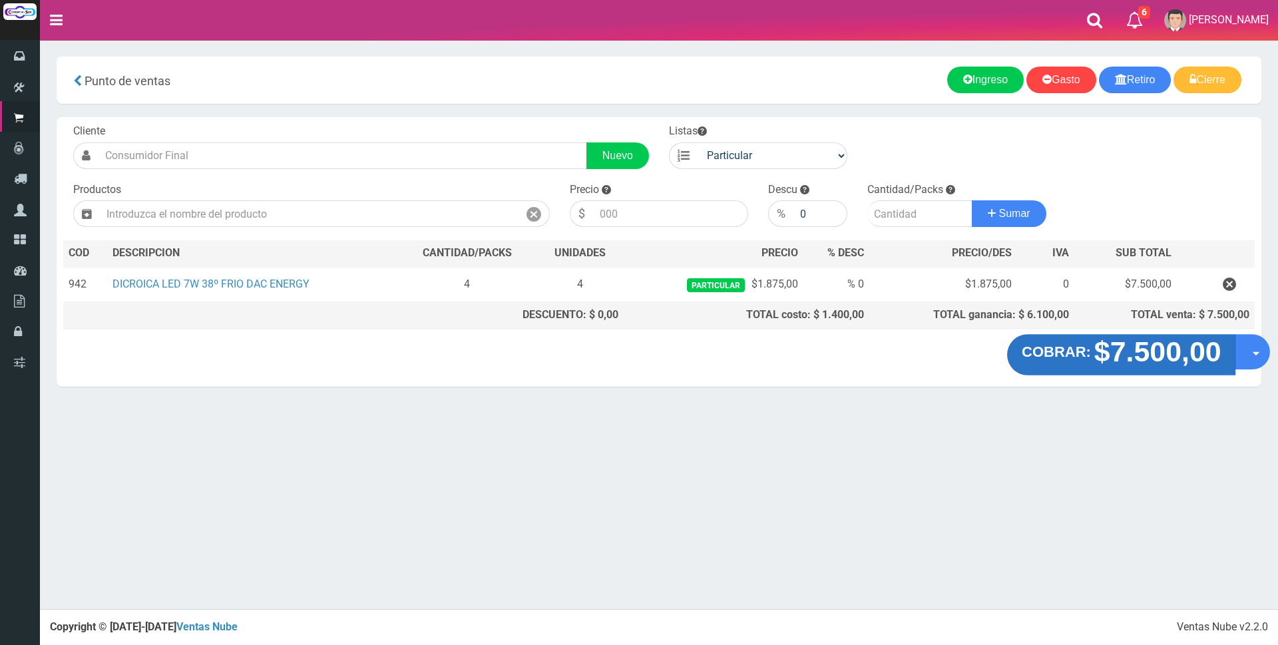
click at [1126, 353] on strong "$7.500,00" at bounding box center [1156, 351] width 127 height 31
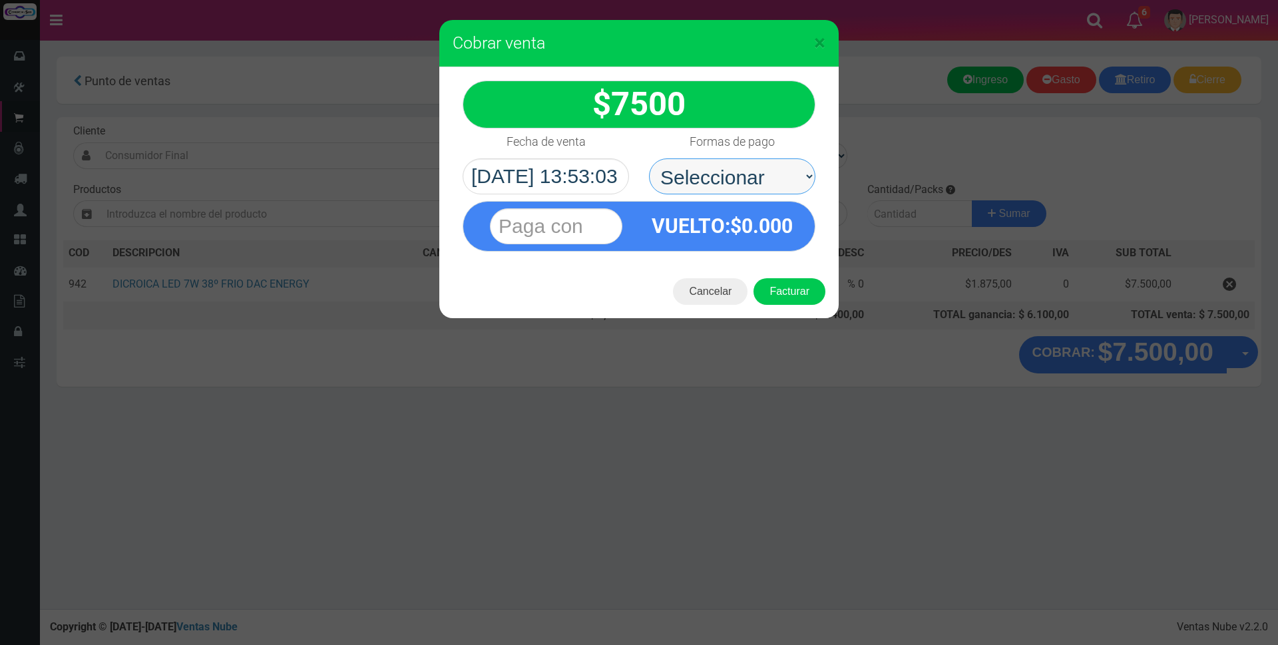
click at [802, 175] on select "Seleccionar Efectivo Tarjeta de Crédito Depósito Débito" at bounding box center [732, 176] width 166 height 36
select select "Efectivo"
click at [649, 158] on select "Seleccionar Efectivo Tarjeta de Crédito Depósito Débito" at bounding box center [732, 176] width 166 height 36
click at [609, 222] on input "text" at bounding box center [556, 226] width 132 height 36
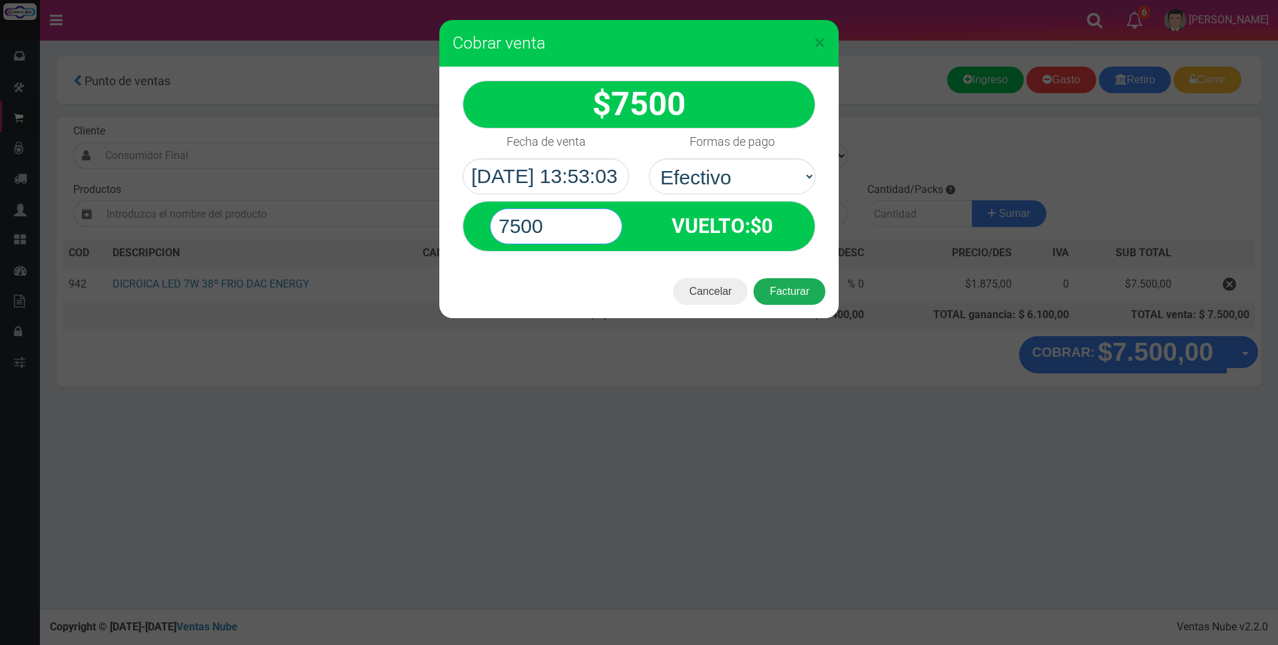
type input "7500"
click at [777, 286] on button "Facturar" at bounding box center [789, 291] width 72 height 27
